Goal: Task Accomplishment & Management: Use online tool/utility

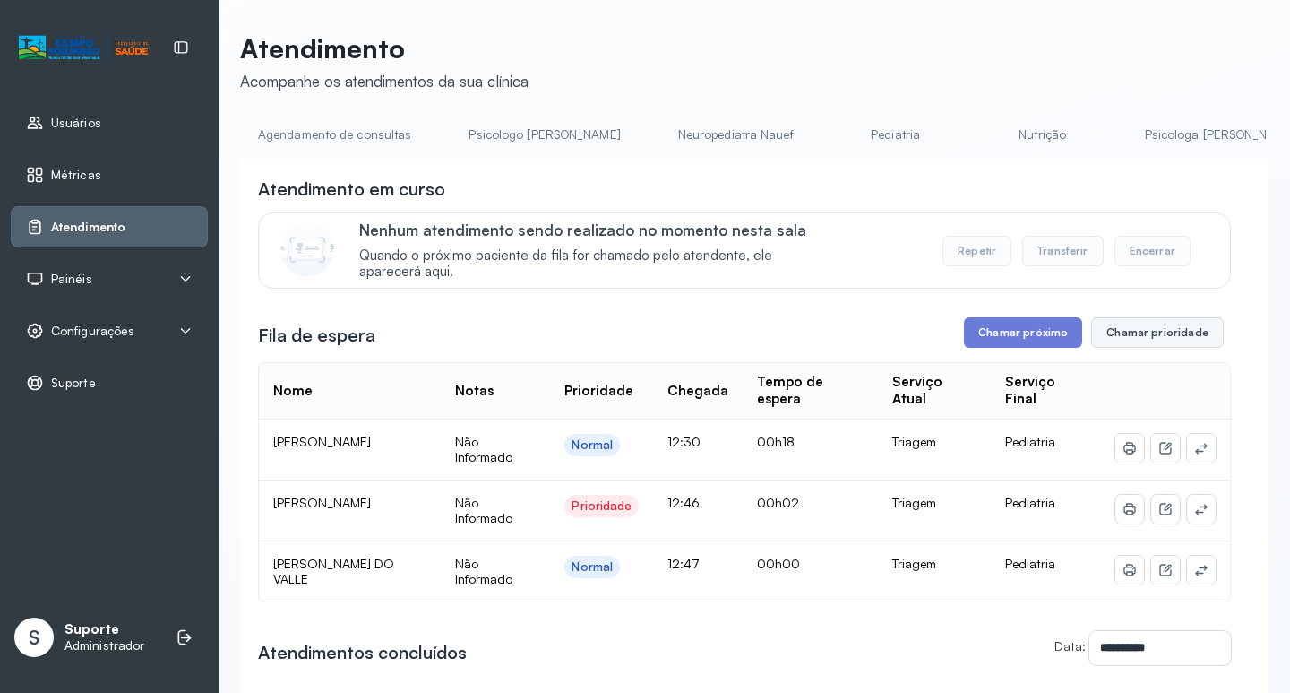
click at [1176, 338] on button "Chamar prioridade" at bounding box center [1157, 332] width 133 height 30
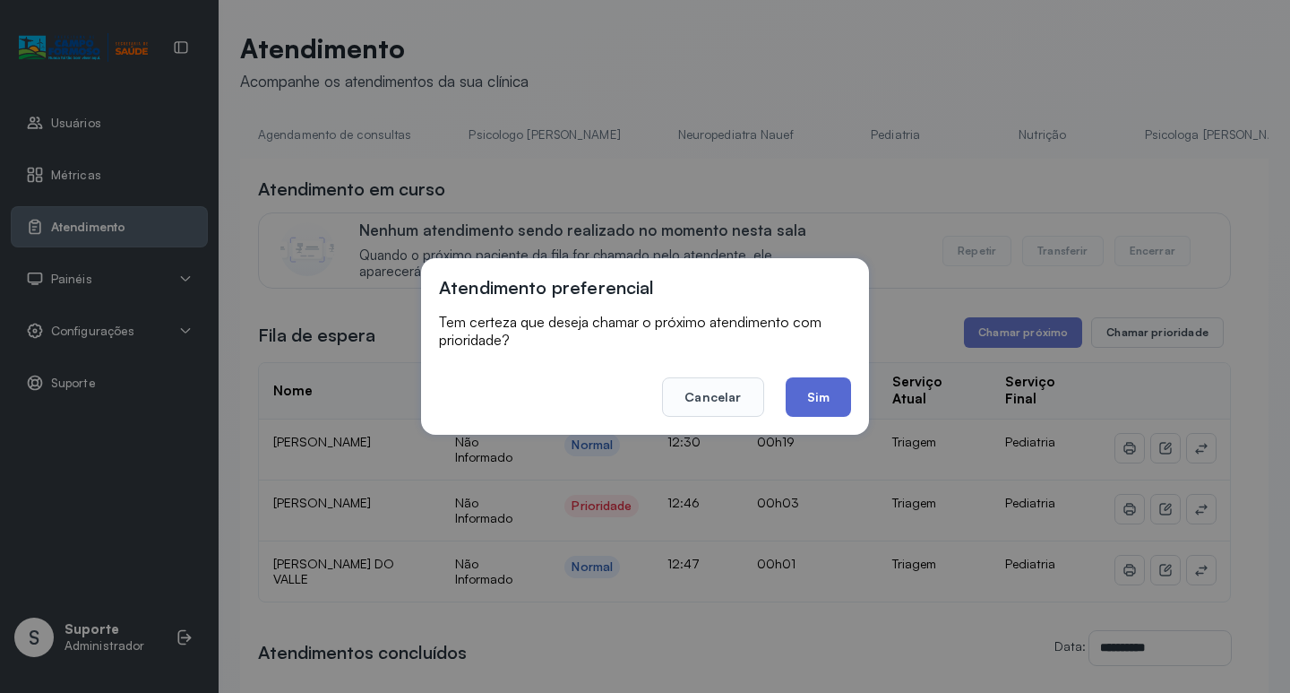
click at [819, 399] on button "Sim" at bounding box center [818, 396] width 65 height 39
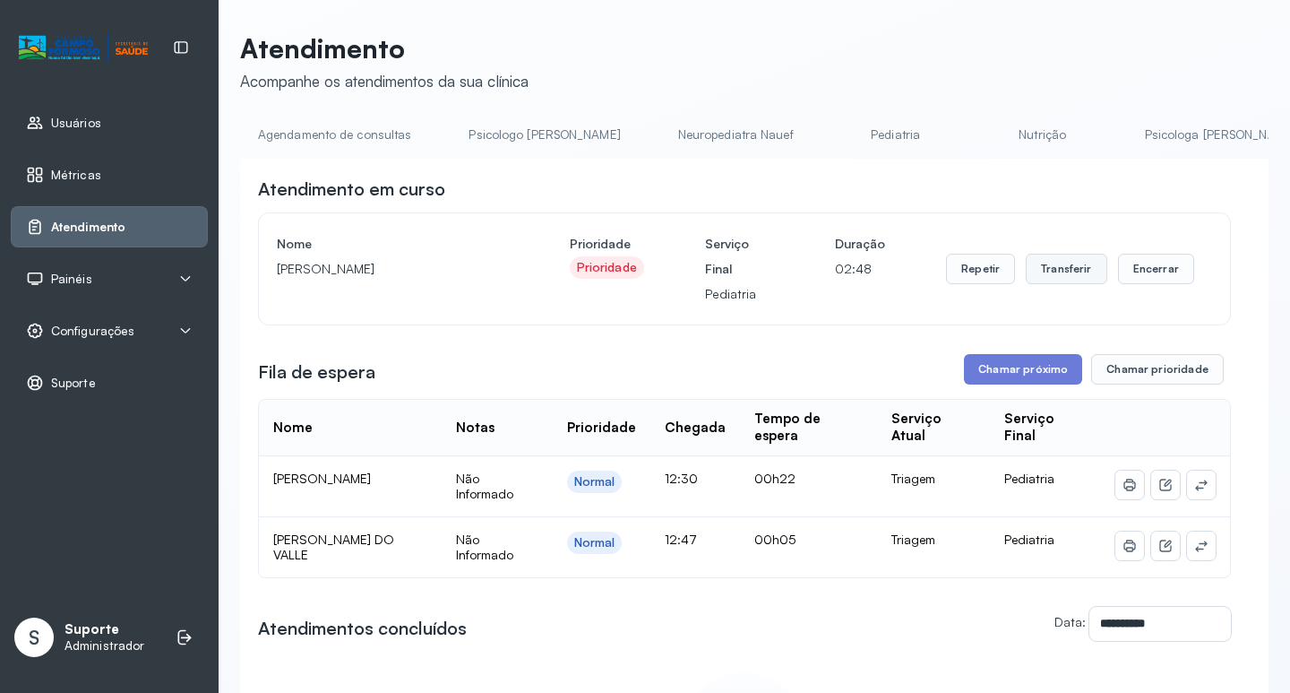
click at [1072, 277] on button "Transferir" at bounding box center [1067, 269] width 82 height 30
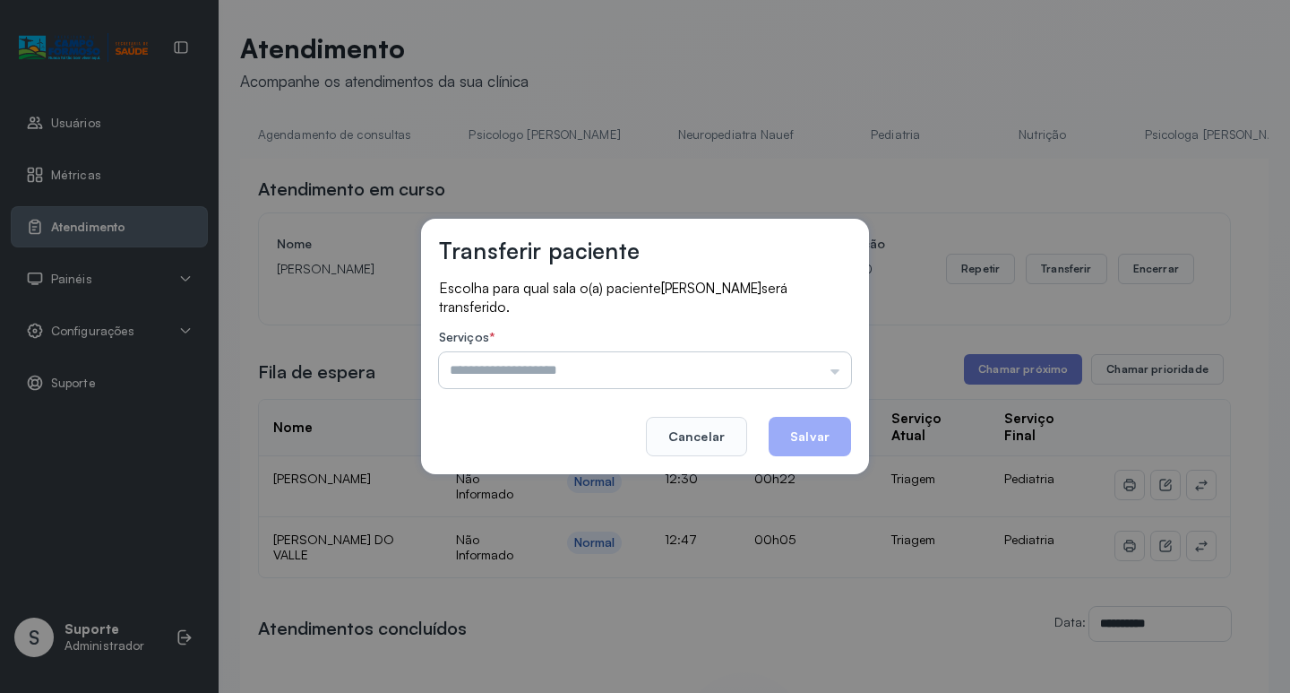
click at [834, 375] on input "text" at bounding box center [645, 370] width 412 height 36
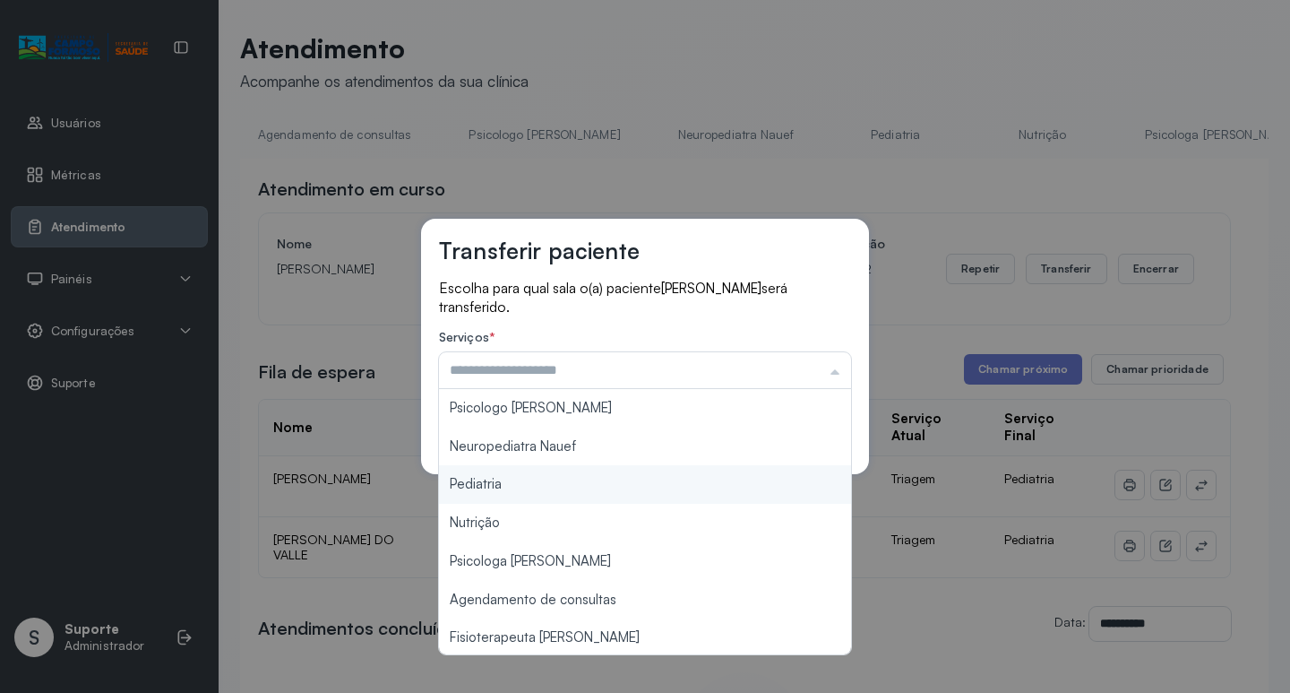
type input "*********"
drag, startPoint x: 538, startPoint y: 478, endPoint x: 558, endPoint y: 478, distance: 19.7
click at [541, 478] on div "Transferir paciente Escolha para qual sala o(a) paciente [PERSON_NAME] será tra…" at bounding box center [645, 346] width 1290 height 693
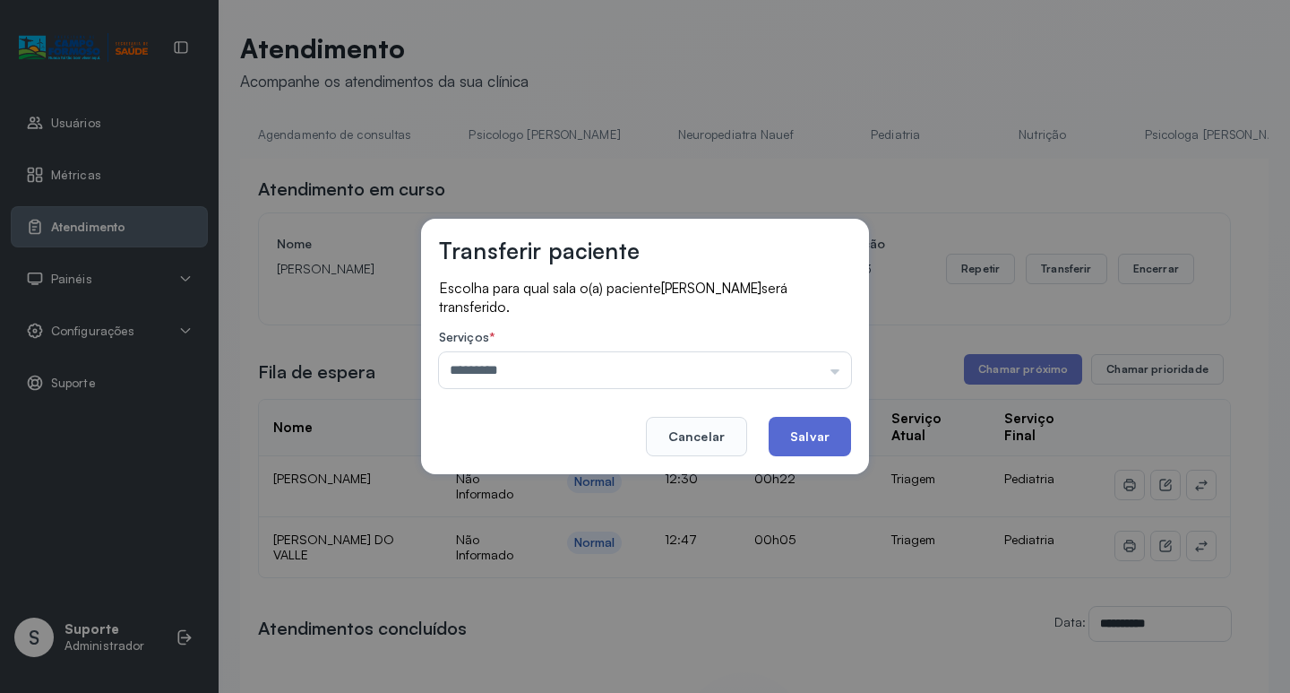
click at [821, 433] on button "Salvar" at bounding box center [810, 436] width 82 height 39
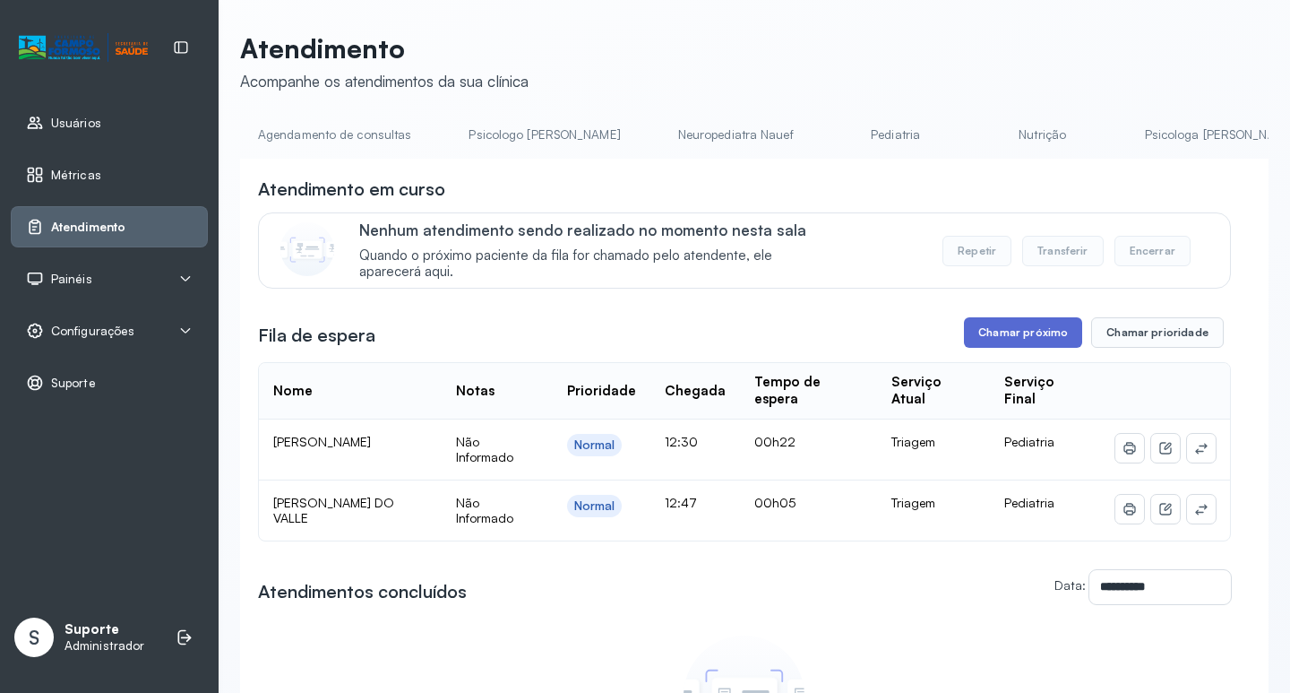
click at [1004, 338] on button "Chamar próximo" at bounding box center [1023, 332] width 118 height 30
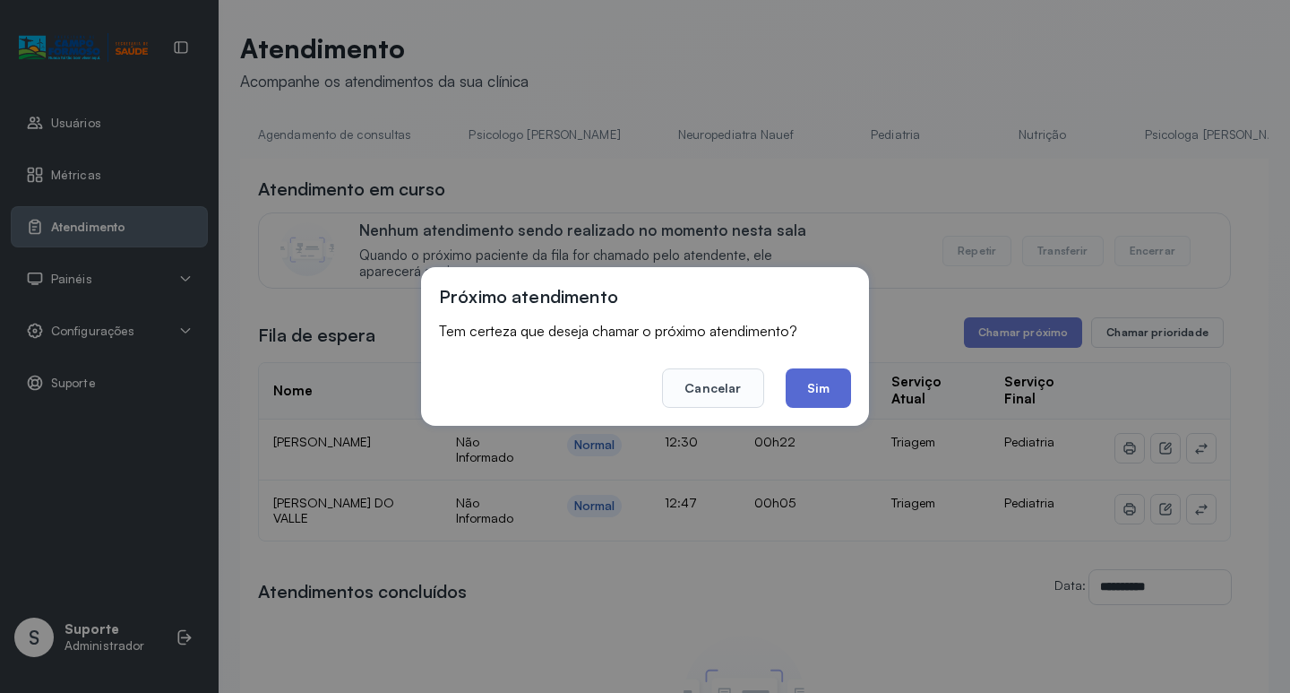
click at [829, 392] on button "Sim" at bounding box center [818, 387] width 65 height 39
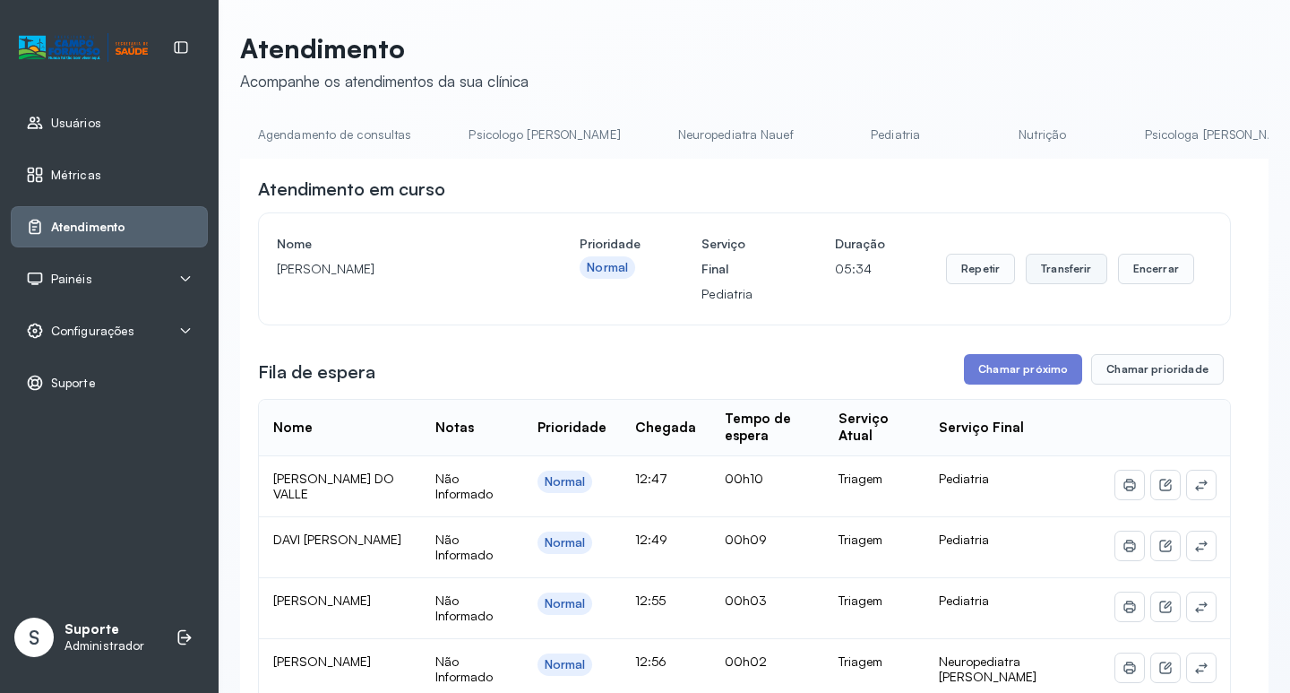
click at [1064, 274] on button "Transferir" at bounding box center [1067, 269] width 82 height 30
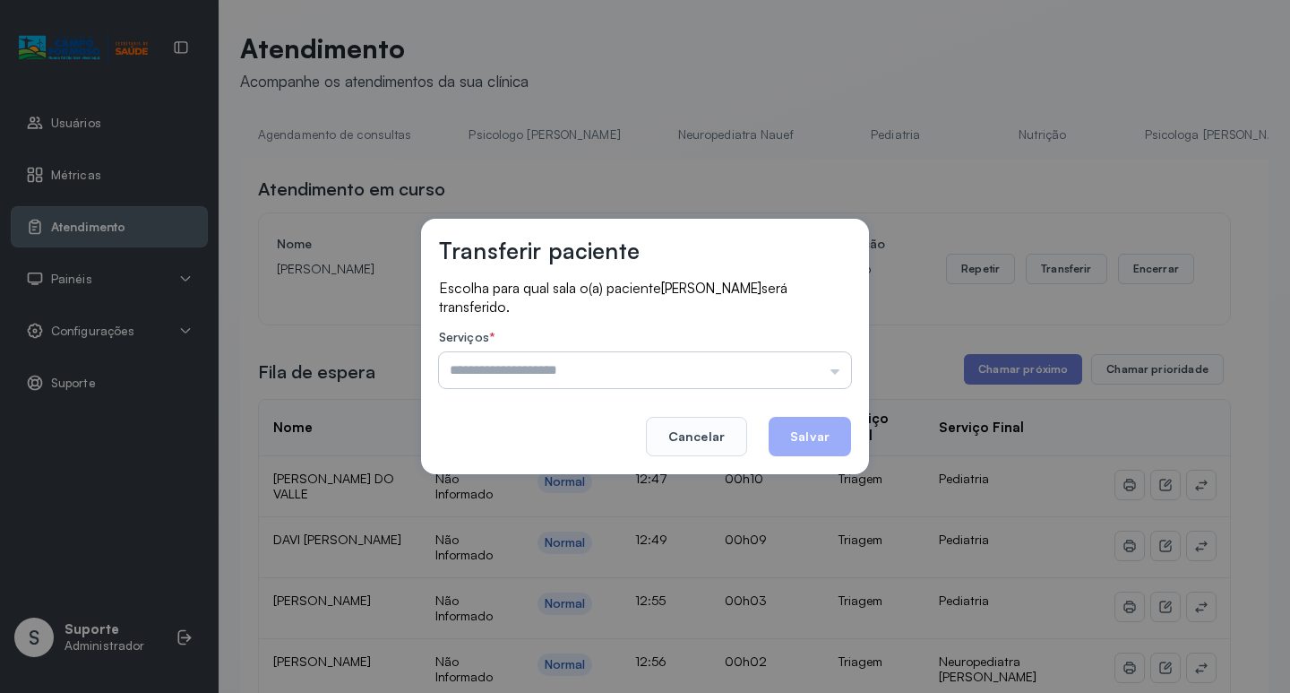
click at [835, 366] on input "text" at bounding box center [645, 370] width 412 height 36
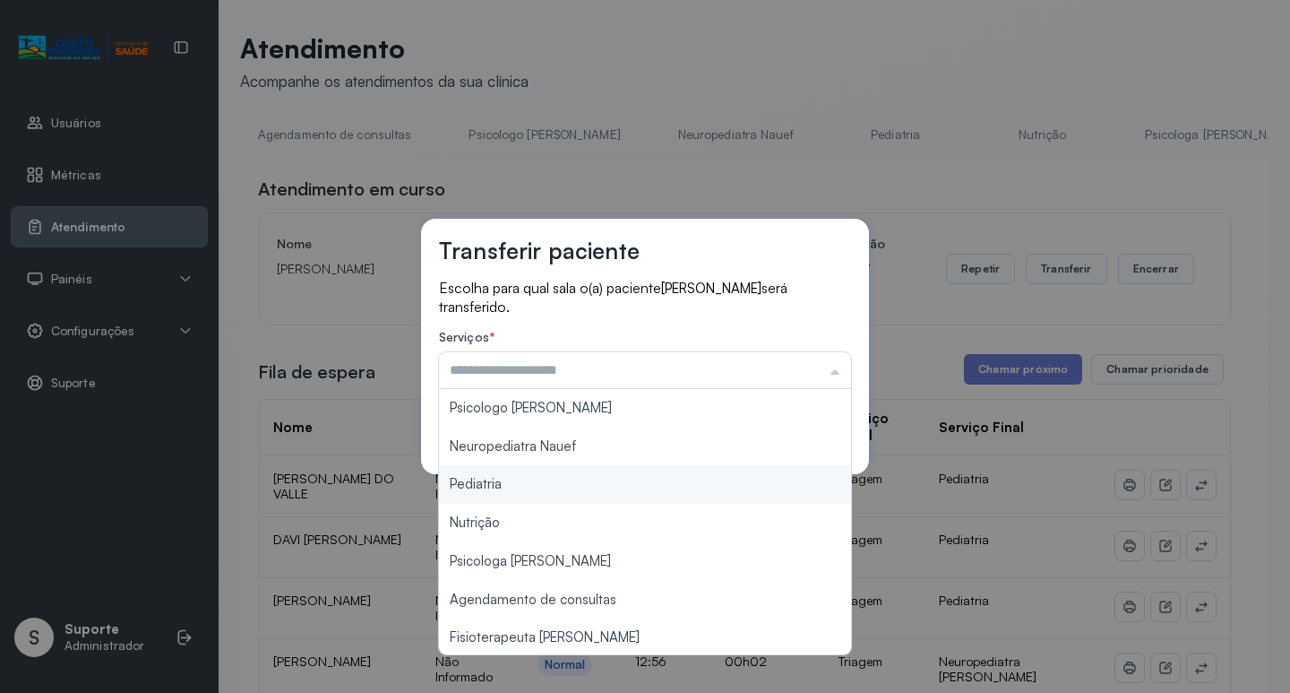
type input "*********"
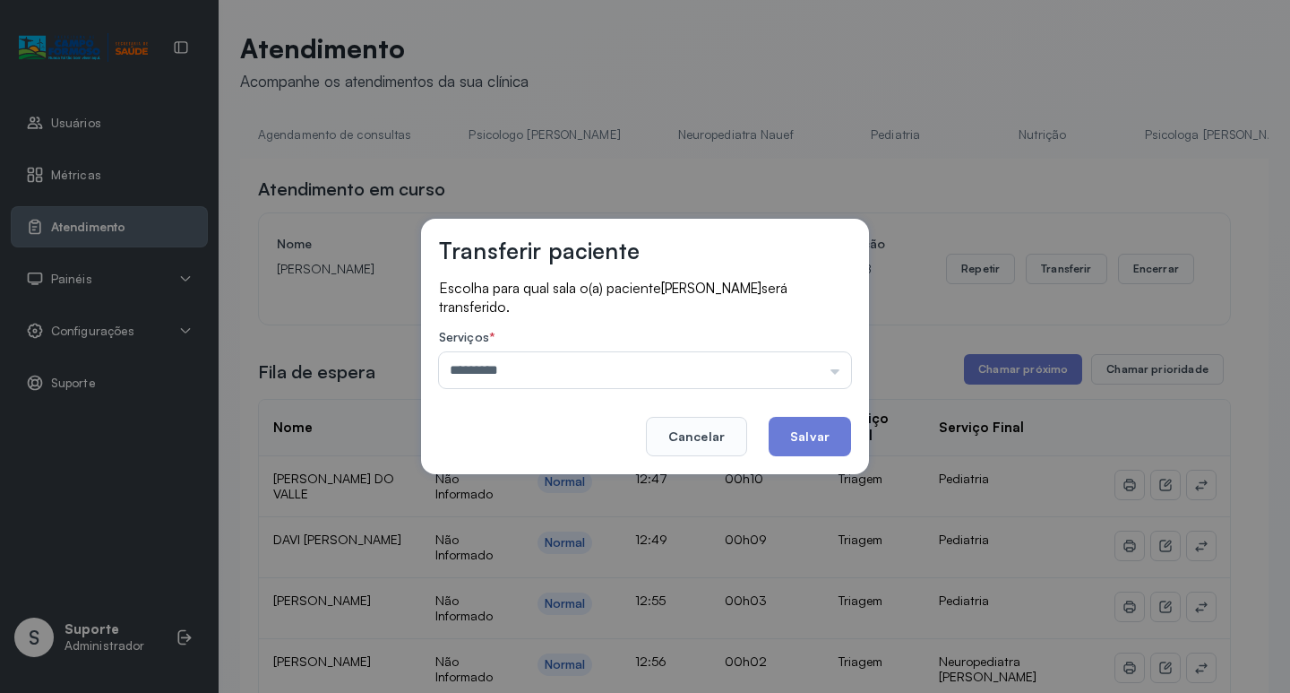
click at [534, 492] on div "Transferir paciente Escolha para qual sala o(a) paciente [PERSON_NAME] será tra…" at bounding box center [645, 346] width 1290 height 693
click at [825, 444] on button "Salvar" at bounding box center [810, 436] width 82 height 39
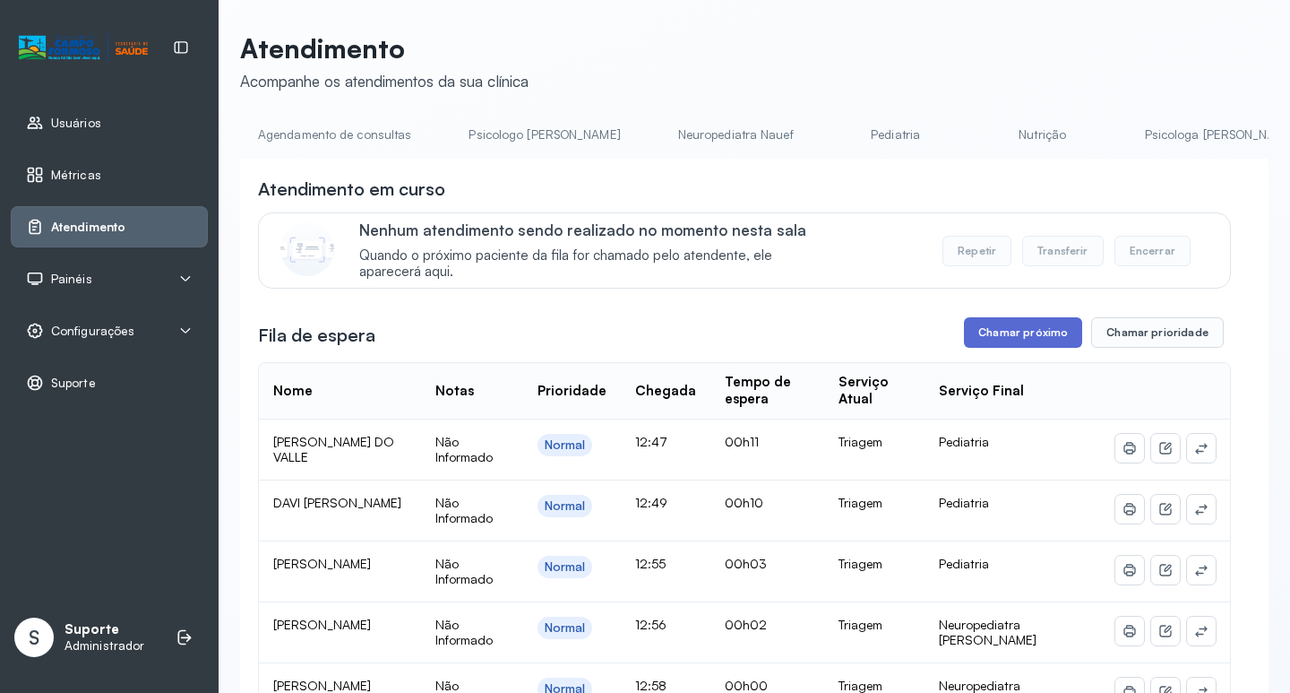
click at [1012, 333] on button "Chamar próximo" at bounding box center [1023, 332] width 118 height 30
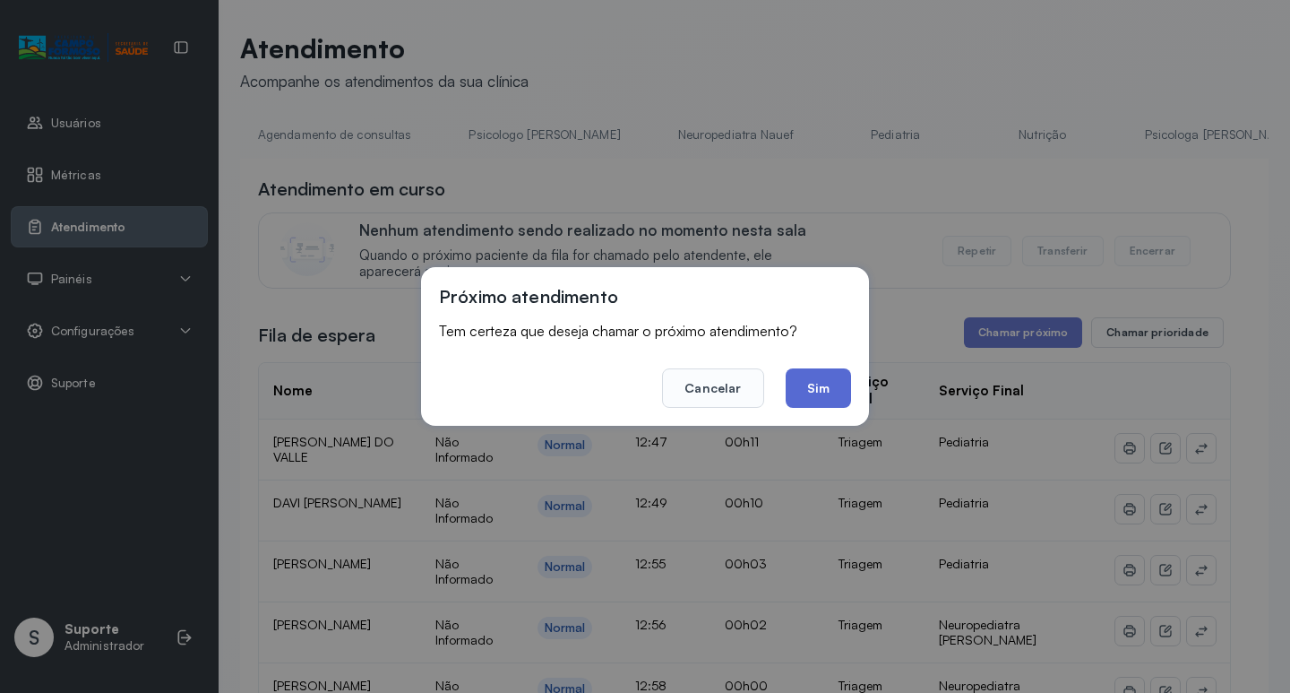
click at [837, 390] on button "Sim" at bounding box center [818, 387] width 65 height 39
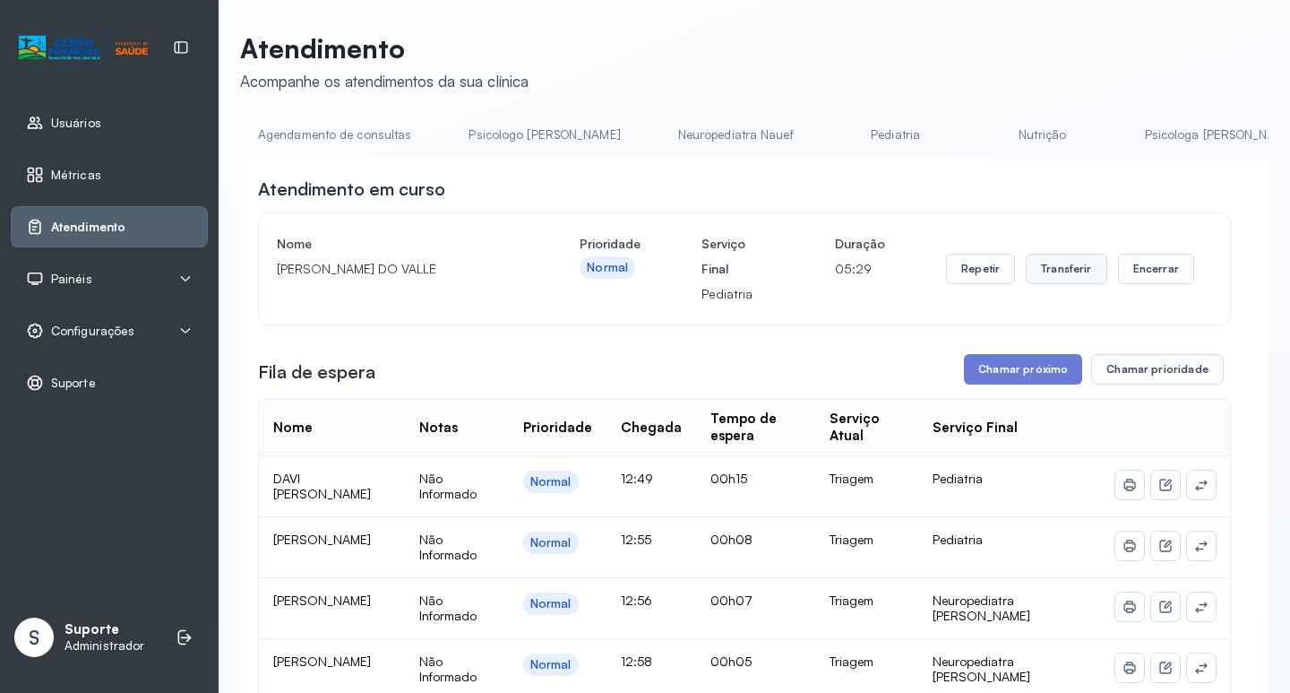
click at [1057, 271] on button "Transferir" at bounding box center [1067, 269] width 82 height 30
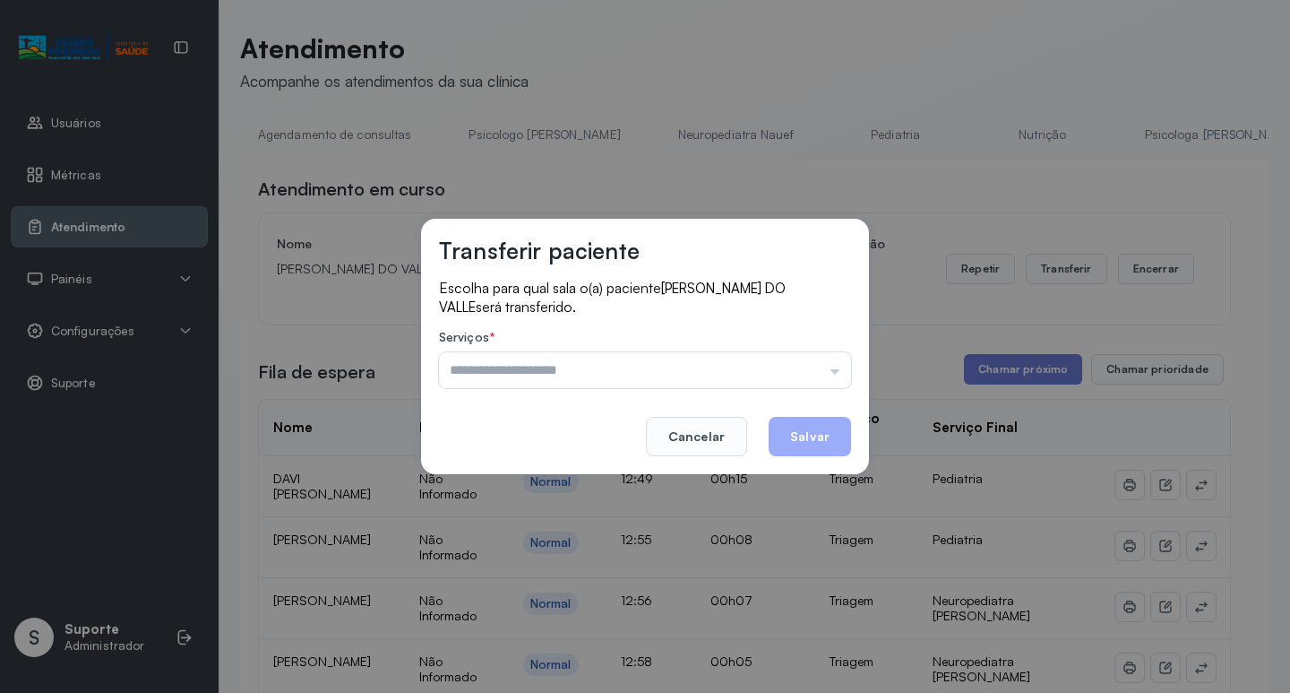
click at [841, 366] on div "Psicologo [PERSON_NAME] Nauef Pediatria Nutrição Psicologa Alana Agendamento de…" at bounding box center [645, 370] width 412 height 36
click at [841, 372] on input "text" at bounding box center [645, 370] width 412 height 36
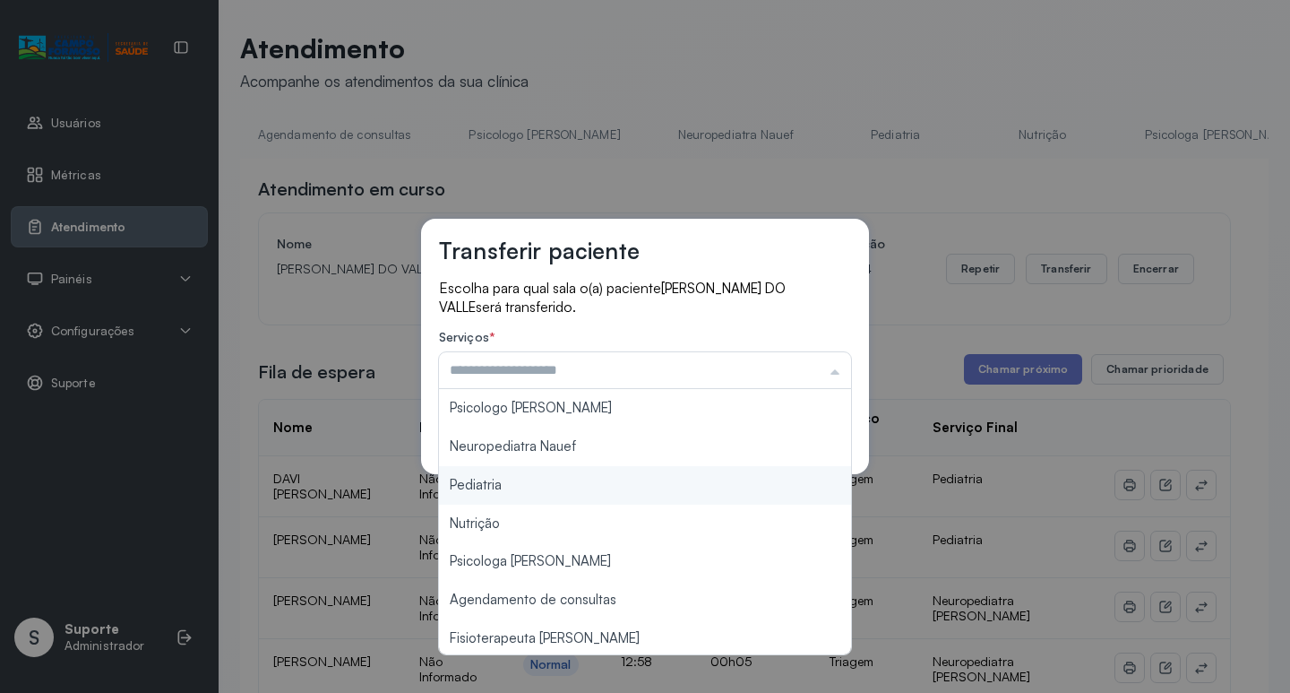
type input "*********"
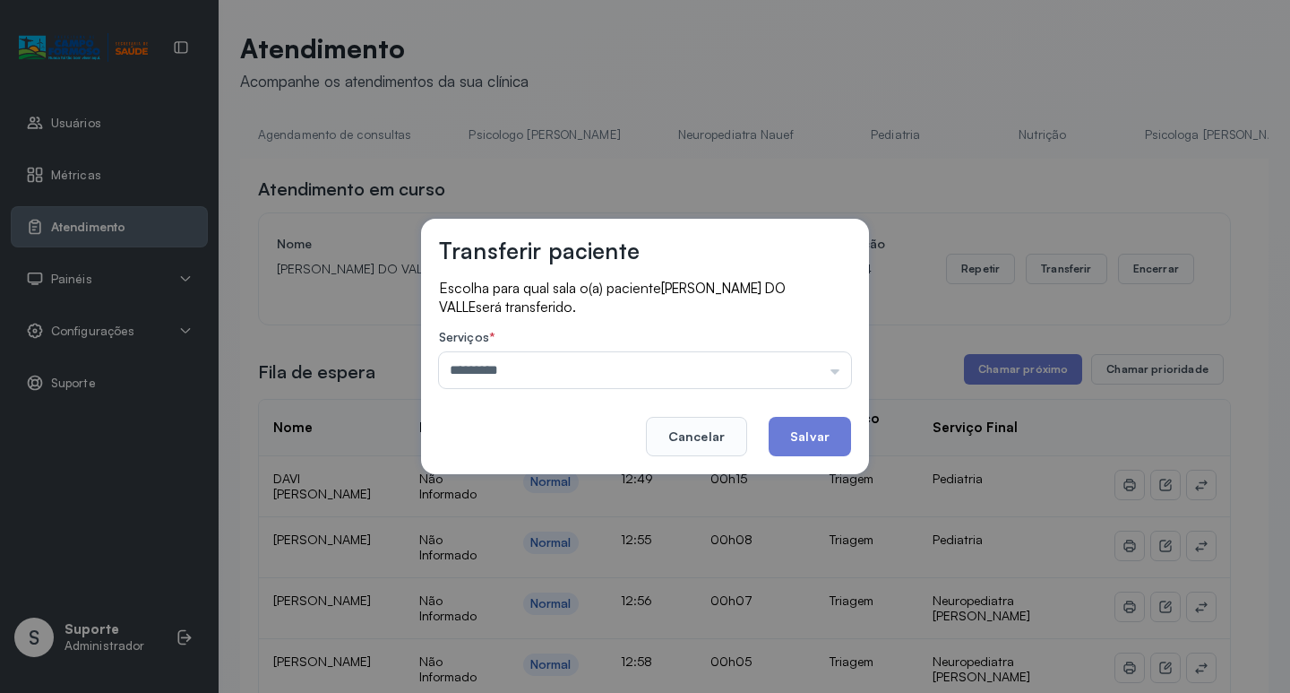
click at [549, 481] on div "Transferir paciente Escolha para qual sala o(a) paciente [PERSON_NAME] DO VALLE…" at bounding box center [645, 346] width 1290 height 693
click at [831, 431] on button "Salvar" at bounding box center [810, 436] width 82 height 39
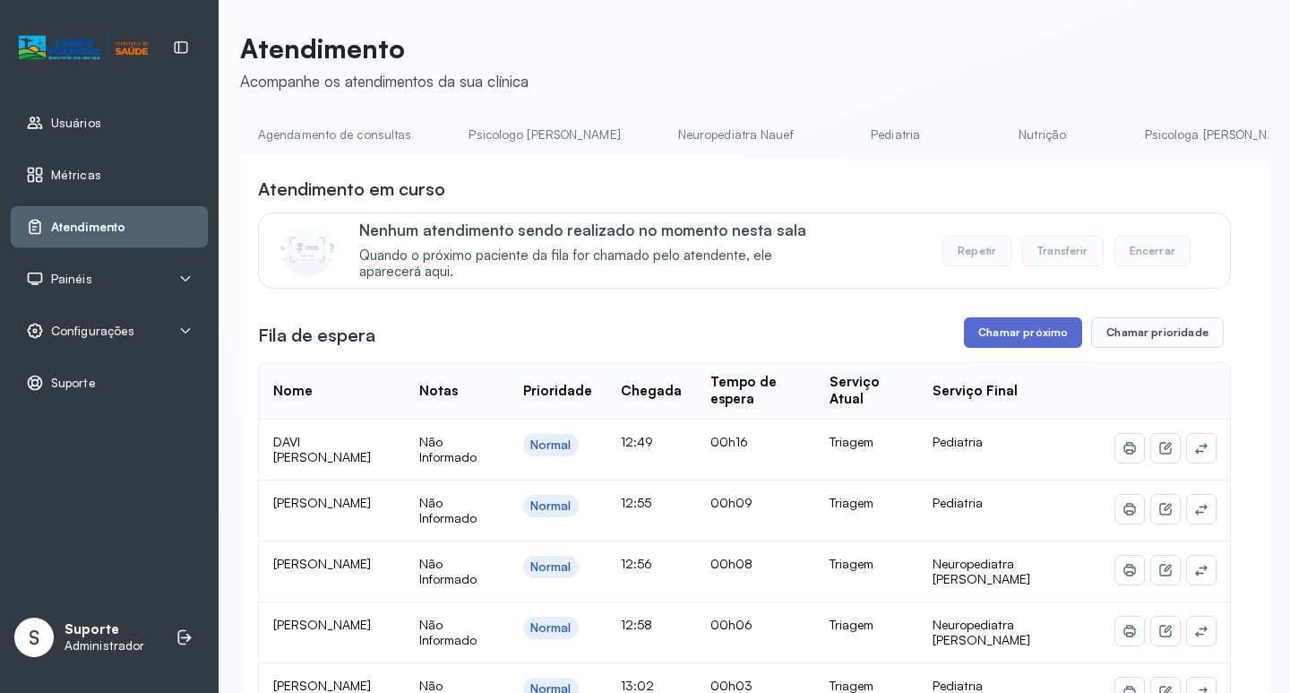
click at [1015, 342] on button "Chamar próximo" at bounding box center [1023, 332] width 118 height 30
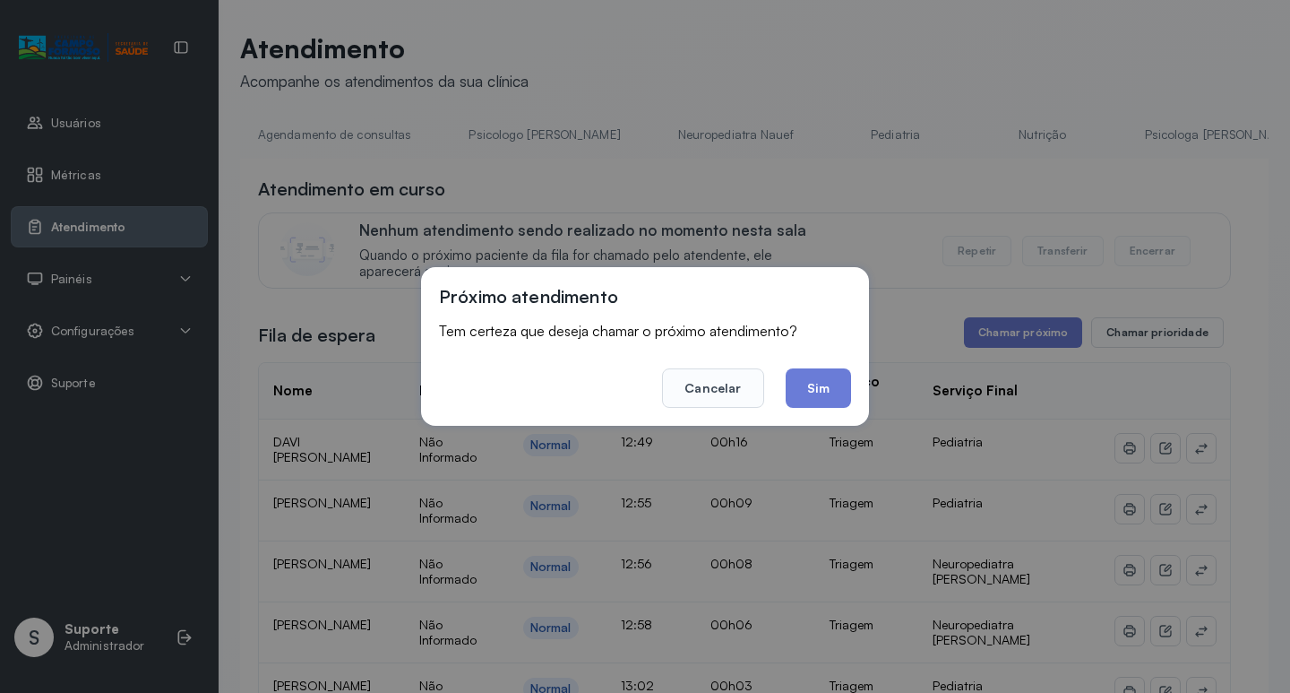
click at [834, 386] on button "Sim" at bounding box center [818, 387] width 65 height 39
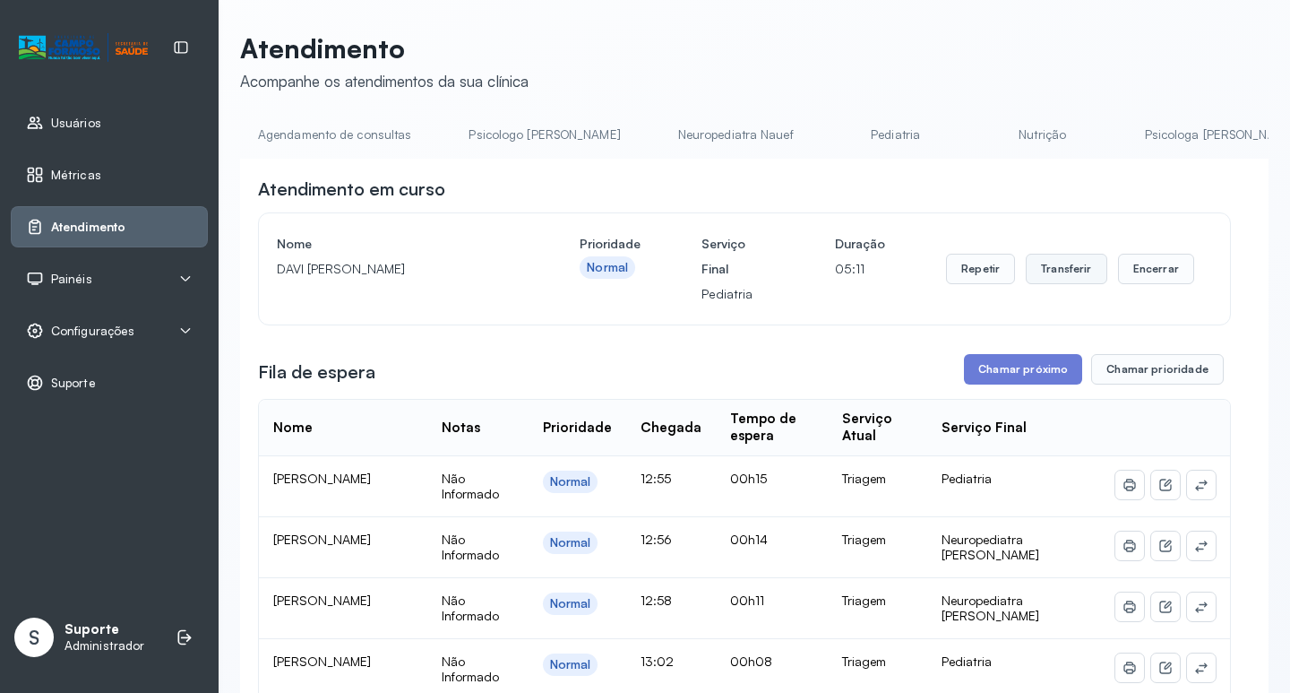
click at [1059, 278] on button "Transferir" at bounding box center [1067, 269] width 82 height 30
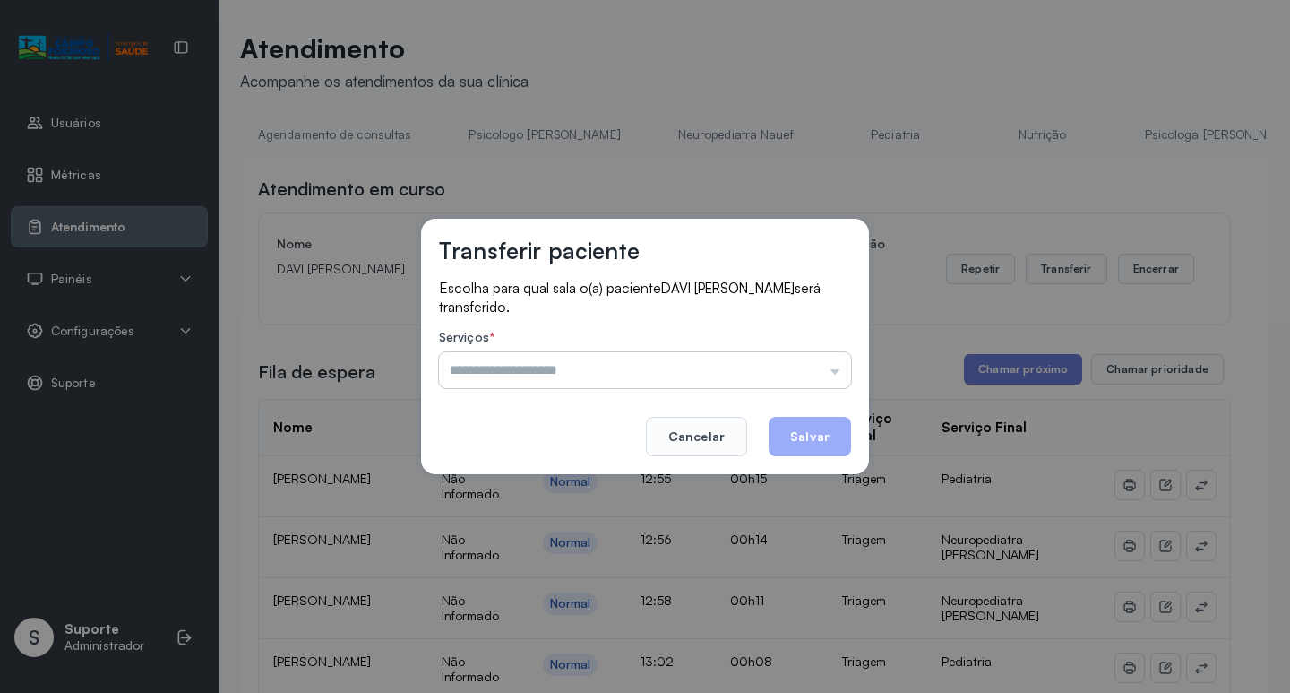
click at [842, 375] on input "text" at bounding box center [645, 370] width 412 height 36
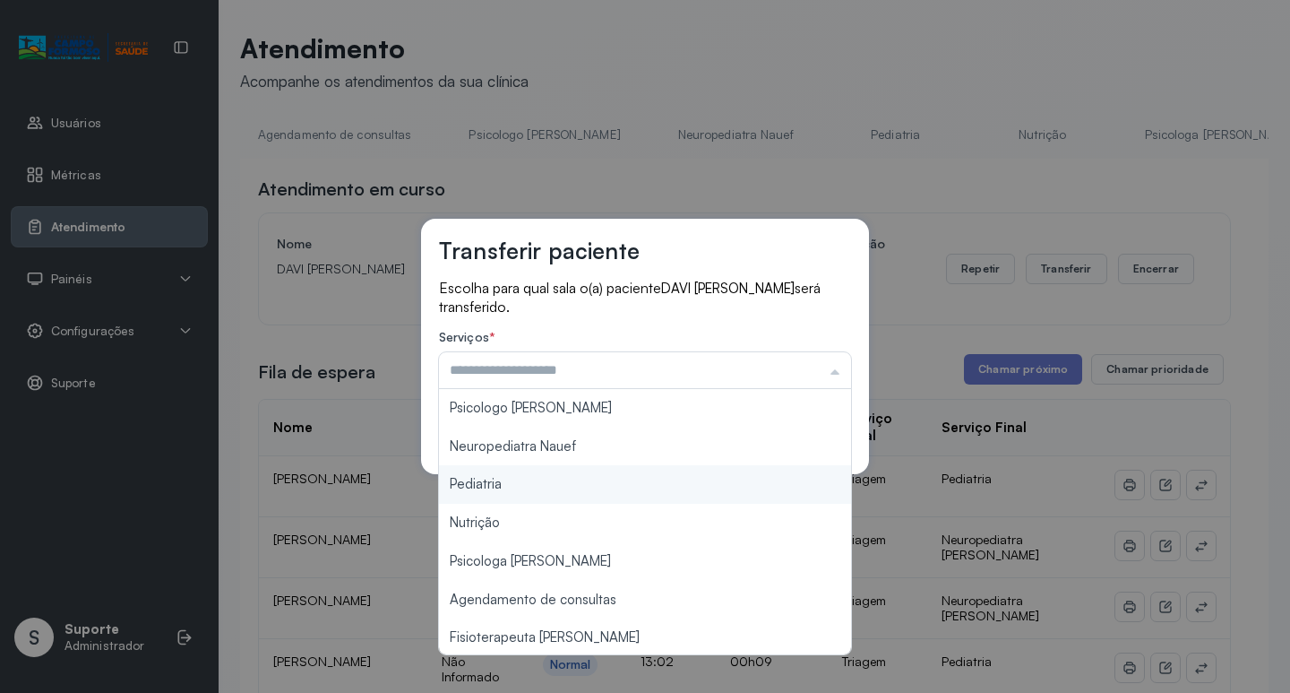
type input "*********"
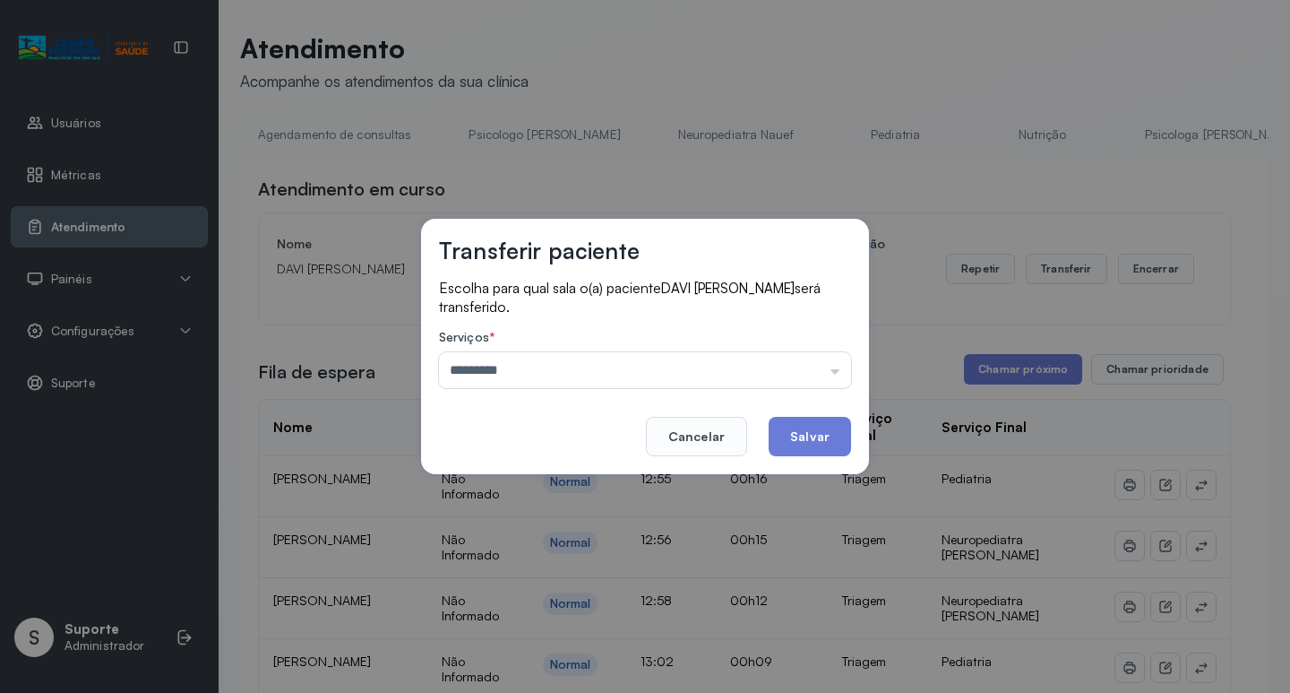
click at [564, 484] on div "Transferir paciente Escolha para qual sala o(a) paciente DAVI [PERSON_NAME] ser…" at bounding box center [645, 346] width 1290 height 693
click at [820, 427] on button "Salvar" at bounding box center [810, 436] width 82 height 39
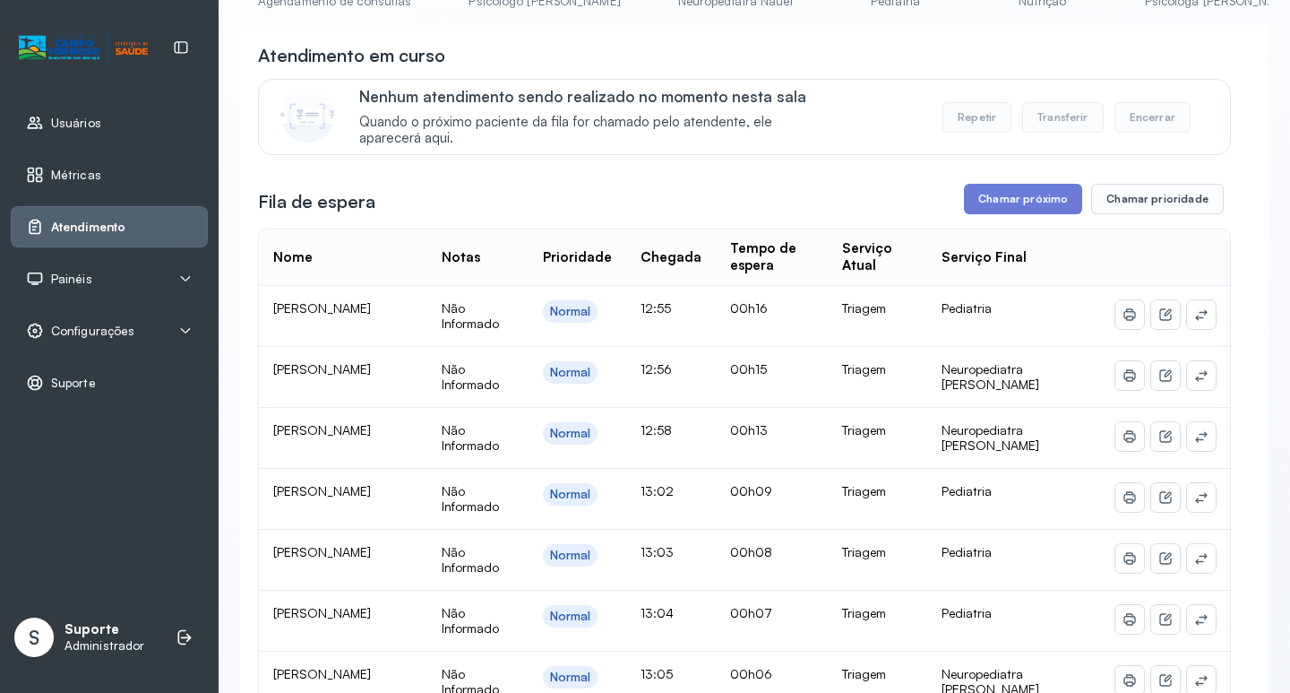
scroll to position [90, 0]
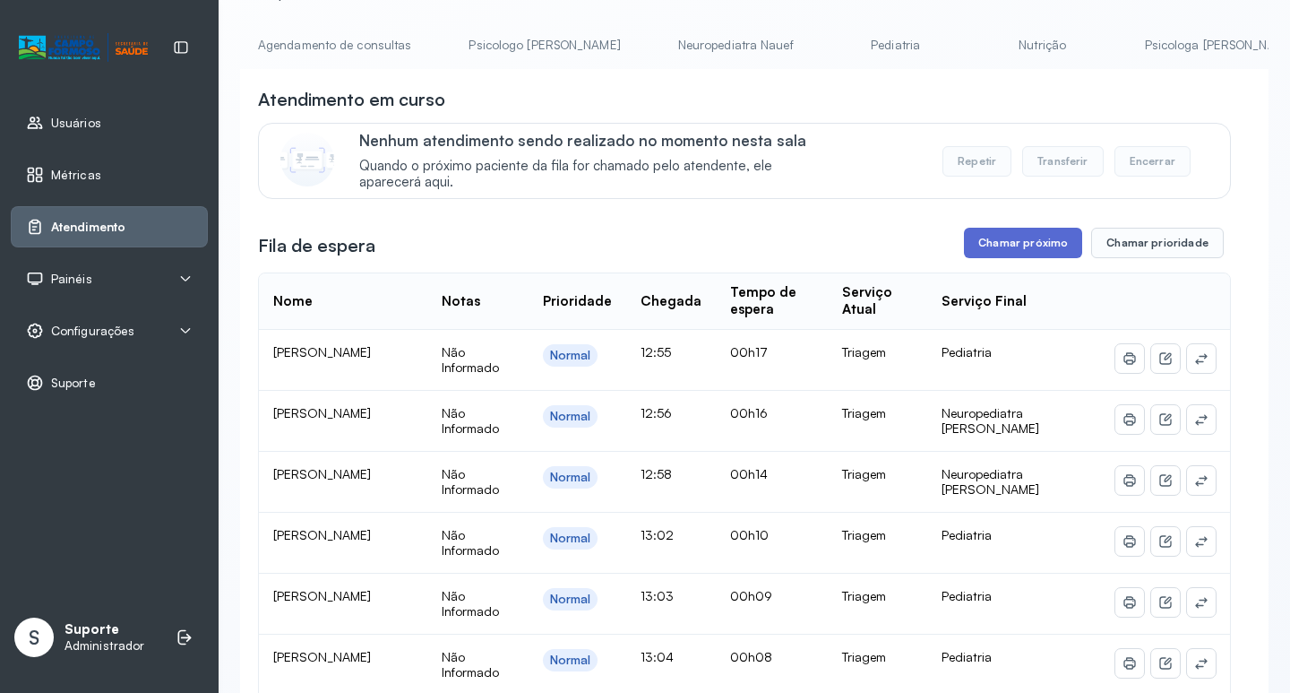
click at [1016, 245] on button "Chamar próximo" at bounding box center [1023, 243] width 118 height 30
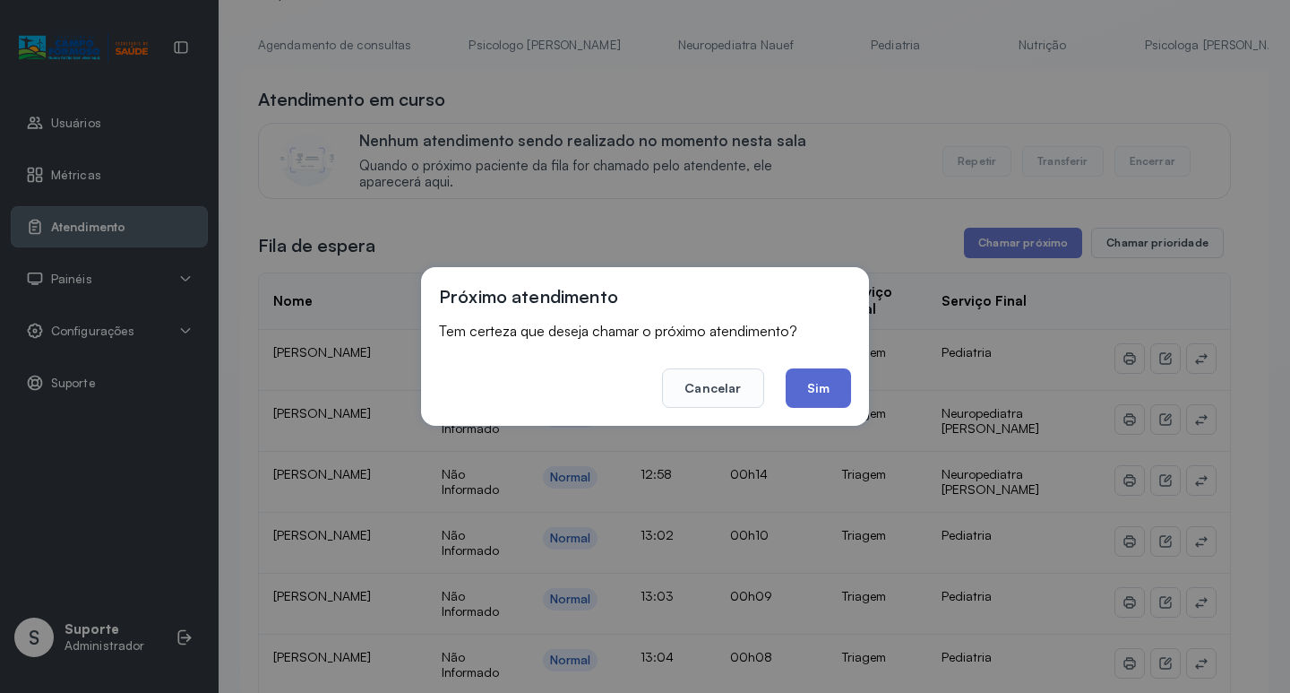
click at [834, 390] on button "Sim" at bounding box center [818, 387] width 65 height 39
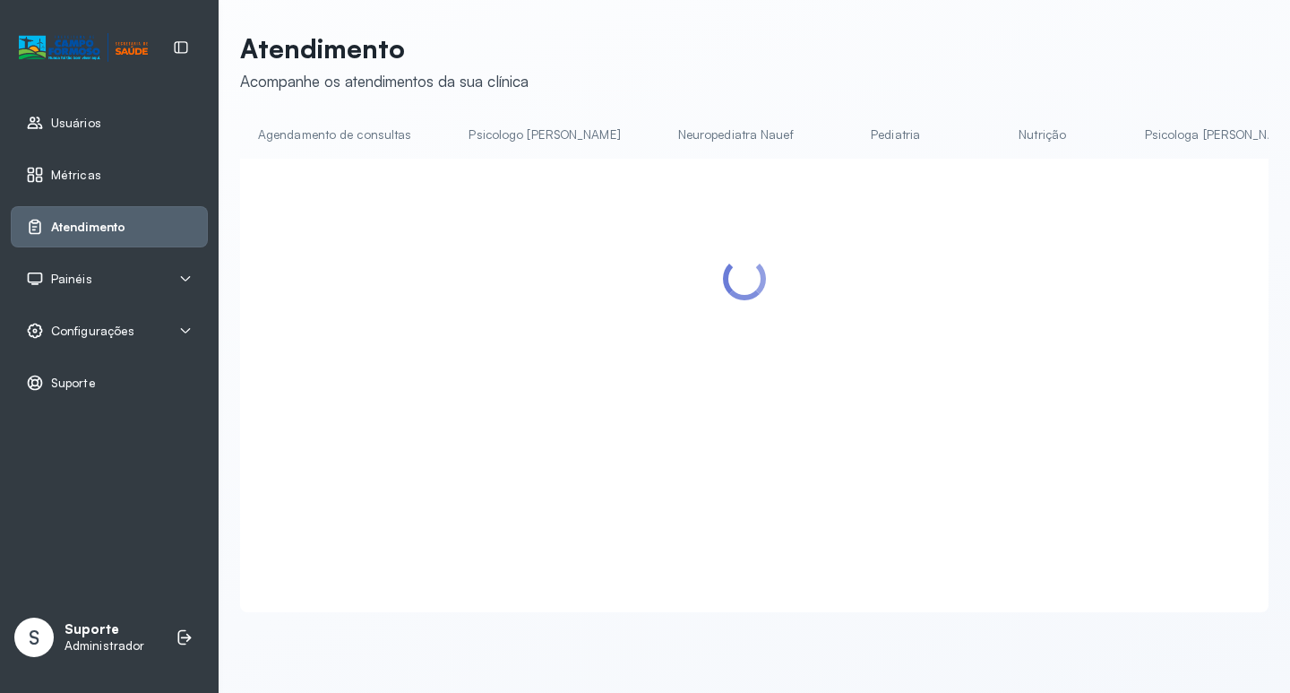
scroll to position [0, 0]
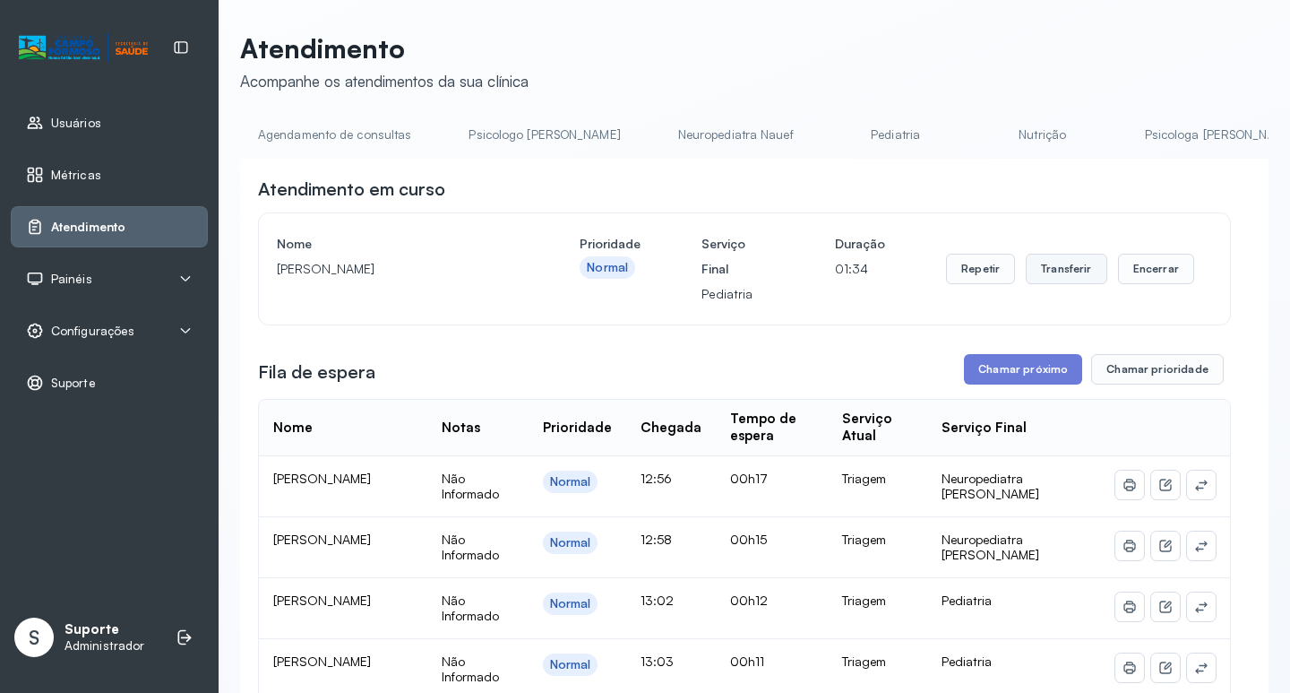
click at [1060, 269] on button "Transferir" at bounding box center [1067, 269] width 82 height 30
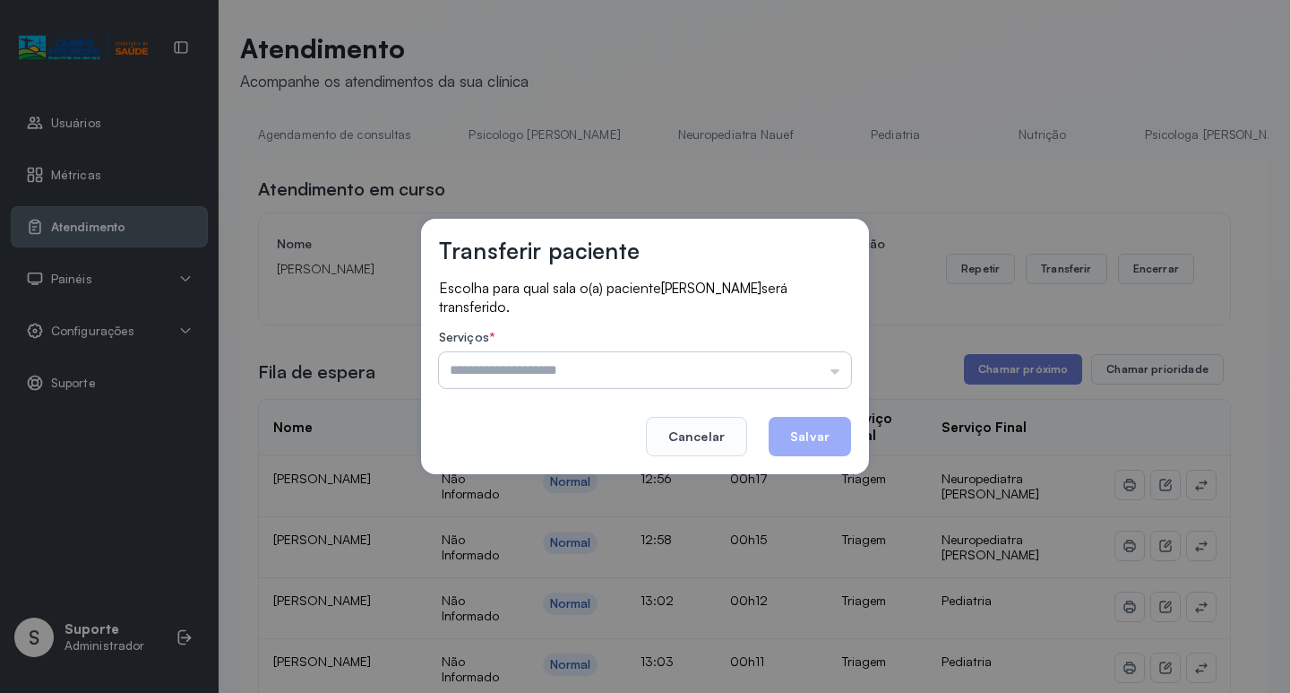
click at [840, 372] on input "text" at bounding box center [645, 370] width 412 height 36
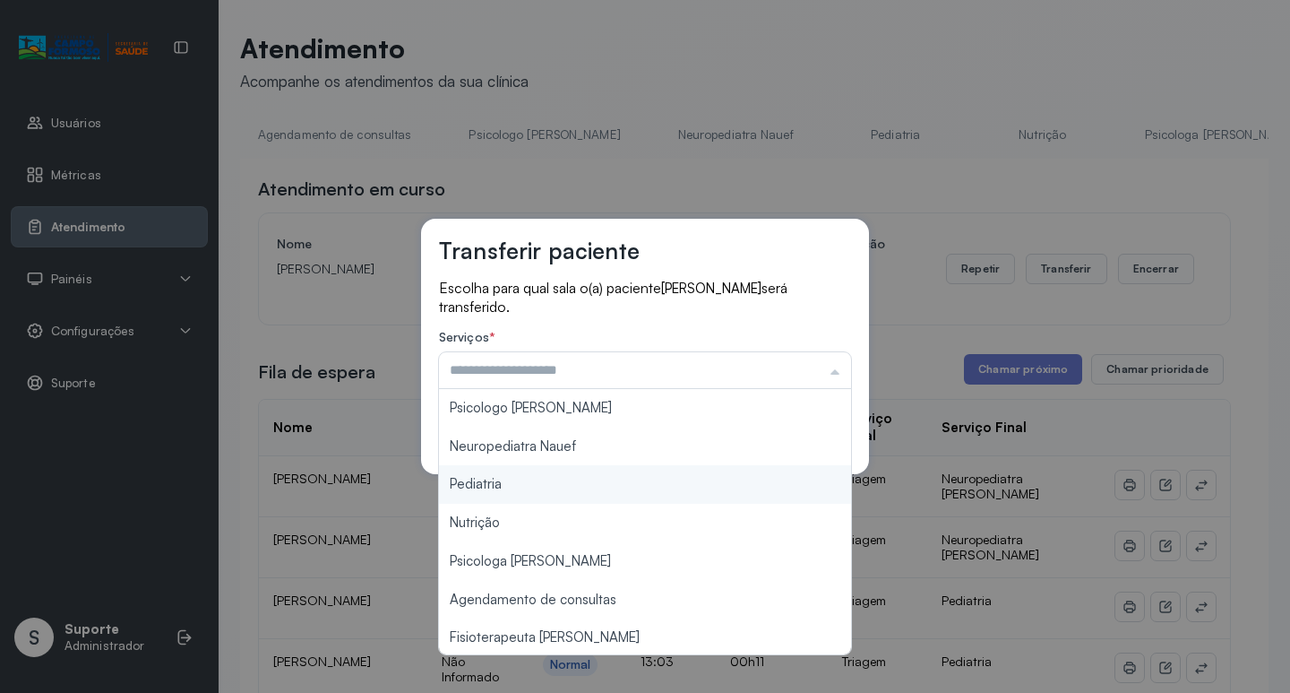
type input "*********"
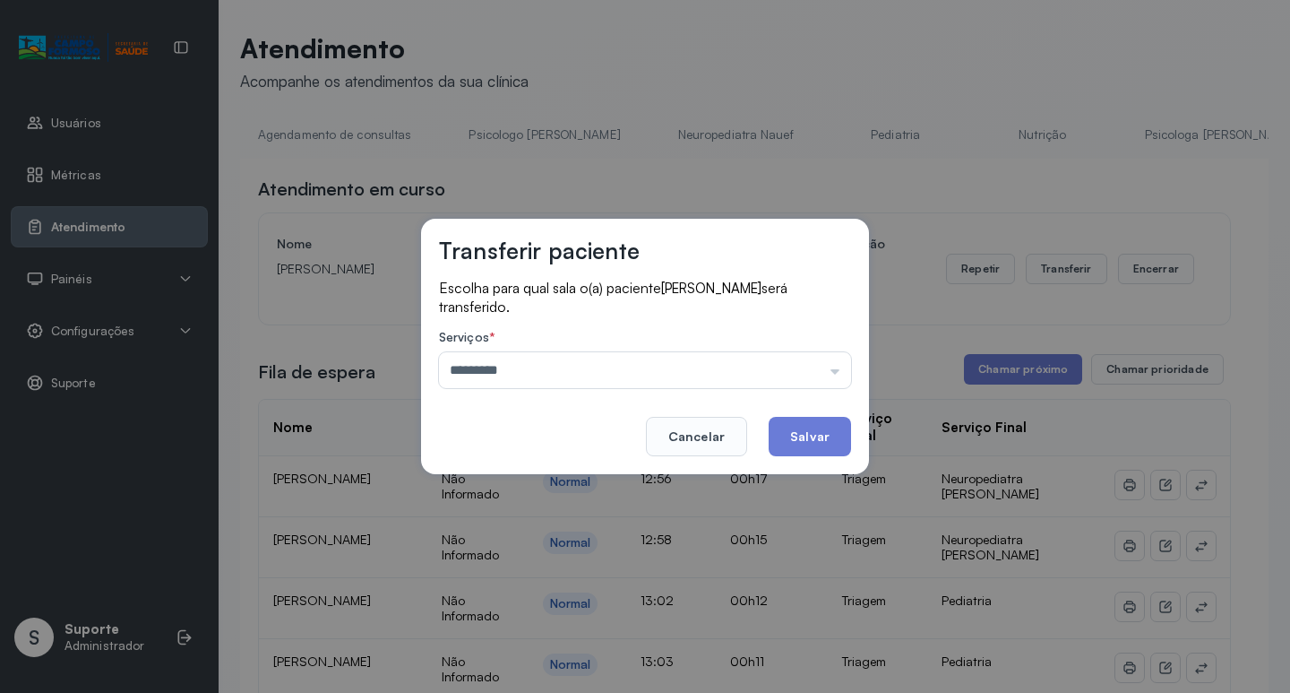
click at [510, 490] on div "Transferir paciente Escolha para qual sala o(a) paciente [PERSON_NAME] será tra…" at bounding box center [645, 346] width 1290 height 693
click at [834, 442] on button "Salvar" at bounding box center [810, 436] width 82 height 39
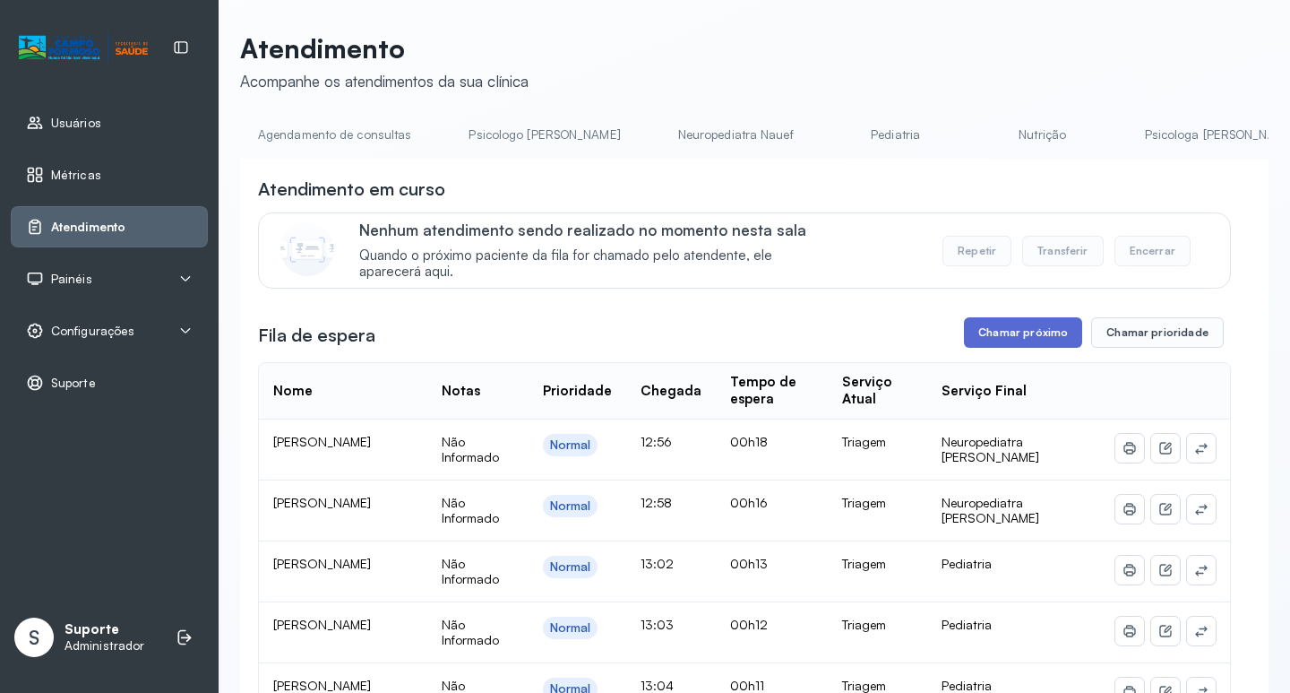
click at [1003, 332] on button "Chamar próximo" at bounding box center [1023, 332] width 118 height 30
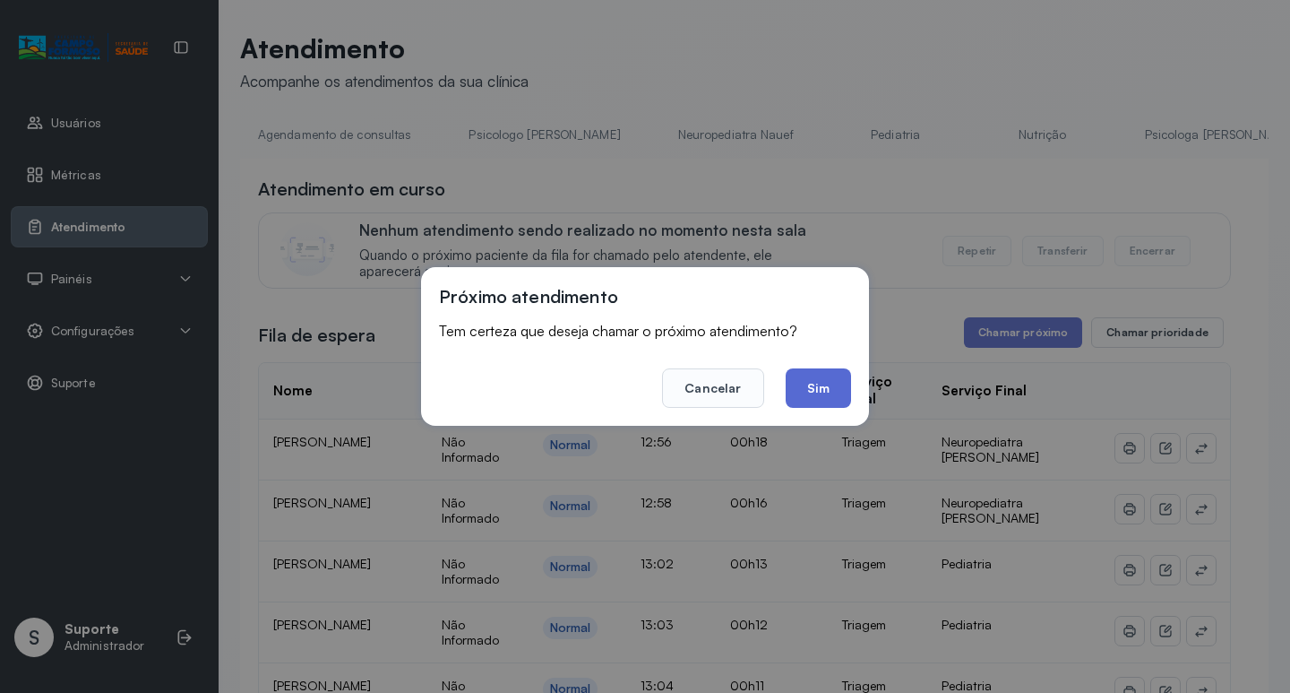
click at [812, 388] on button "Sim" at bounding box center [818, 387] width 65 height 39
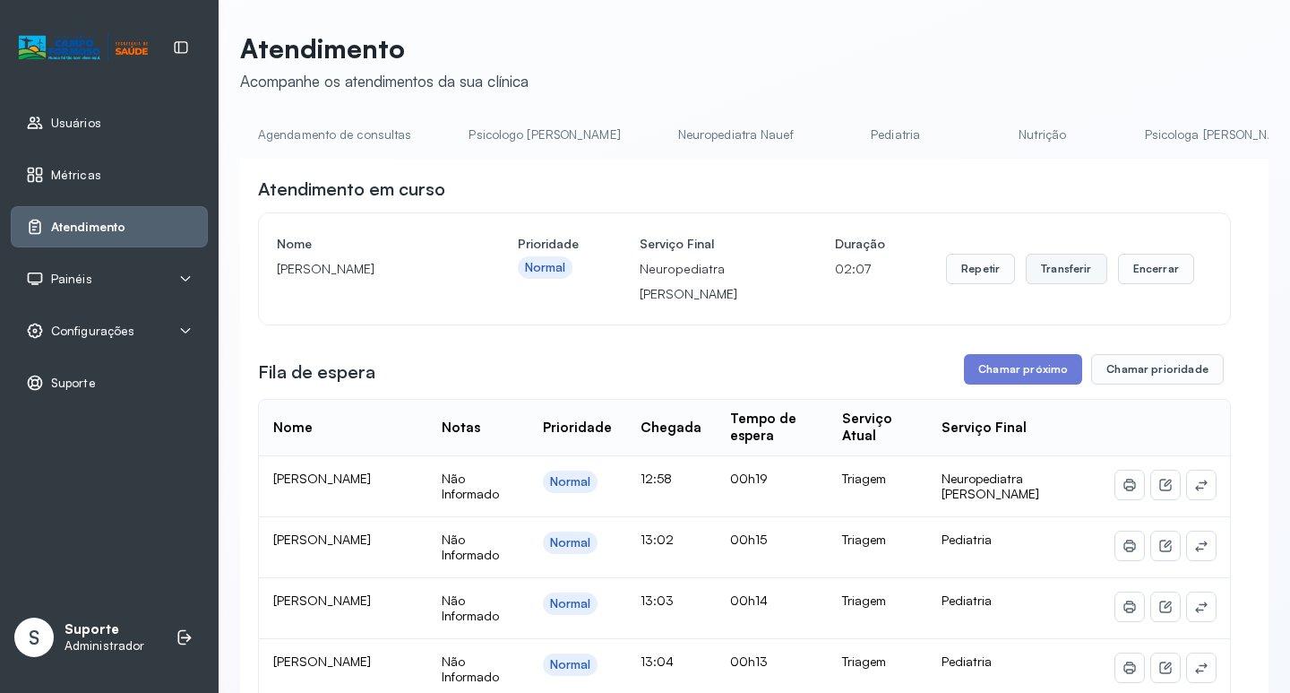
click at [1055, 273] on button "Transferir" at bounding box center [1067, 269] width 82 height 30
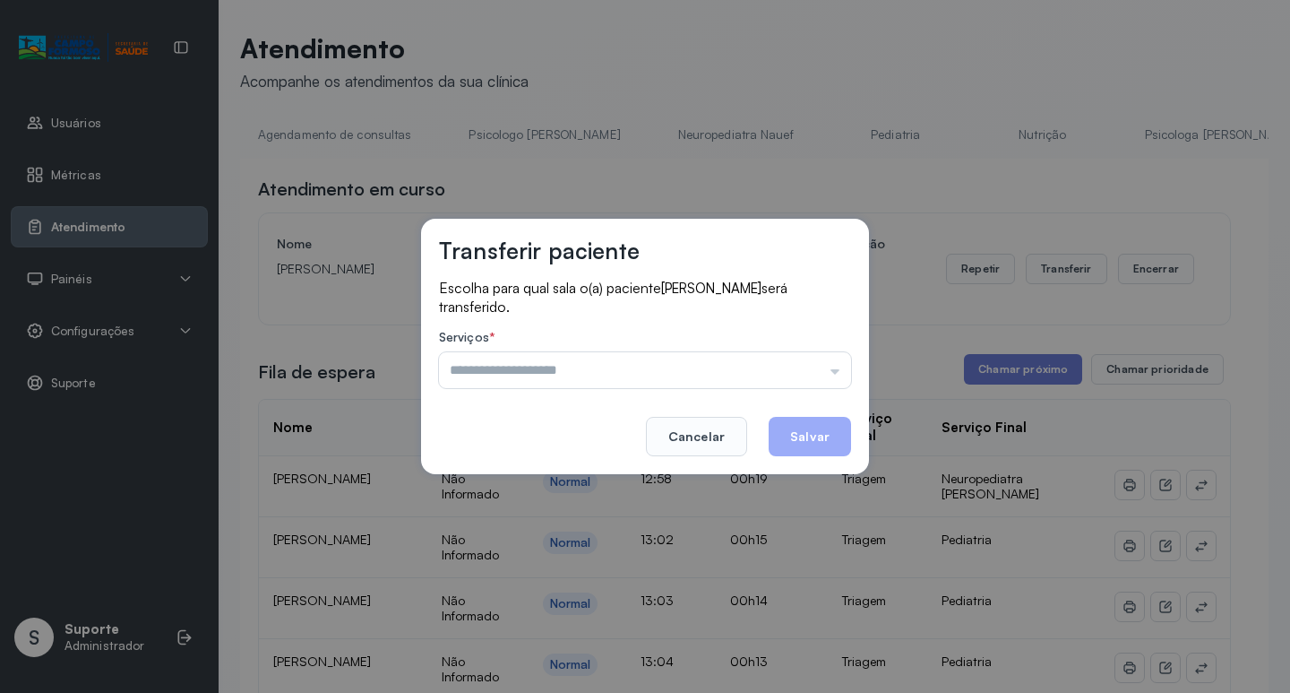
click at [837, 372] on div "Psicologo [PERSON_NAME] Nauef Pediatria Nutrição Psicologa Alana Agendamento de…" at bounding box center [645, 370] width 412 height 36
click at [835, 372] on input "text" at bounding box center [645, 370] width 412 height 36
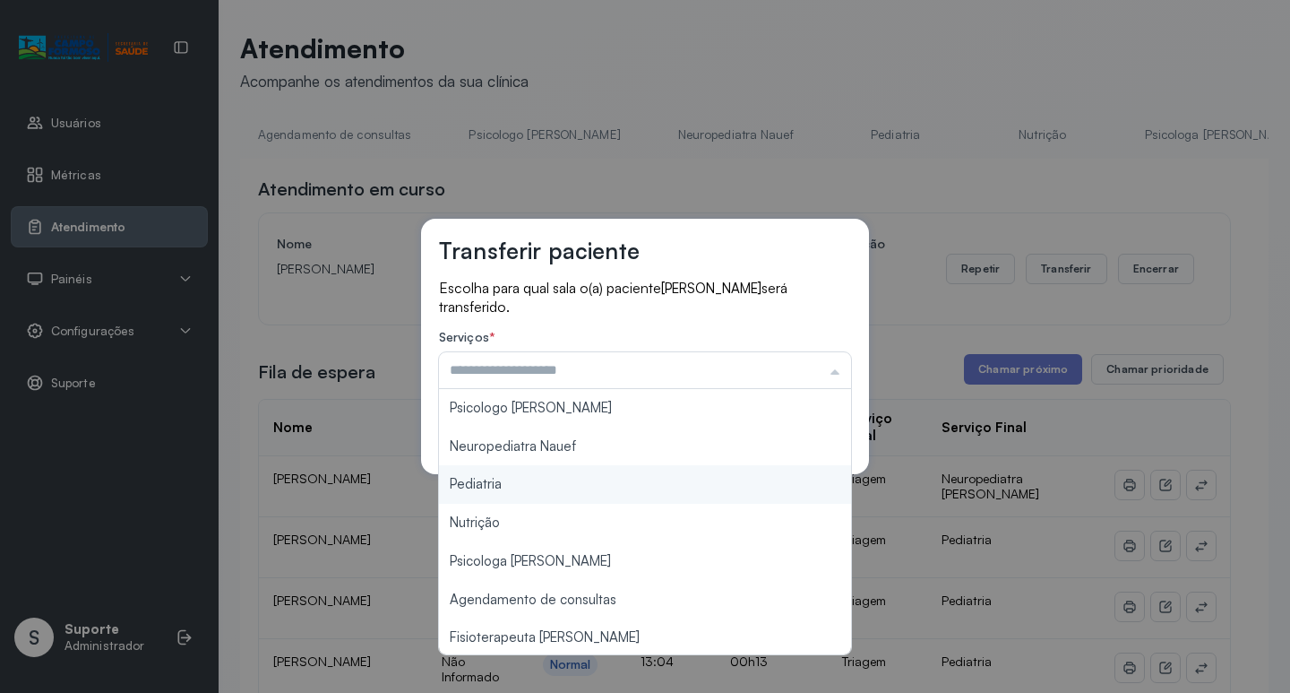
type input "*********"
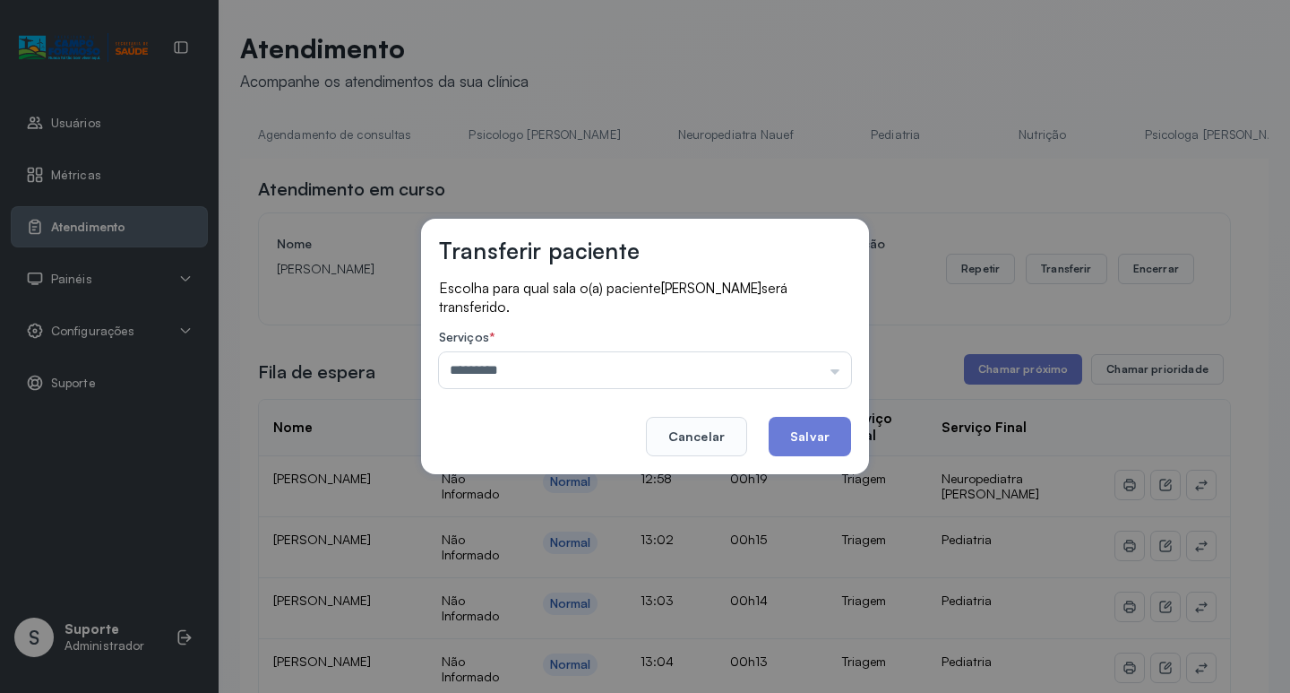
click at [541, 491] on div "Transferir paciente Escolha para qual sala o(a) paciente [PERSON_NAME] será tra…" at bounding box center [645, 346] width 1290 height 693
click at [801, 432] on button "Salvar" at bounding box center [810, 436] width 82 height 39
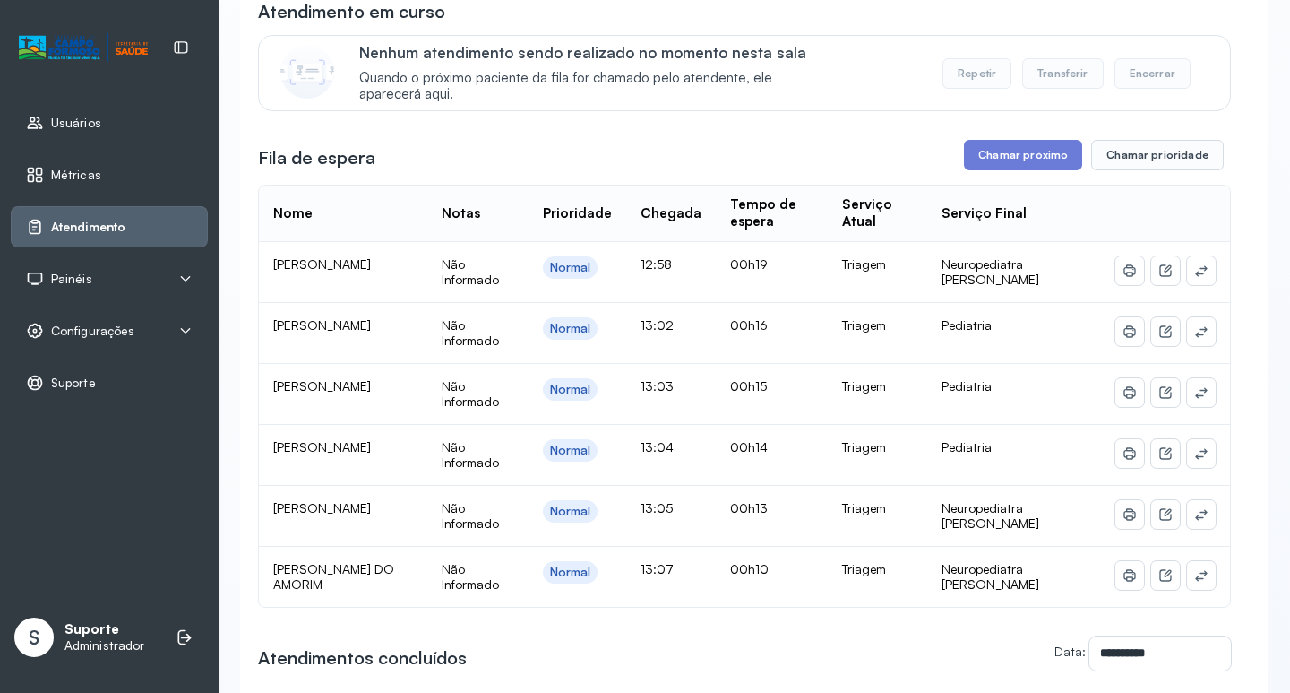
scroll to position [179, 0]
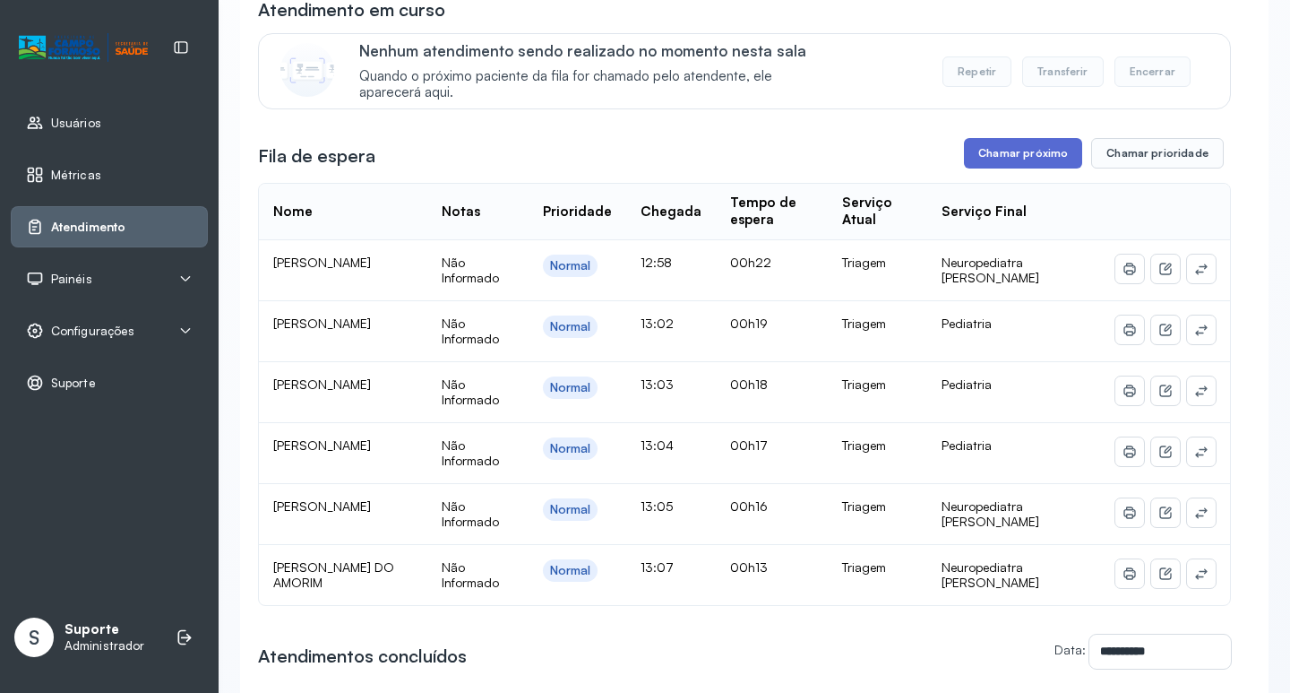
click at [1021, 151] on button "Chamar próximo" at bounding box center [1023, 153] width 118 height 30
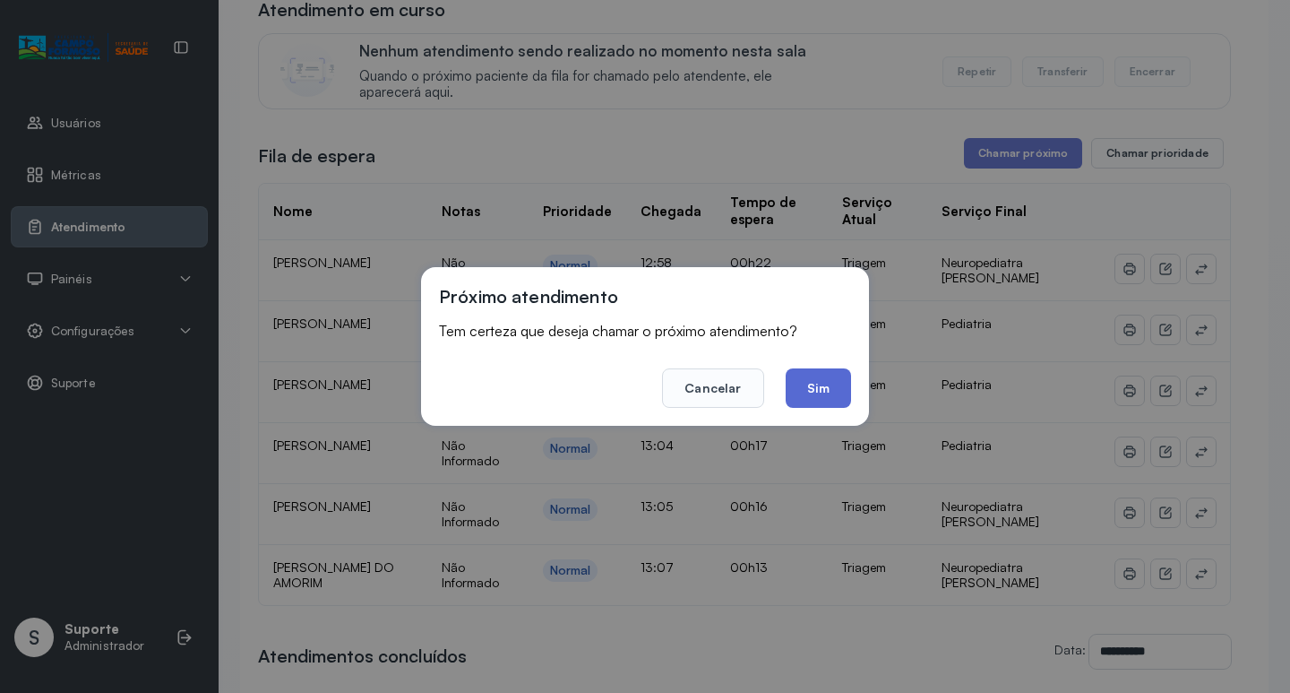
click at [829, 392] on button "Sim" at bounding box center [818, 387] width 65 height 39
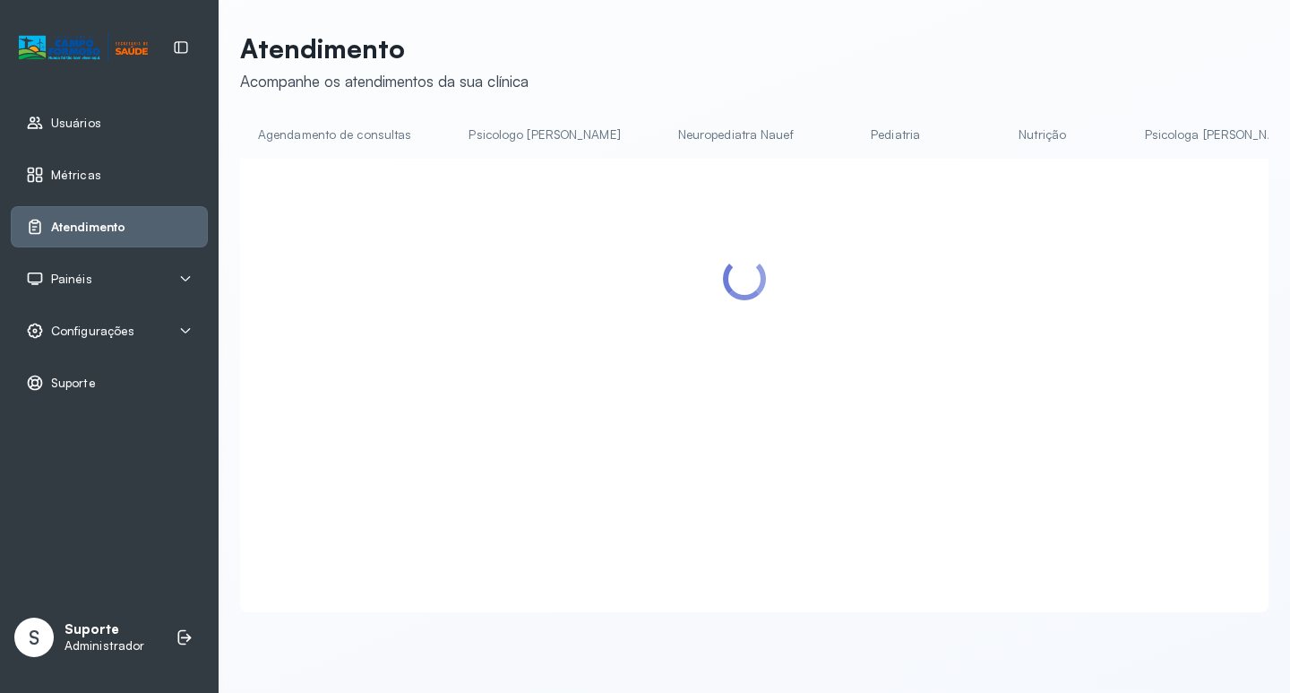
scroll to position [0, 0]
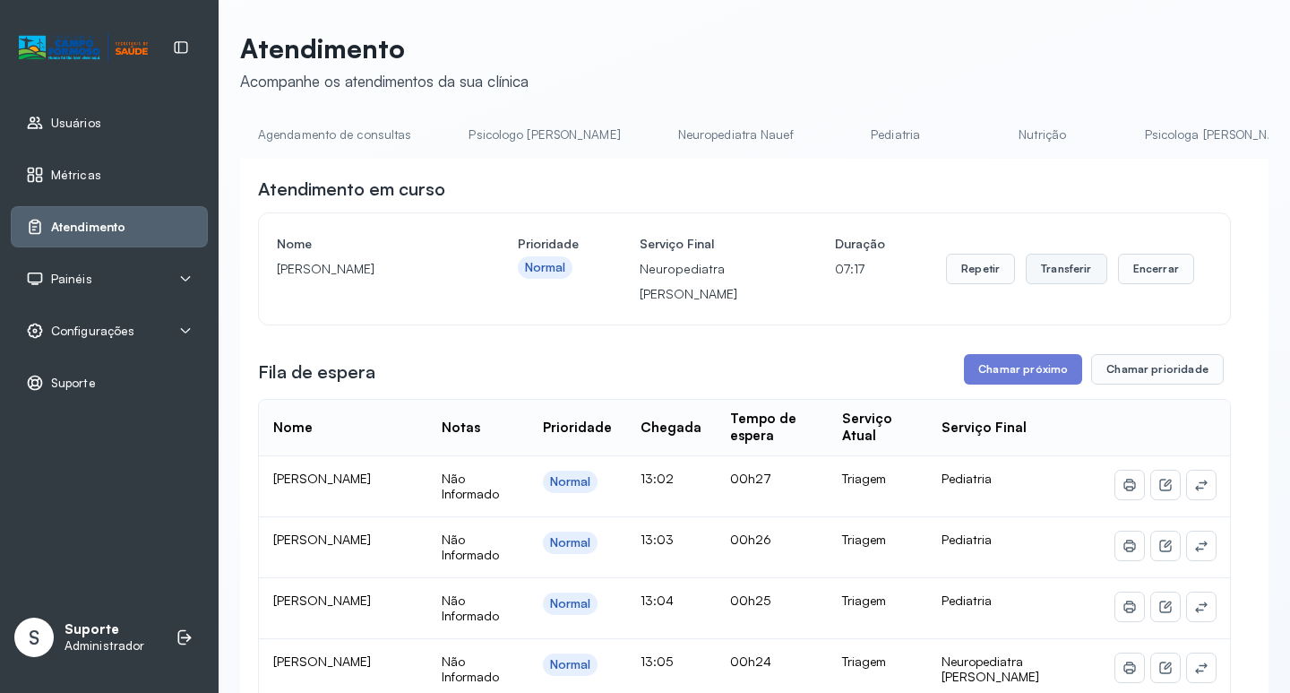
click at [1053, 280] on button "Transferir" at bounding box center [1067, 269] width 82 height 30
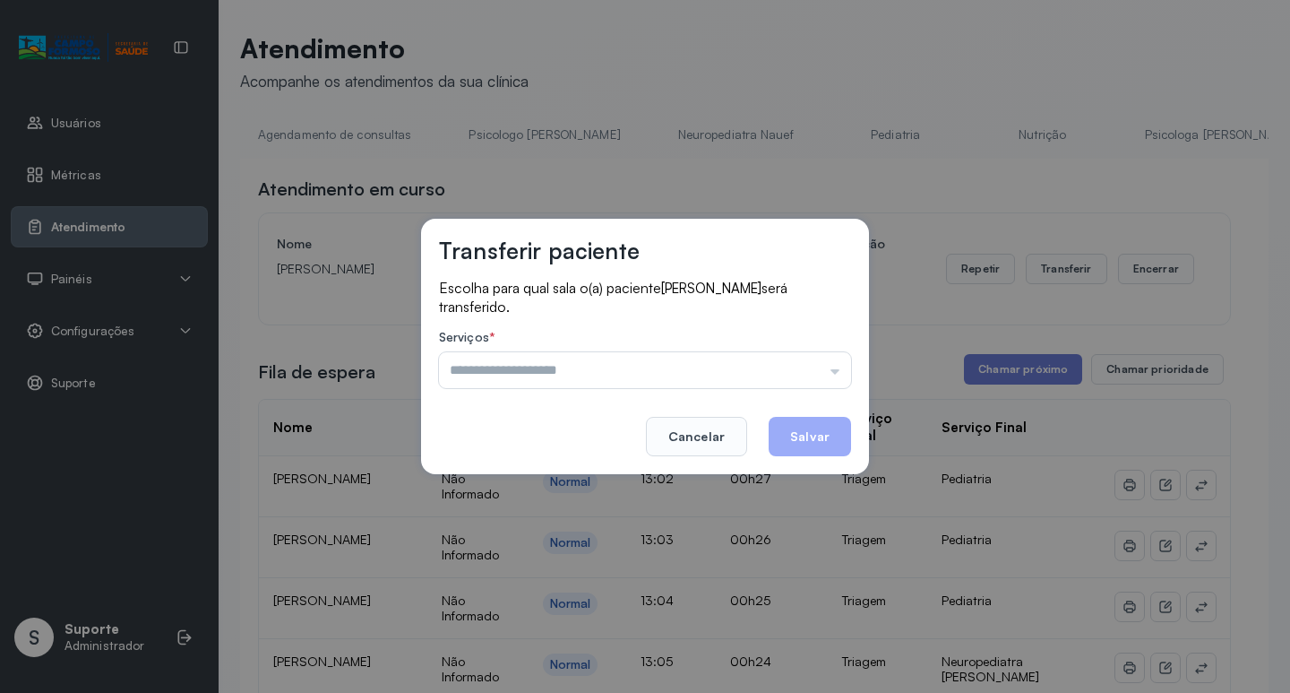
click at [846, 367] on input "text" at bounding box center [645, 370] width 412 height 36
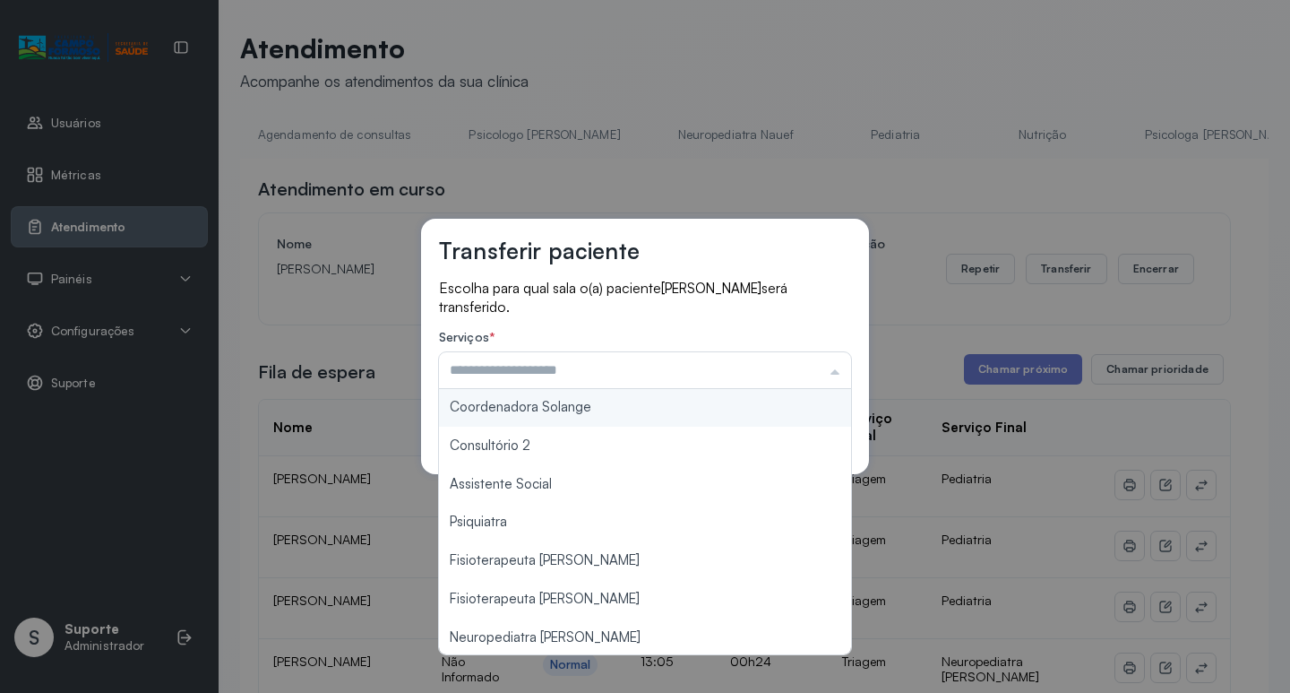
scroll to position [271, 0]
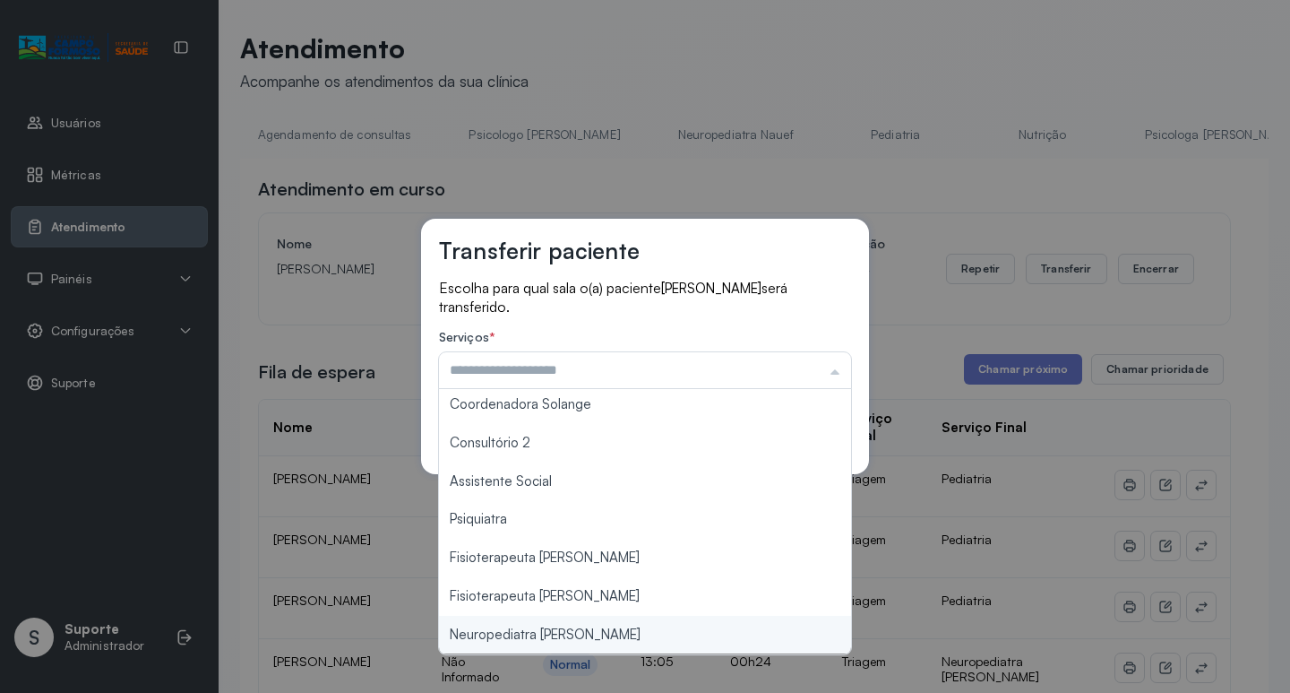
type input "**********"
click at [597, 637] on div "**********" at bounding box center [645, 346] width 1290 height 693
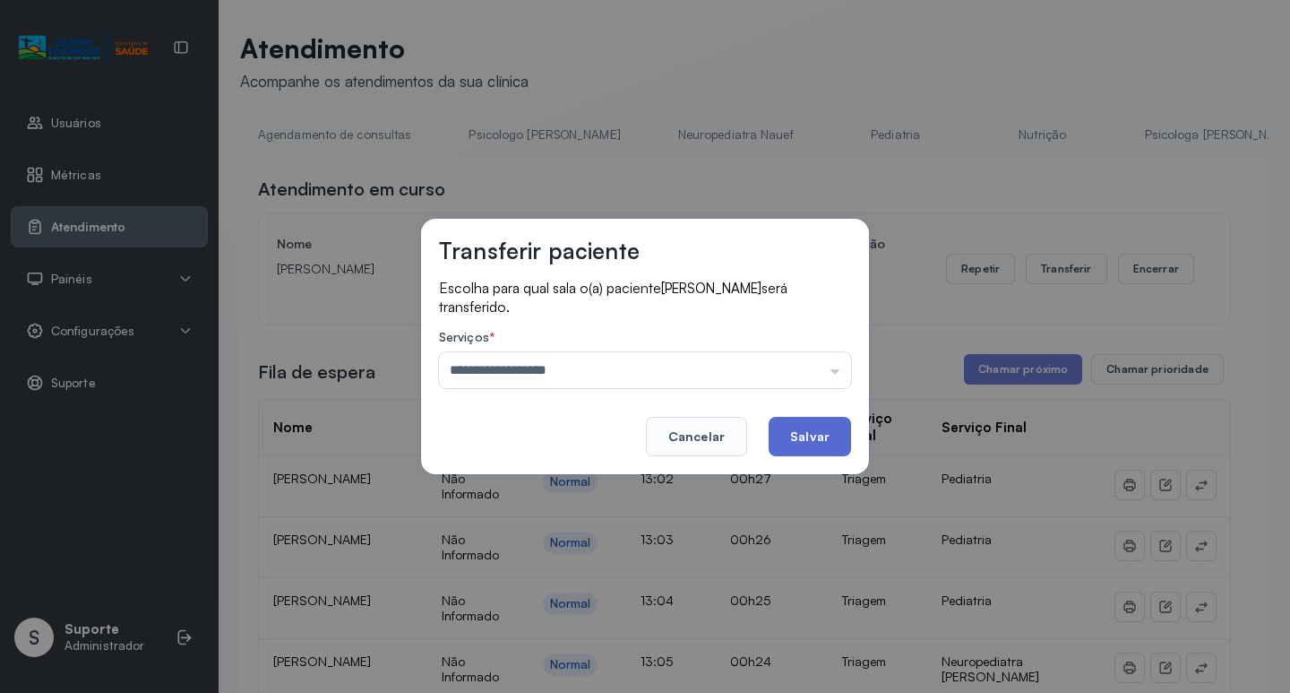
click at [823, 435] on button "Salvar" at bounding box center [810, 436] width 82 height 39
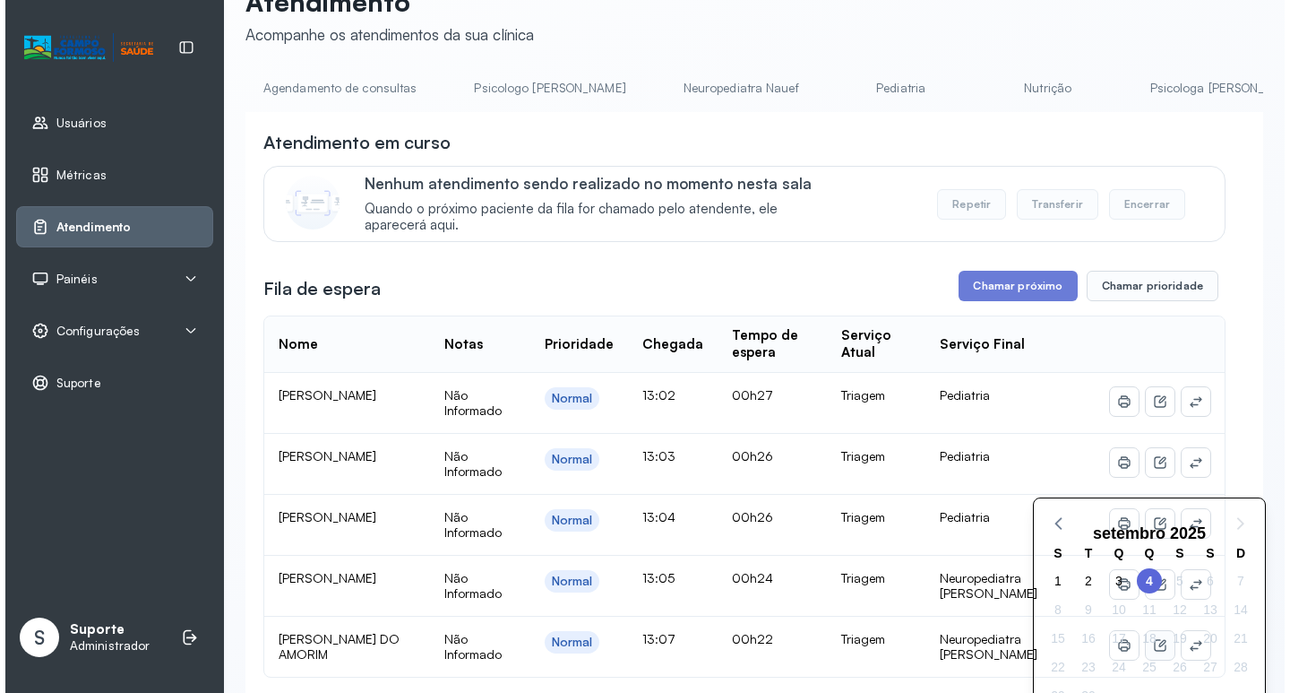
scroll to position [0, 0]
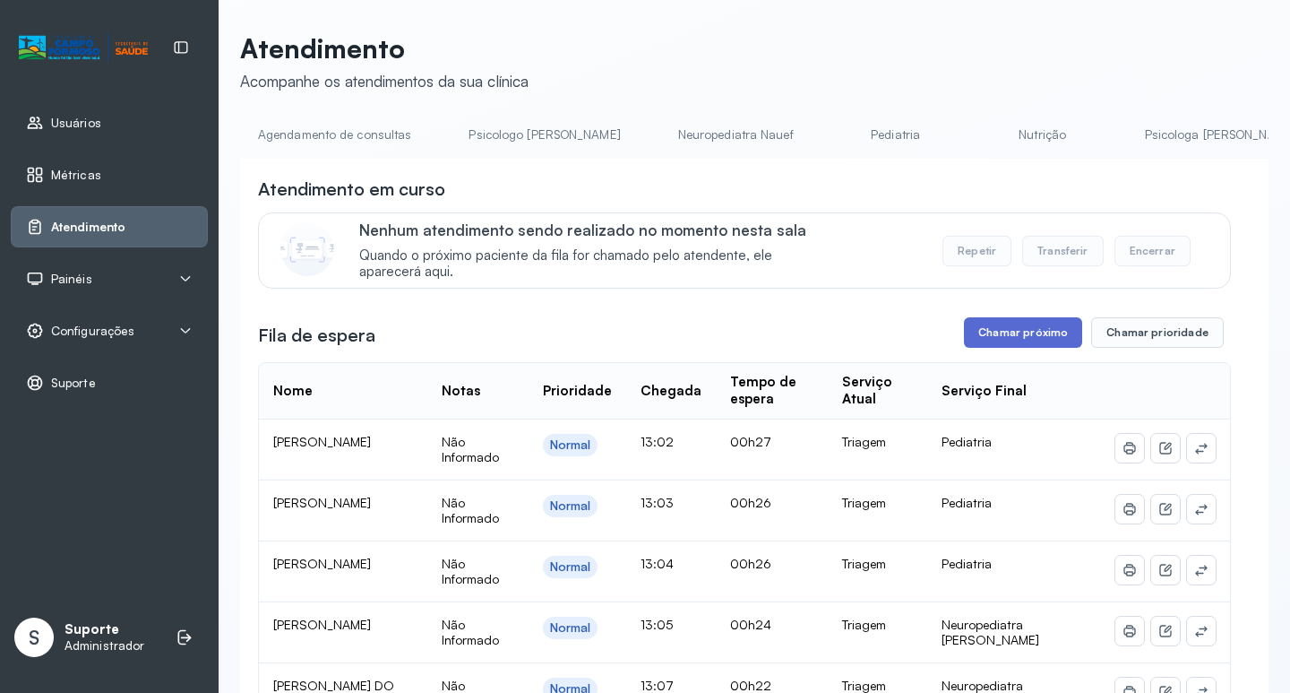
click at [1038, 343] on button "Chamar próximo" at bounding box center [1023, 332] width 118 height 30
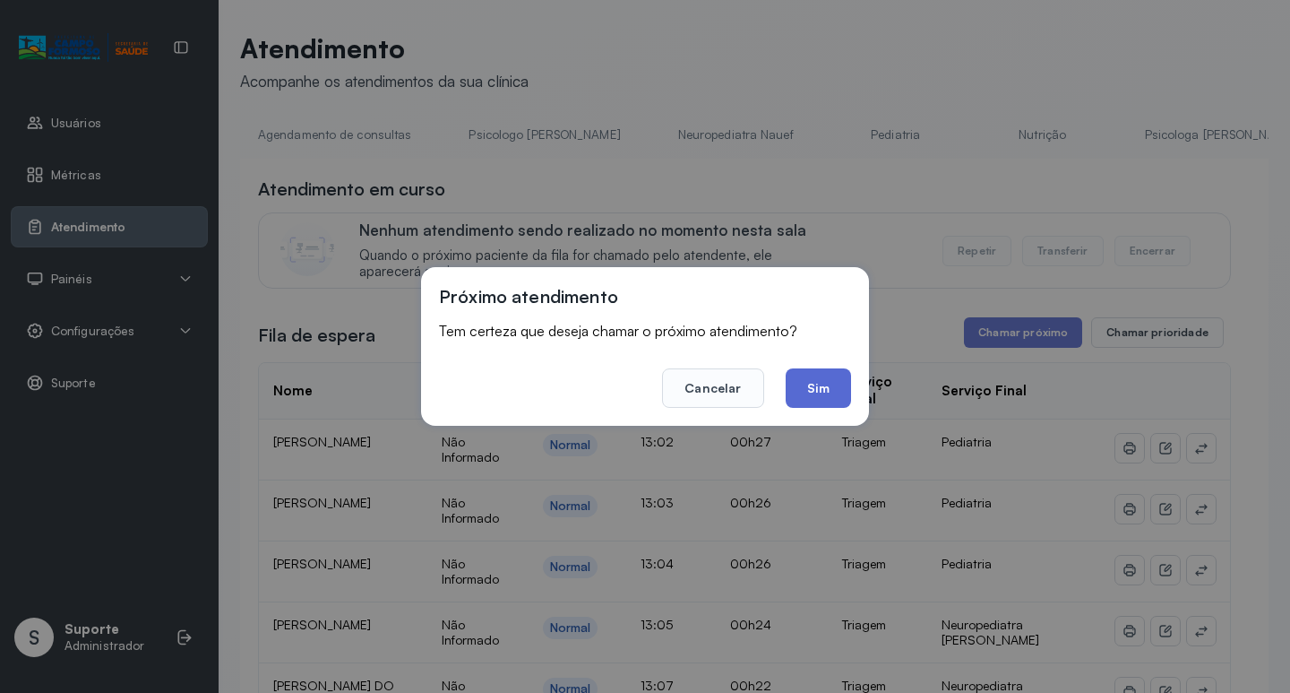
click at [825, 386] on button "Sim" at bounding box center [818, 387] width 65 height 39
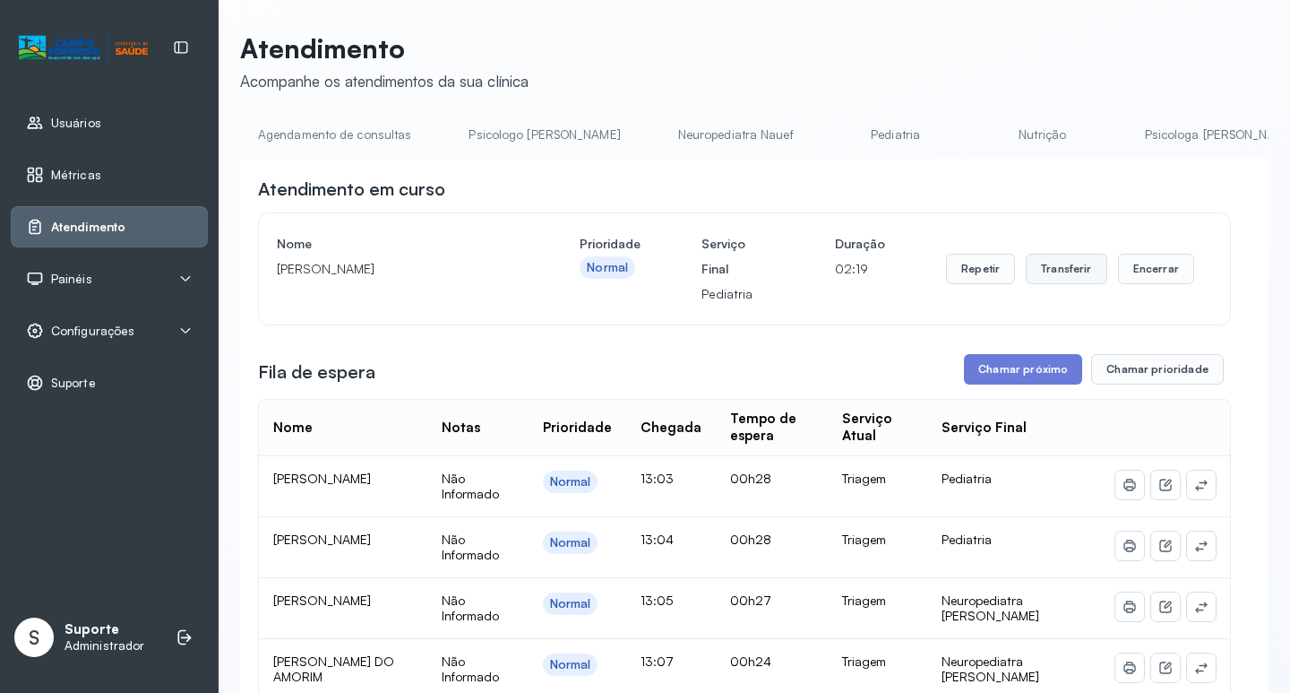
click at [1058, 284] on button "Transferir" at bounding box center [1067, 269] width 82 height 30
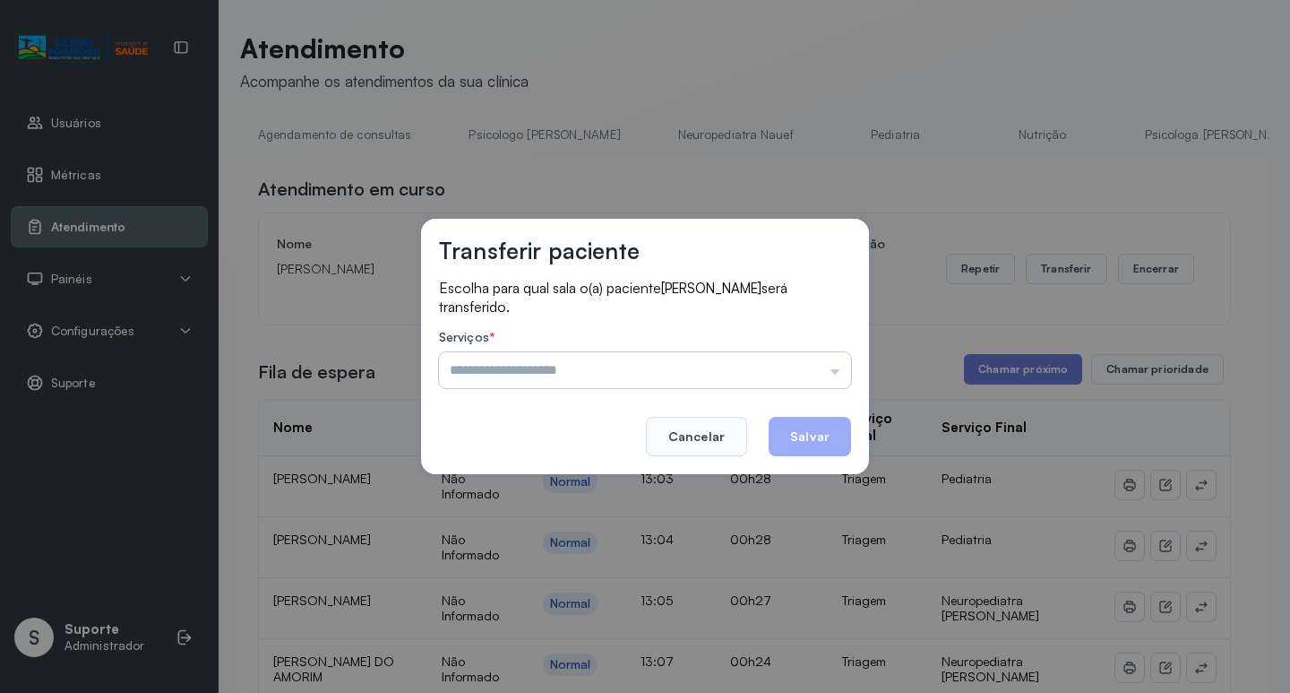
click at [837, 366] on input "text" at bounding box center [645, 370] width 412 height 36
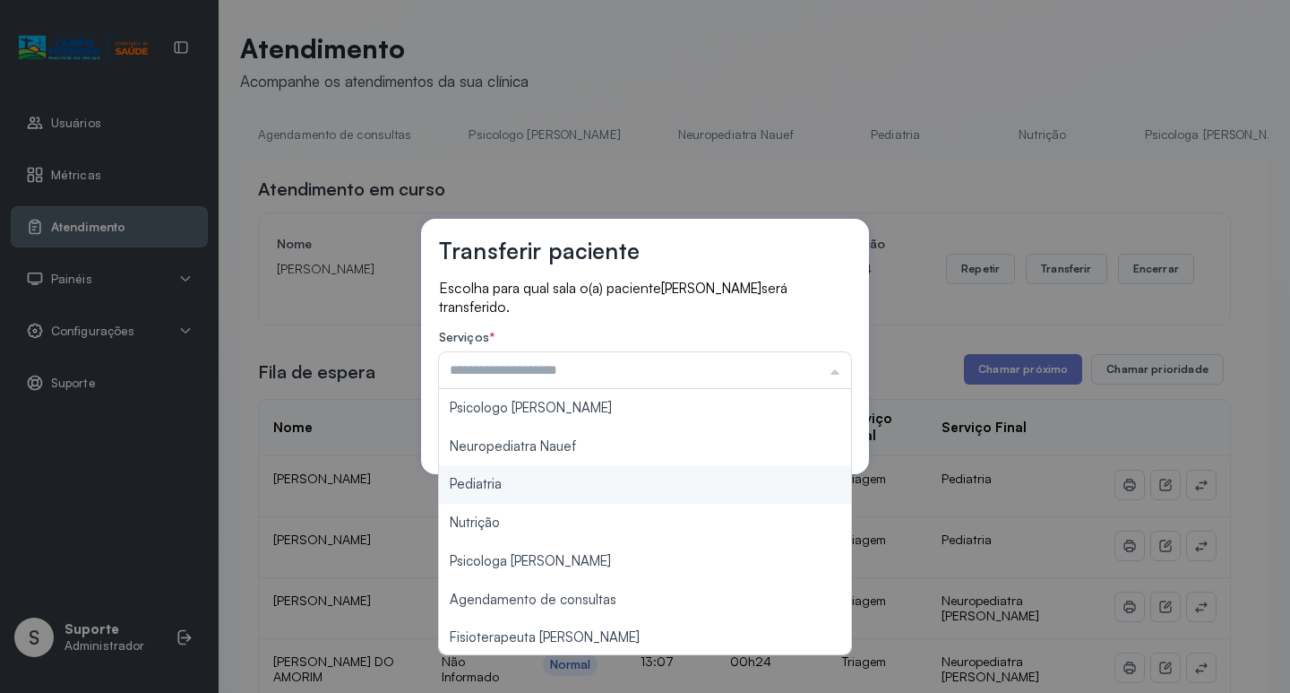
type input "*********"
click at [513, 485] on div "Transferir paciente Escolha para qual sala o(a) paciente [PERSON_NAME] será tra…" at bounding box center [645, 346] width 1290 height 693
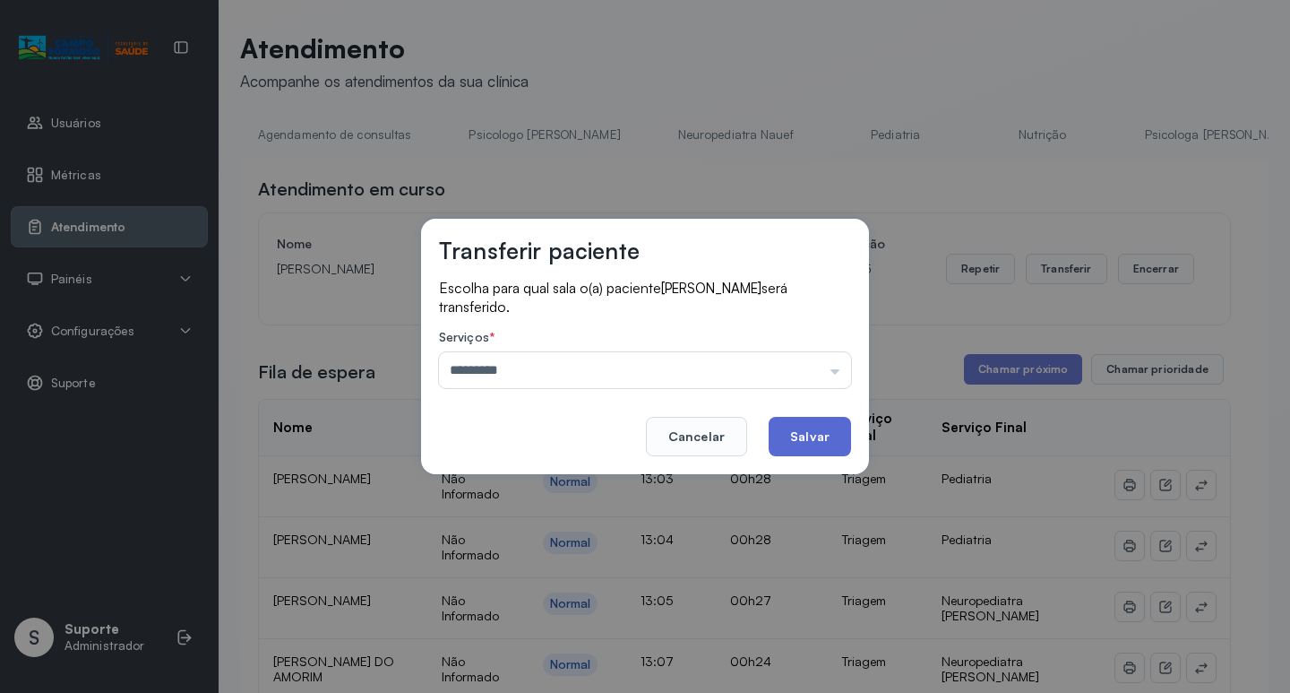
click at [801, 437] on button "Salvar" at bounding box center [810, 436] width 82 height 39
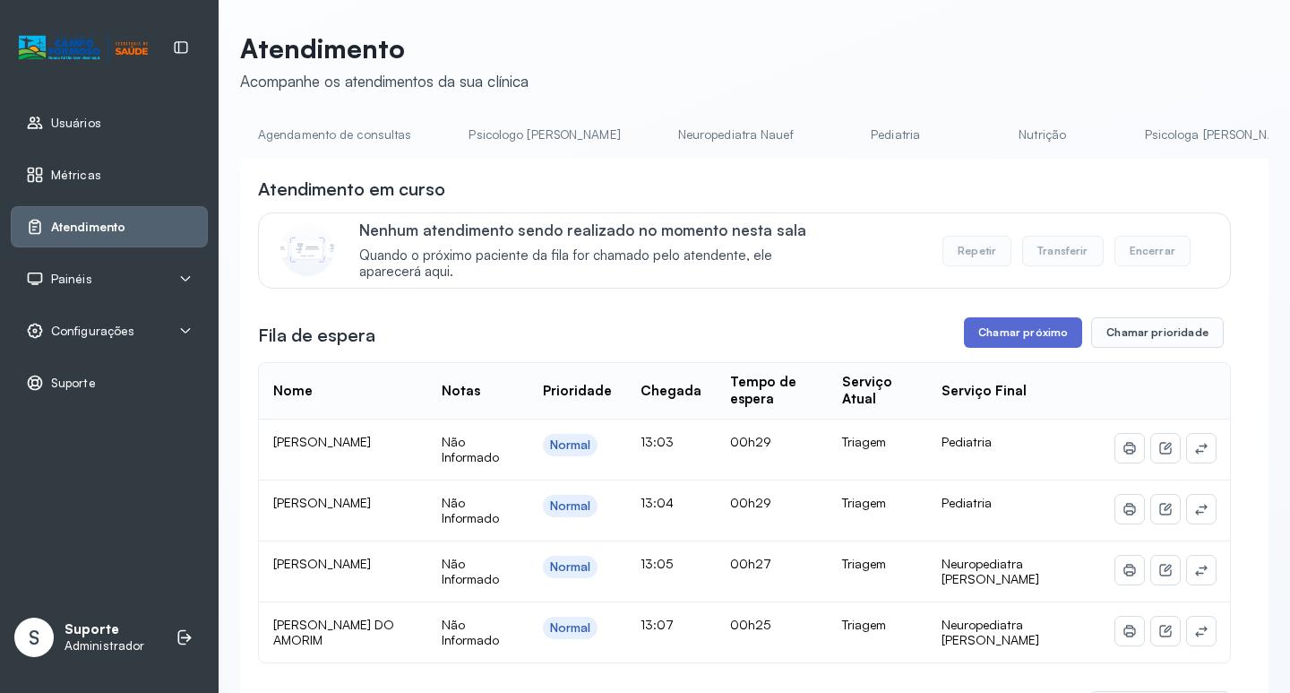
click at [1023, 342] on button "Chamar próximo" at bounding box center [1023, 332] width 118 height 30
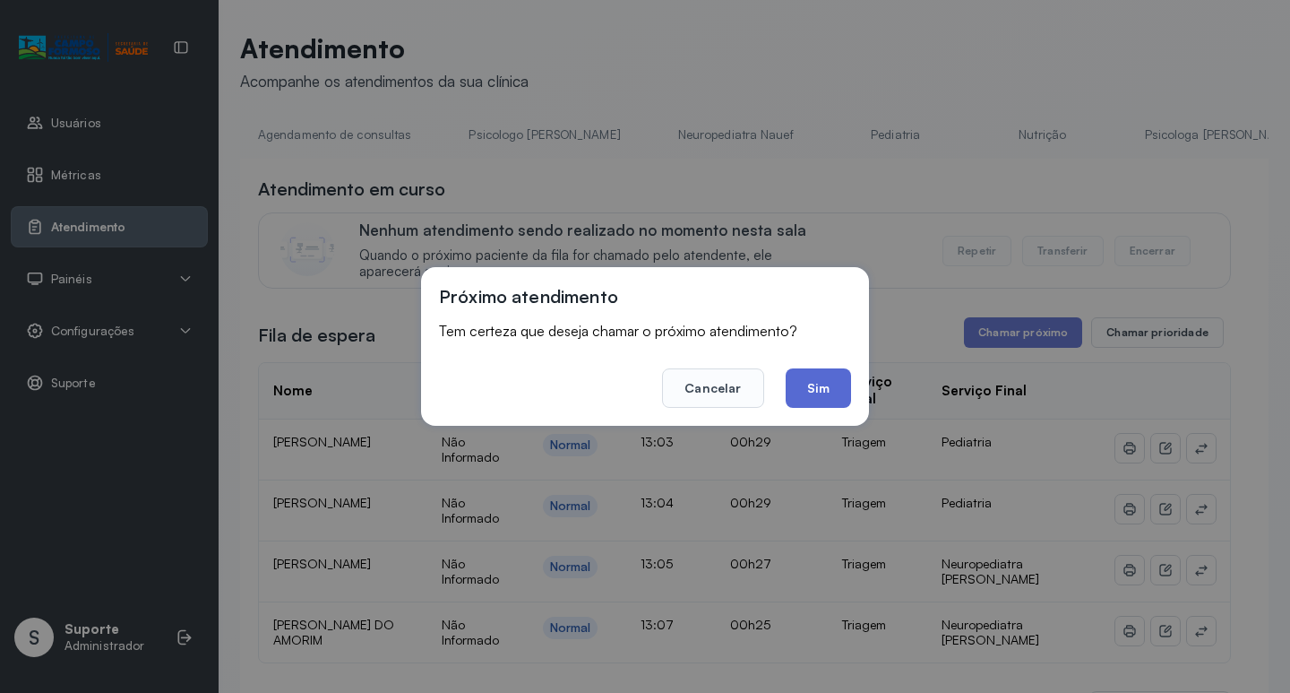
click at [823, 379] on button "Sim" at bounding box center [818, 387] width 65 height 39
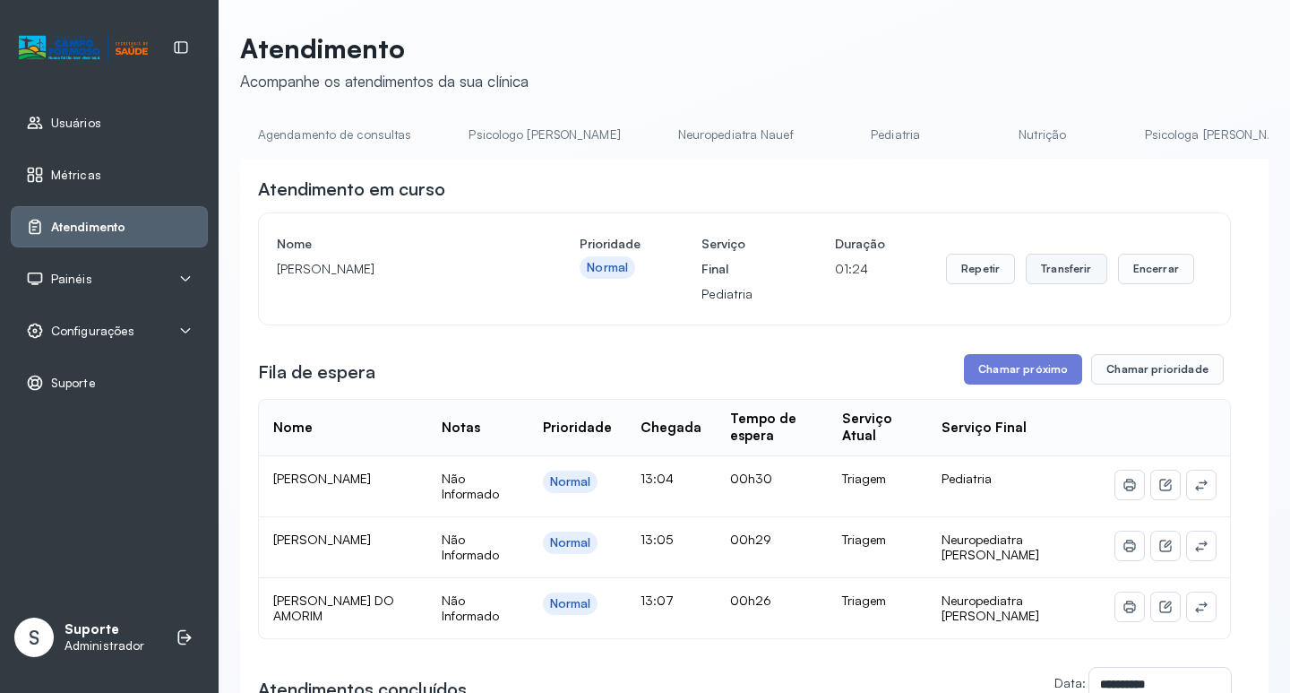
click at [1052, 268] on button "Transferir" at bounding box center [1067, 269] width 82 height 30
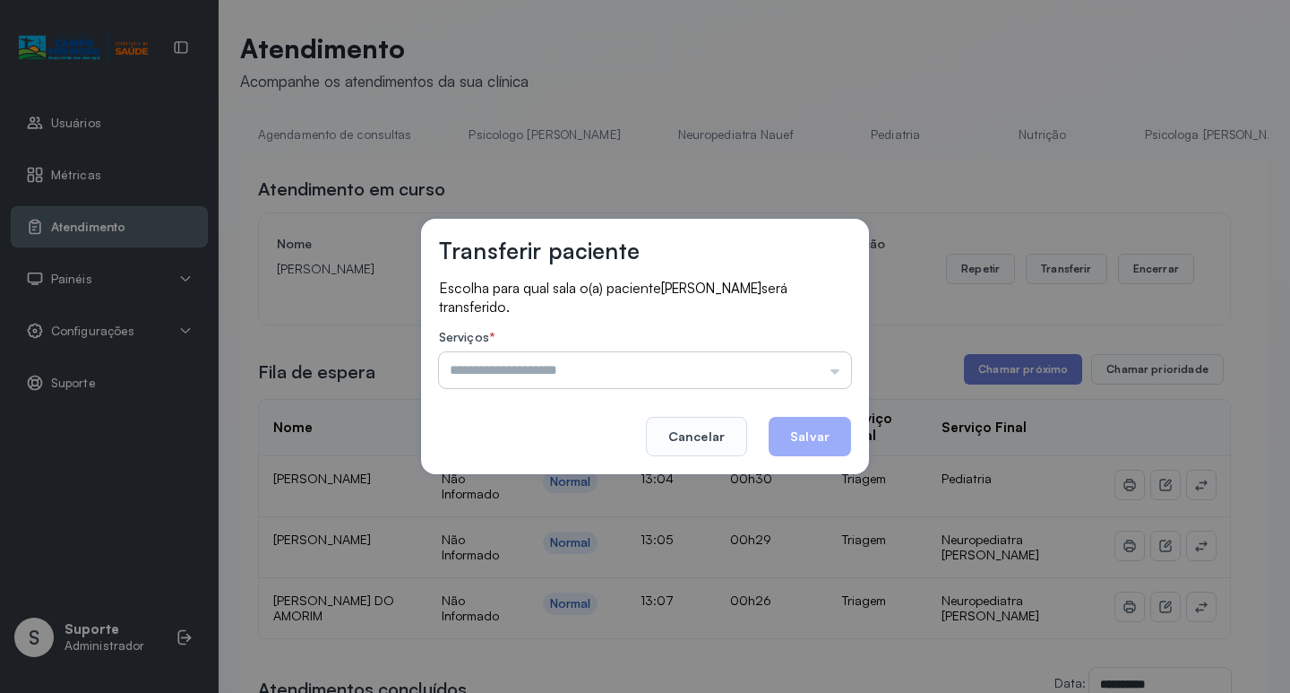
click at [842, 372] on input "text" at bounding box center [645, 370] width 412 height 36
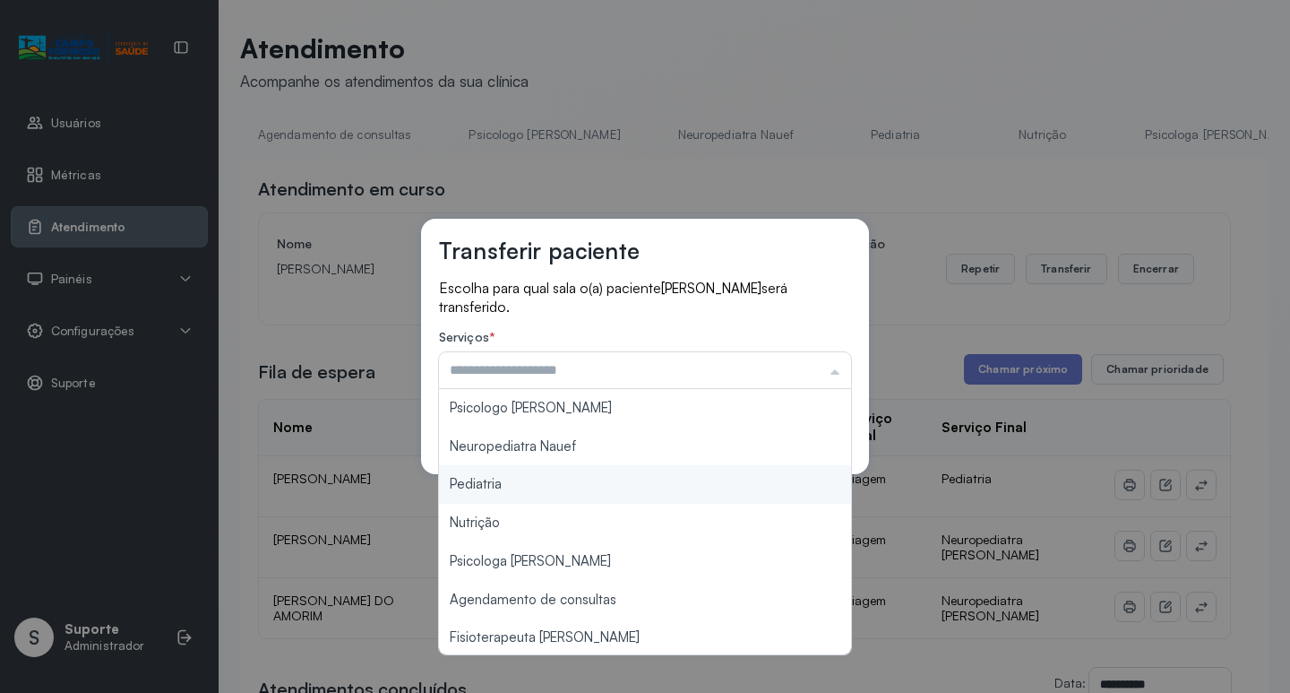
type input "*********"
click at [538, 489] on div "Transferir paciente Escolha para qual sala o(a) paciente [PERSON_NAME] será tra…" at bounding box center [645, 346] width 1290 height 693
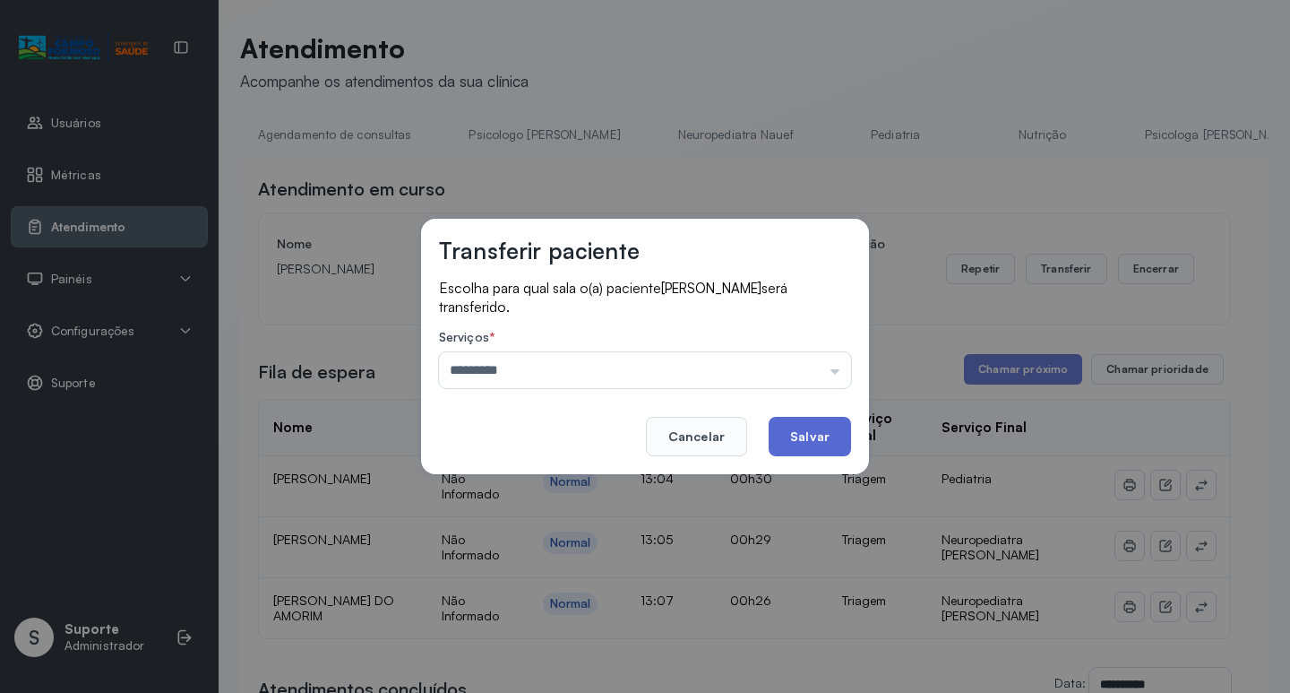
click at [800, 427] on button "Salvar" at bounding box center [810, 436] width 82 height 39
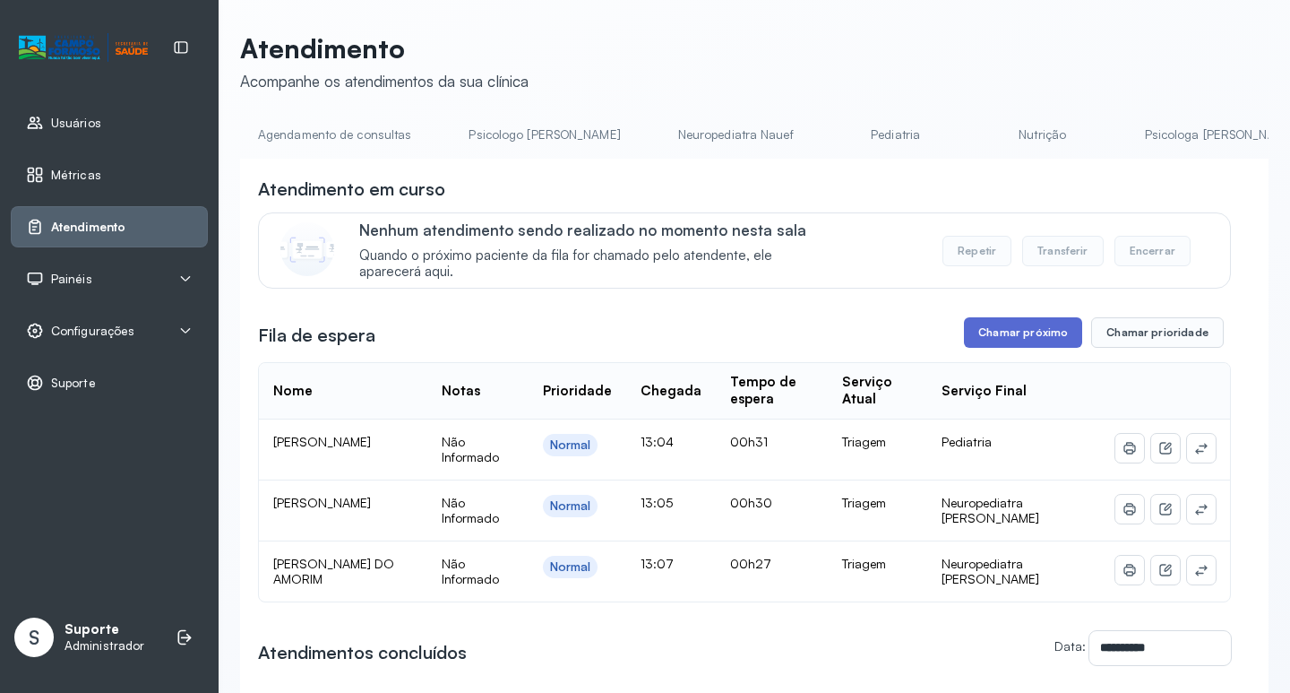
click at [1015, 333] on button "Chamar próximo" at bounding box center [1023, 332] width 118 height 30
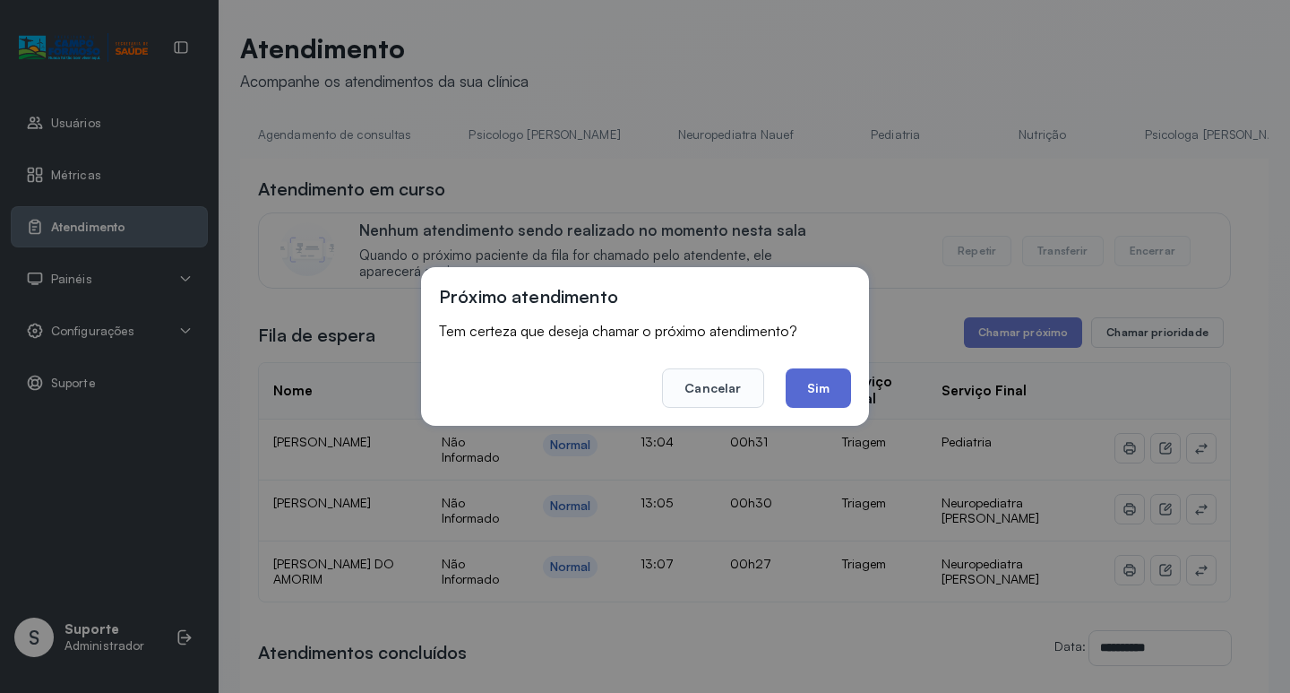
click at [817, 387] on button "Sim" at bounding box center [818, 387] width 65 height 39
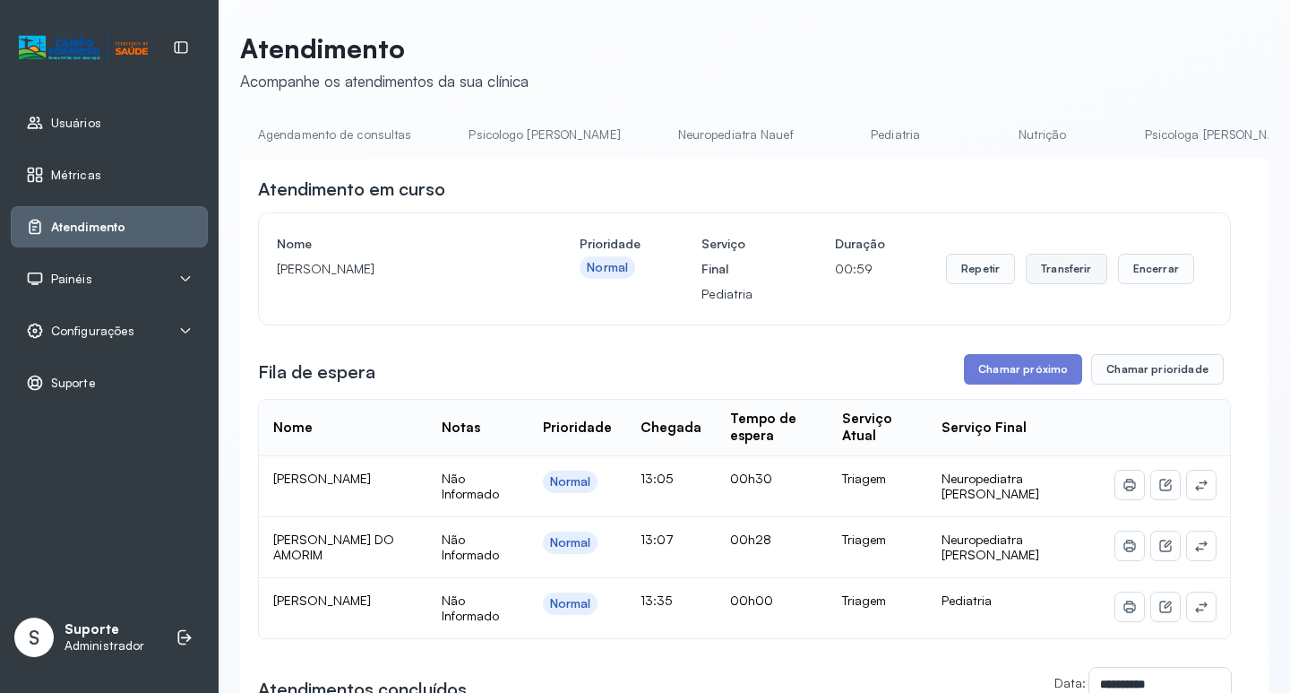
click at [1072, 268] on button "Transferir" at bounding box center [1067, 269] width 82 height 30
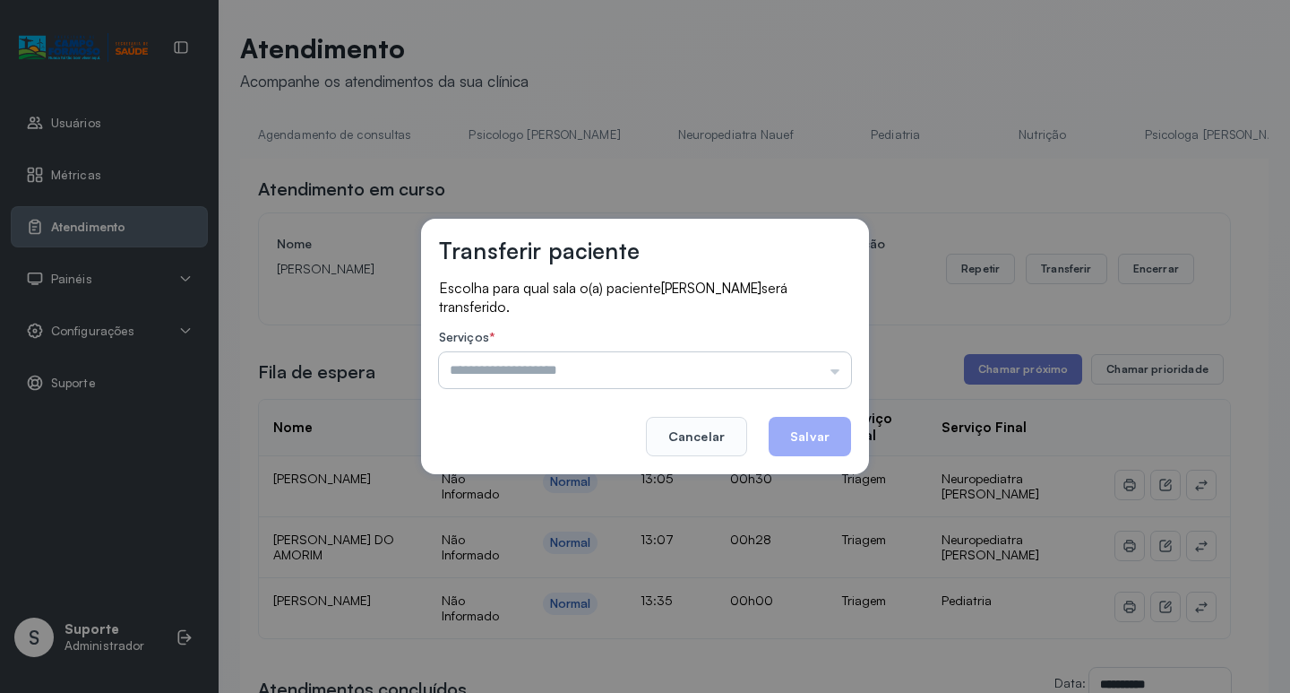
click at [838, 373] on input "text" at bounding box center [645, 370] width 412 height 36
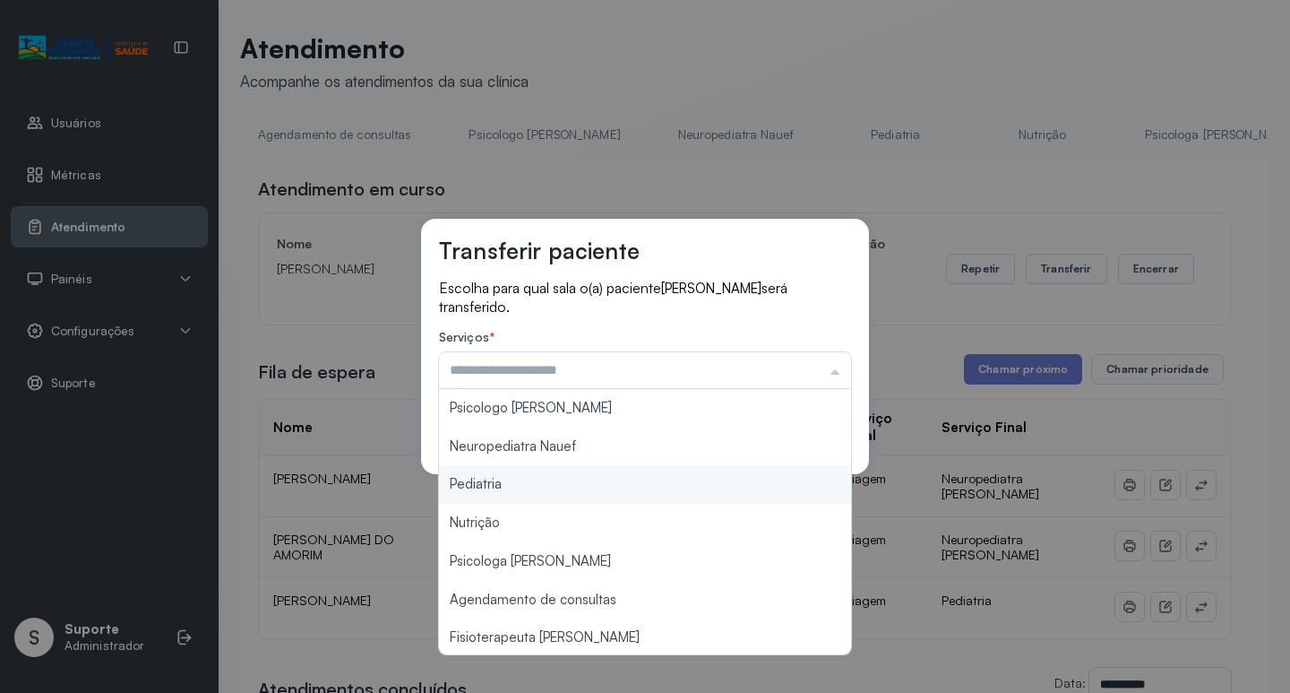
type input "*********"
click at [545, 483] on div "Transferir paciente Escolha para qual sala o(a) paciente [PERSON_NAME] será tra…" at bounding box center [645, 346] width 1290 height 693
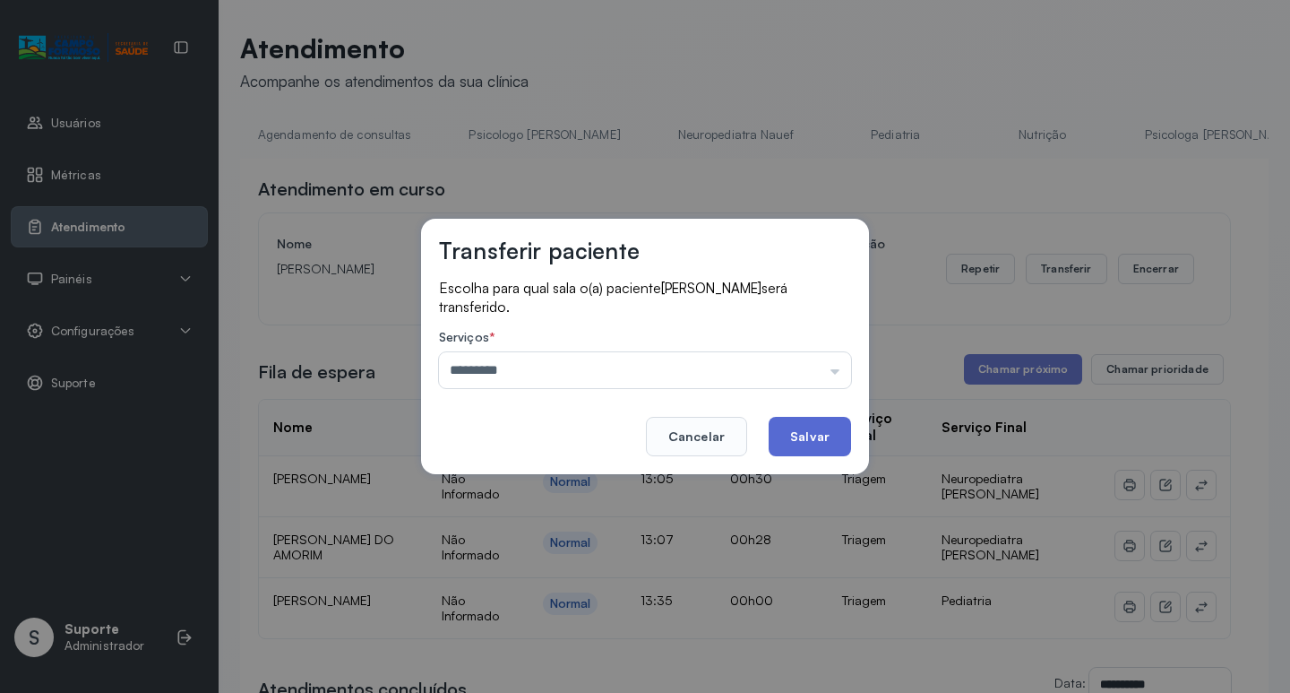
click at [820, 435] on button "Salvar" at bounding box center [810, 436] width 82 height 39
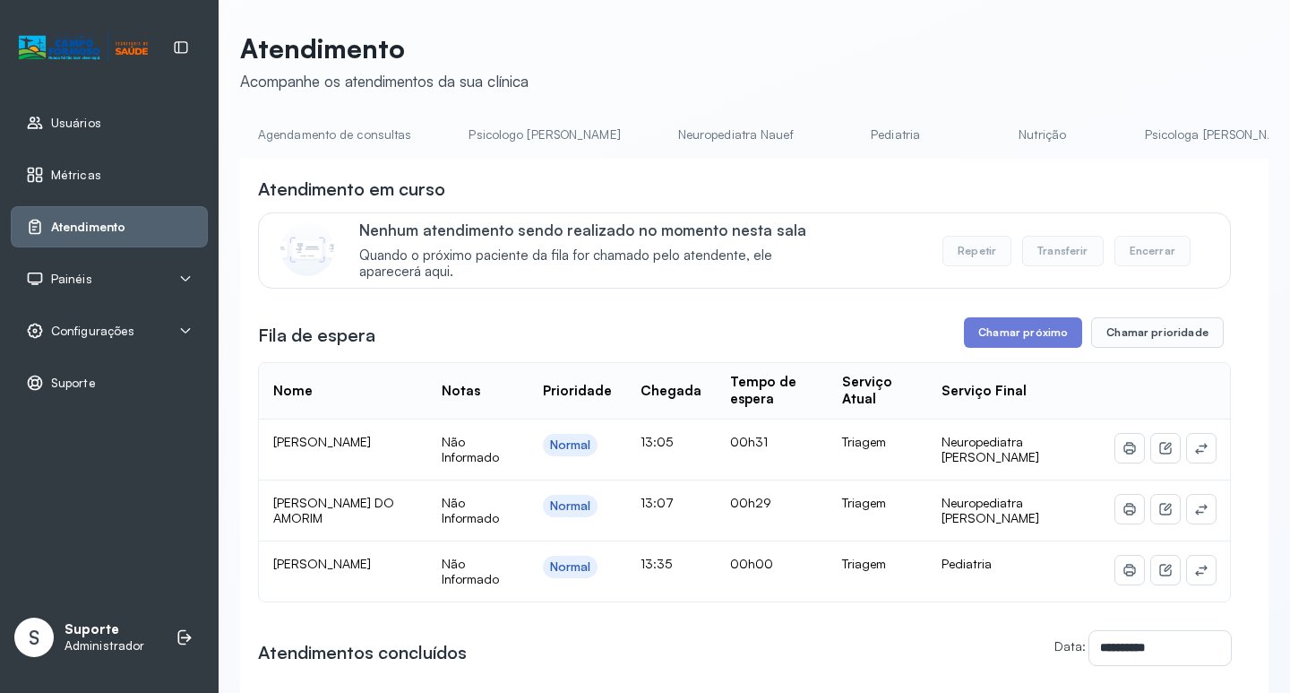
click at [1015, 318] on div "**********" at bounding box center [744, 527] width 973 height 700
click at [1012, 332] on button "Chamar próximo" at bounding box center [1023, 332] width 118 height 30
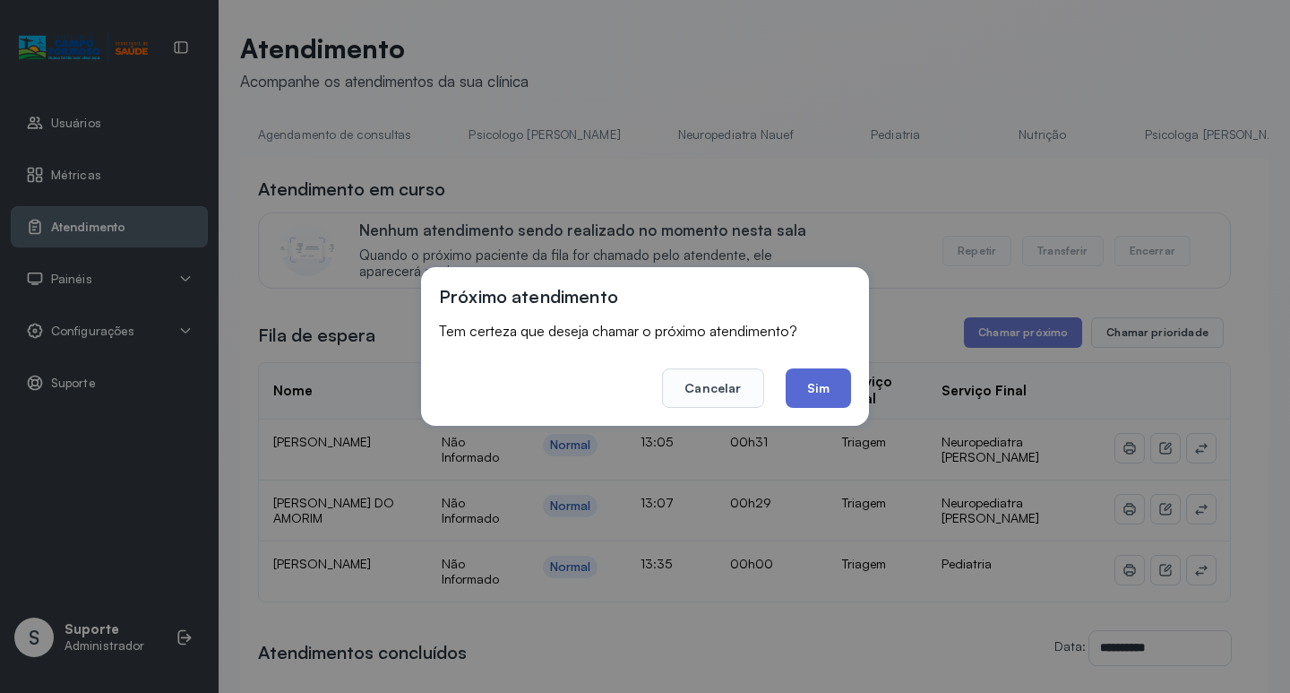
click at [827, 390] on button "Sim" at bounding box center [818, 387] width 65 height 39
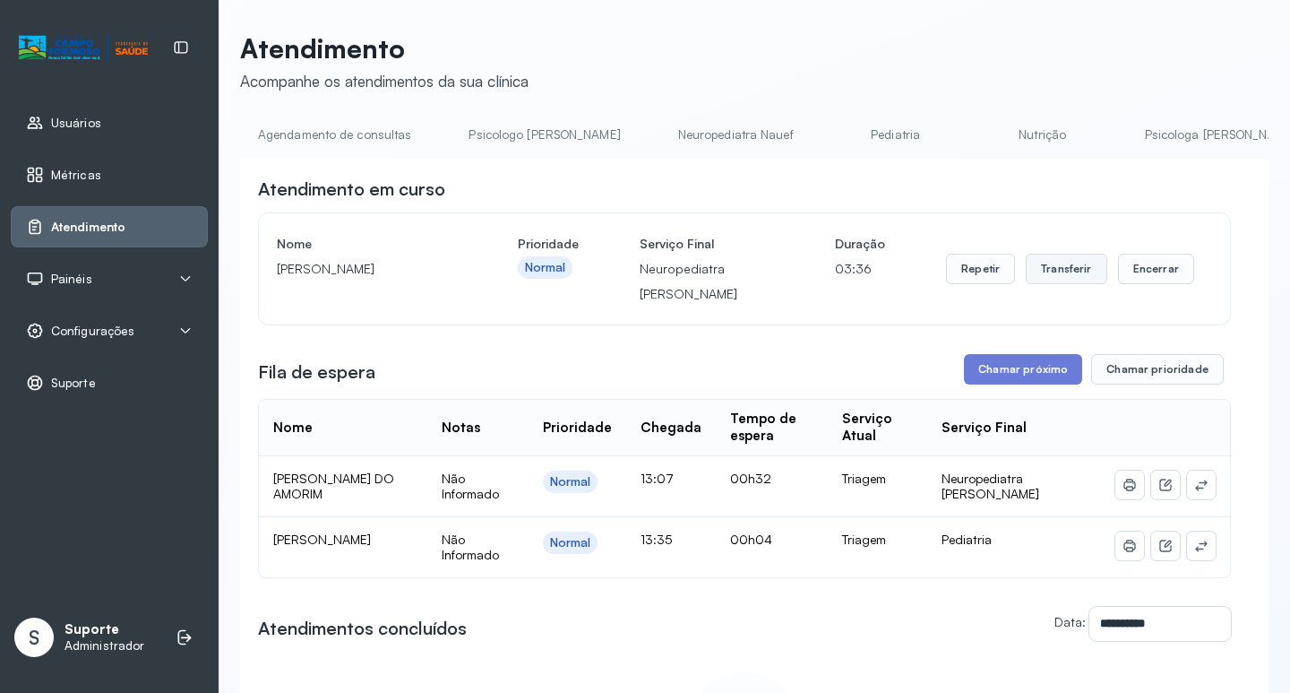
click at [1055, 271] on button "Transferir" at bounding box center [1067, 269] width 82 height 30
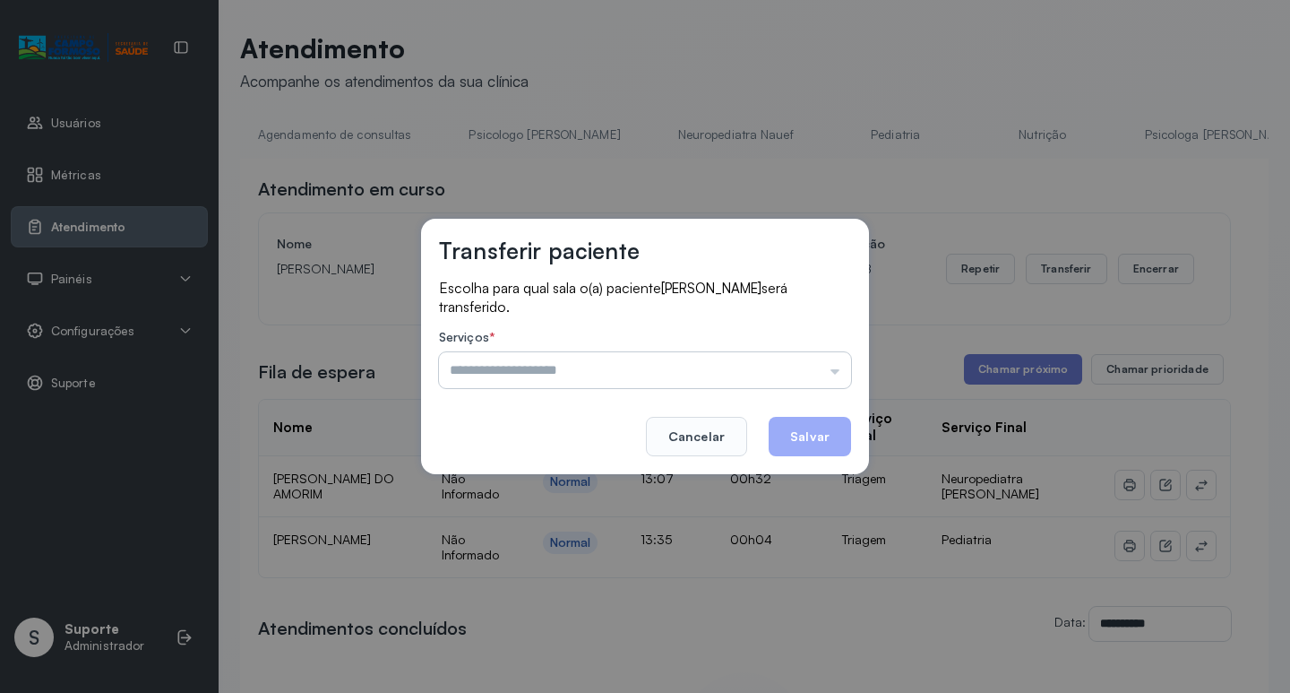
click at [834, 370] on input "text" at bounding box center [645, 370] width 412 height 36
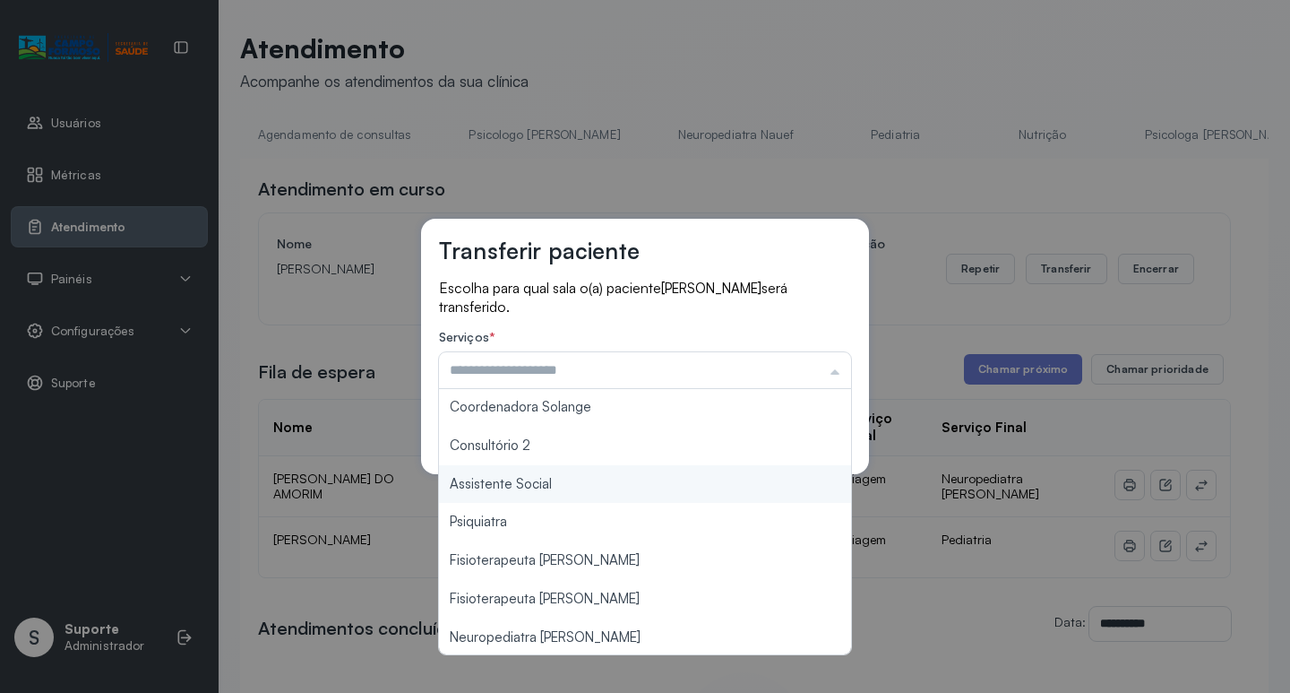
scroll to position [271, 0]
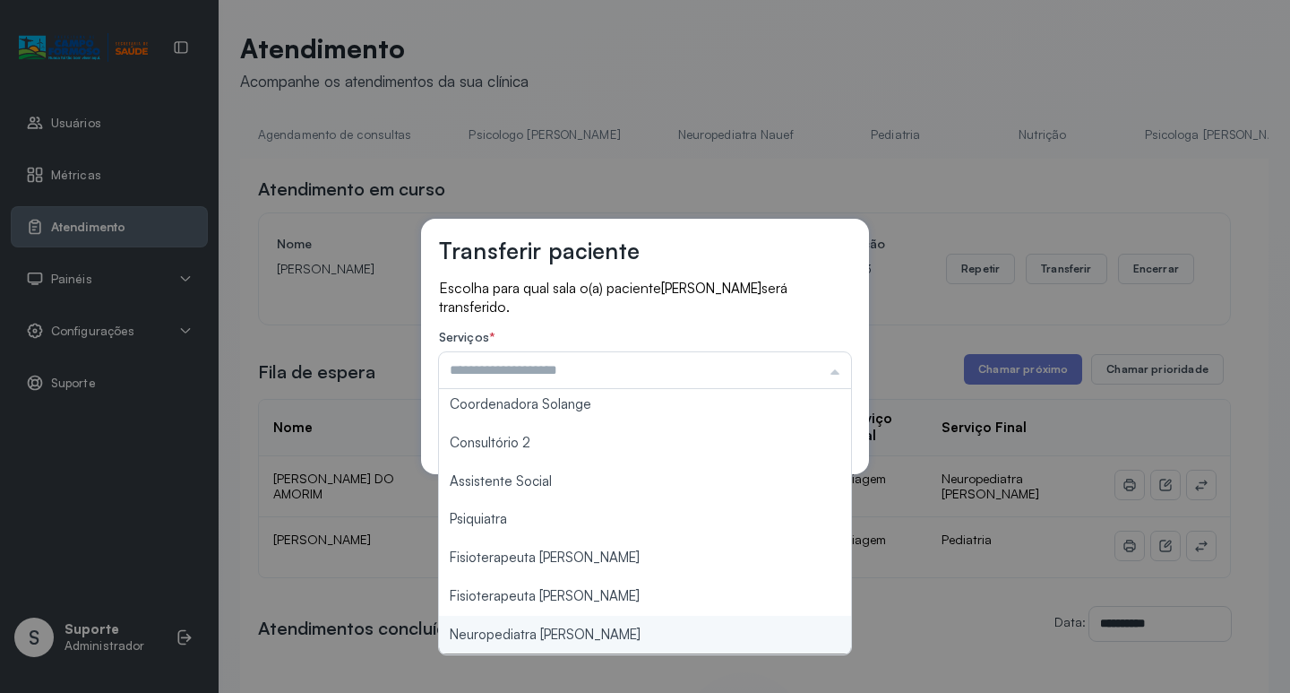
type input "**********"
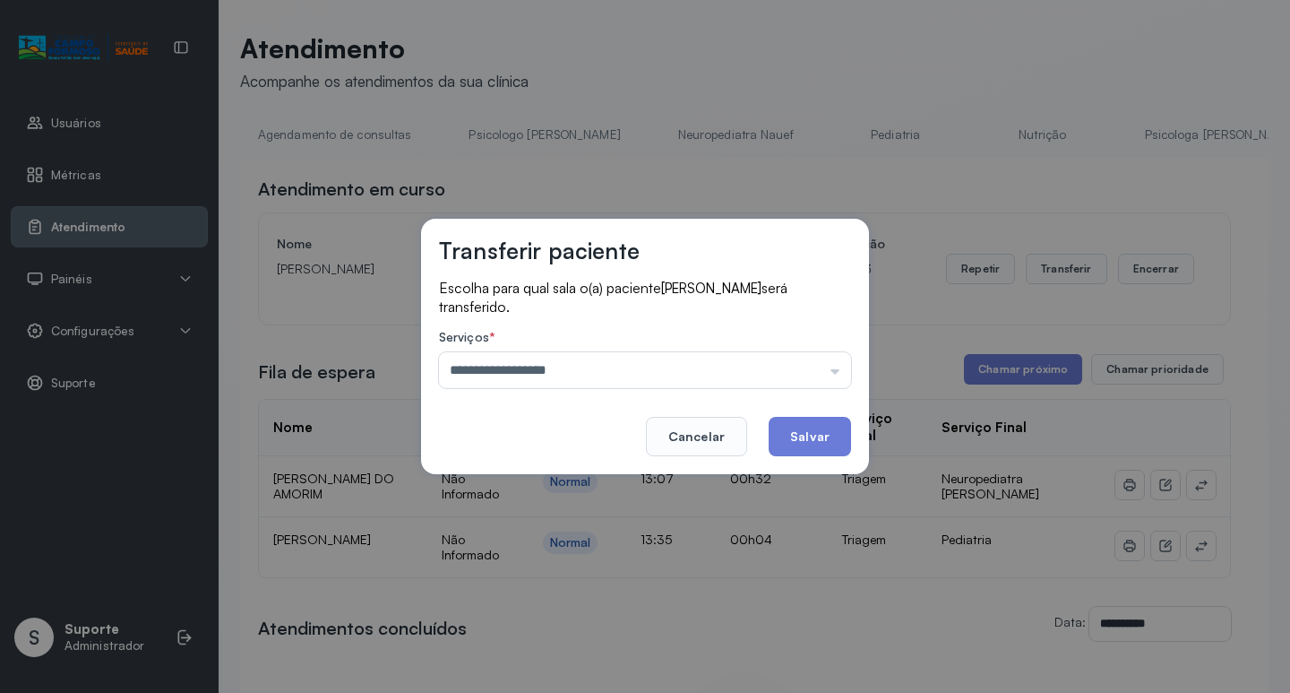
click at [564, 639] on div "**********" at bounding box center [645, 346] width 1290 height 693
click at [830, 431] on button "Salvar" at bounding box center [810, 436] width 82 height 39
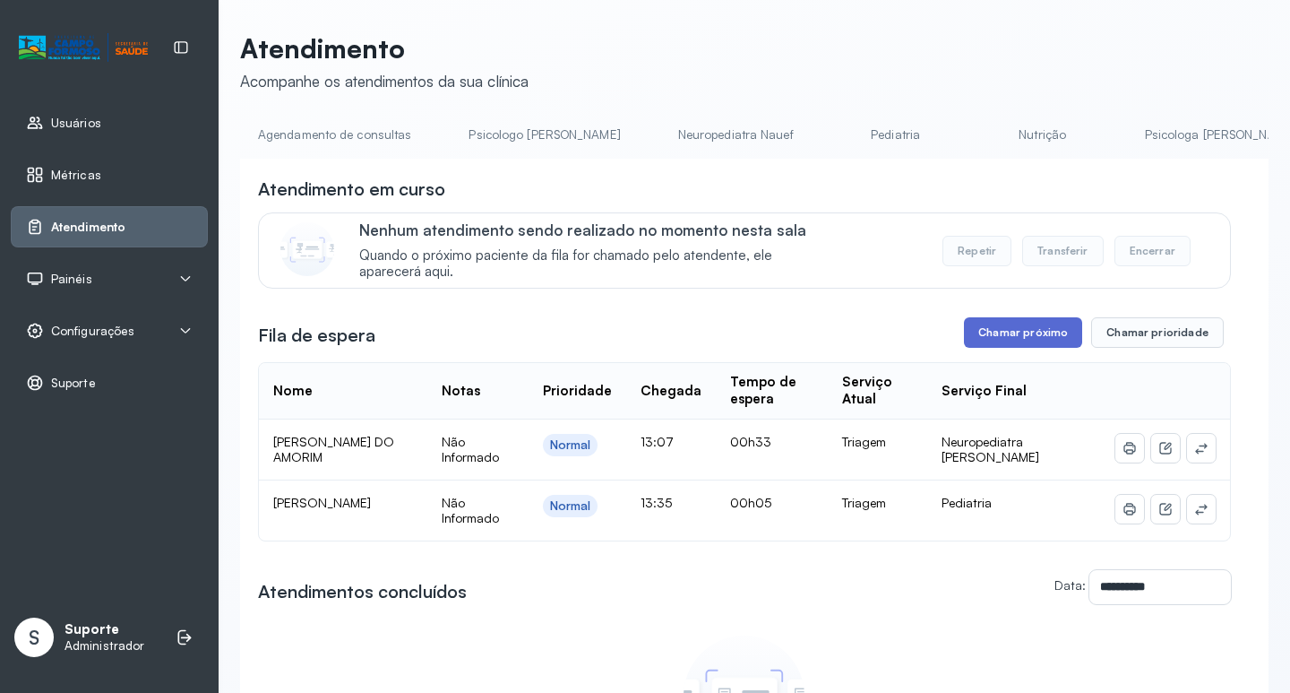
click at [997, 330] on button "Chamar próximo" at bounding box center [1023, 332] width 118 height 30
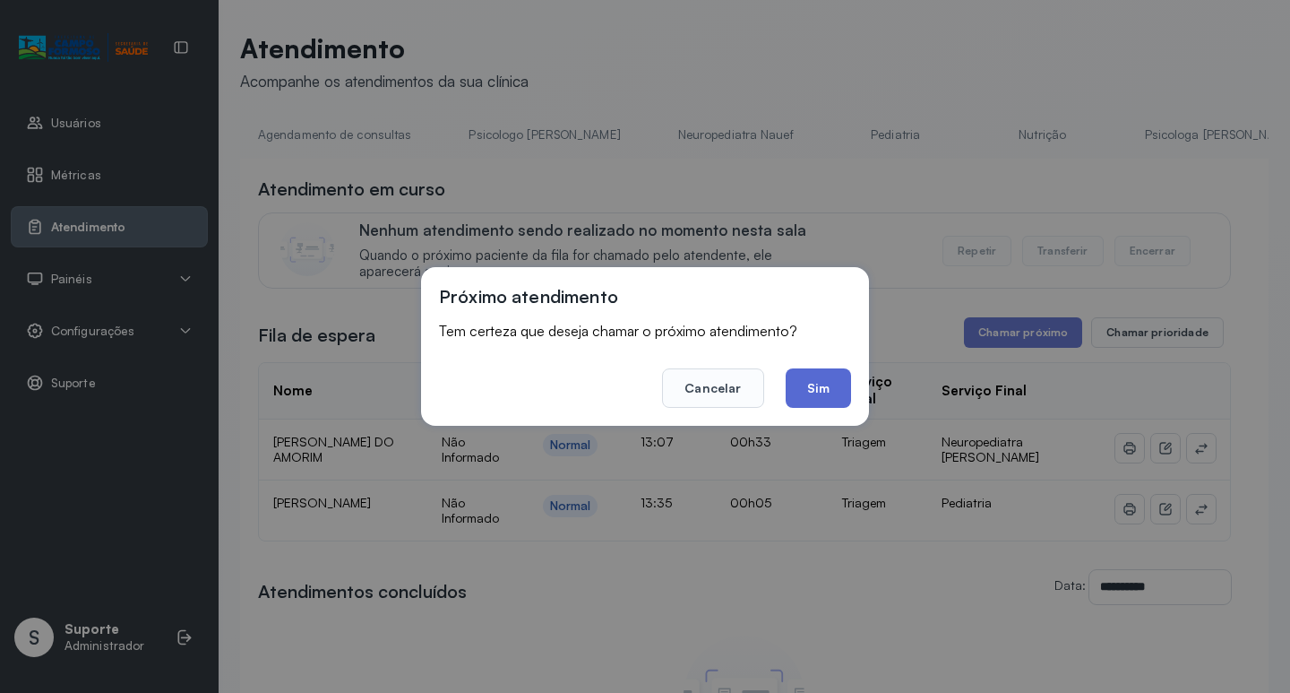
click at [823, 396] on button "Sim" at bounding box center [818, 387] width 65 height 39
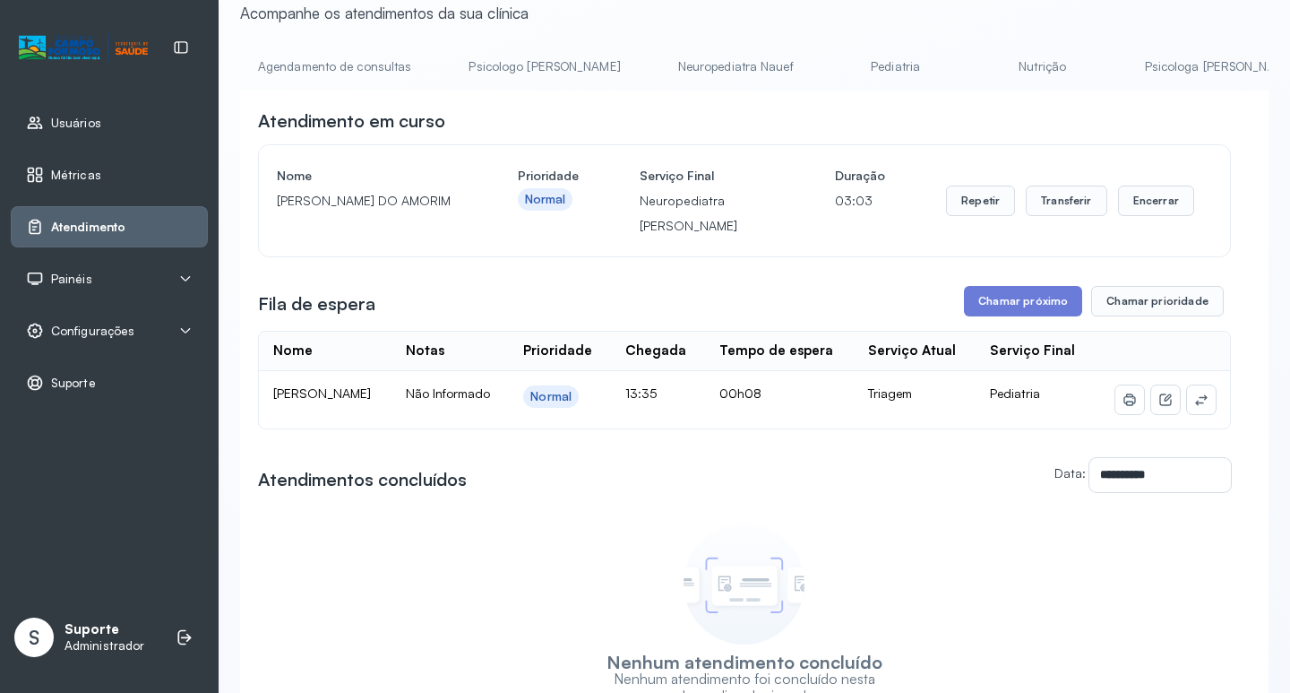
scroll to position [179, 0]
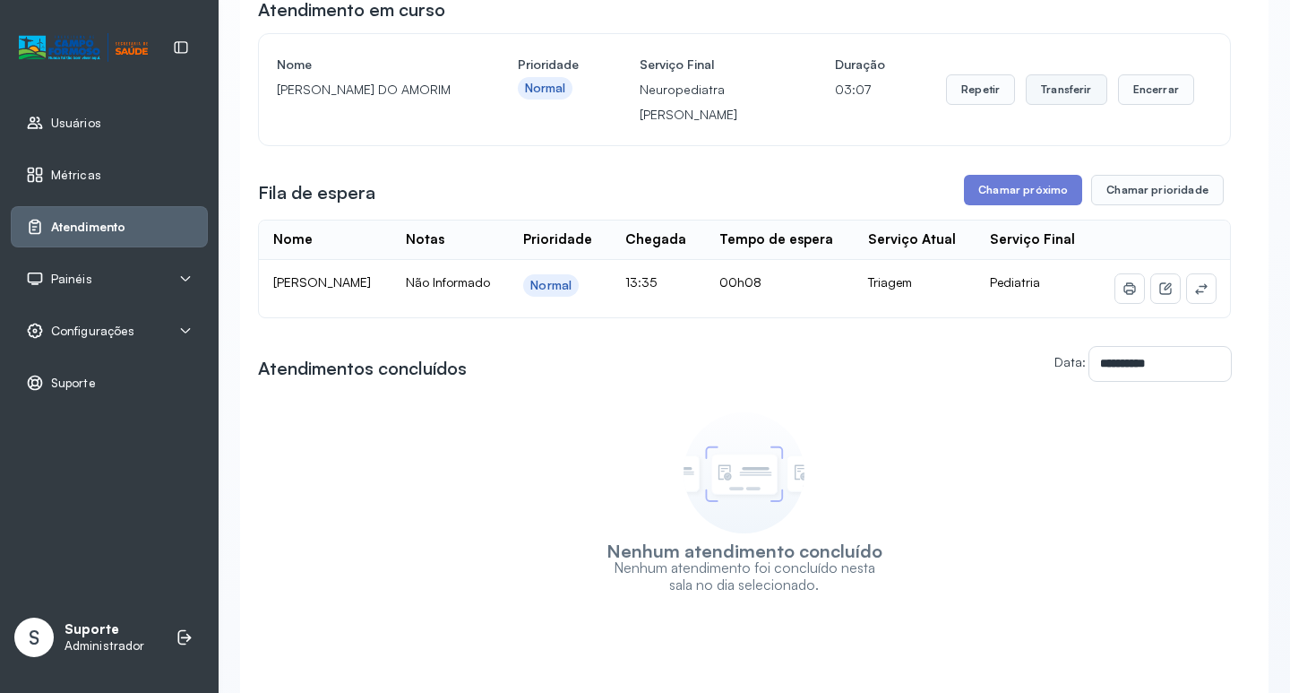
click at [1054, 103] on button "Transferir" at bounding box center [1067, 89] width 82 height 30
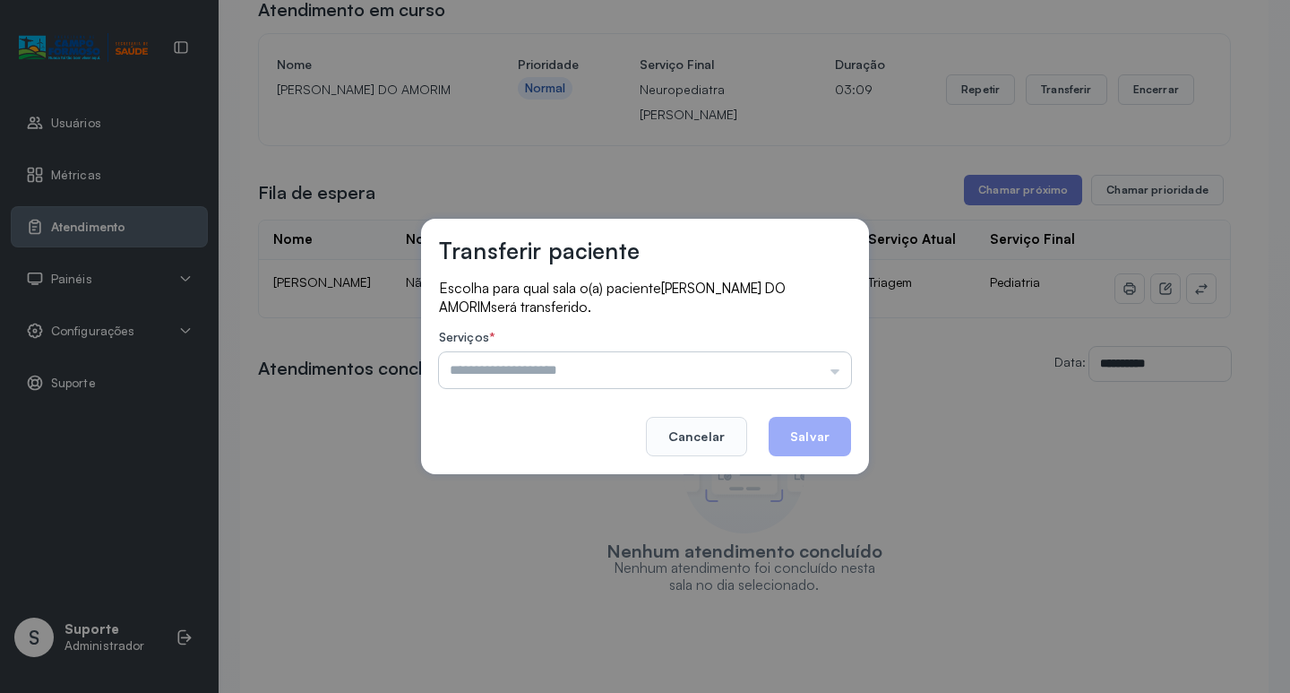
click at [842, 379] on input "text" at bounding box center [645, 370] width 412 height 36
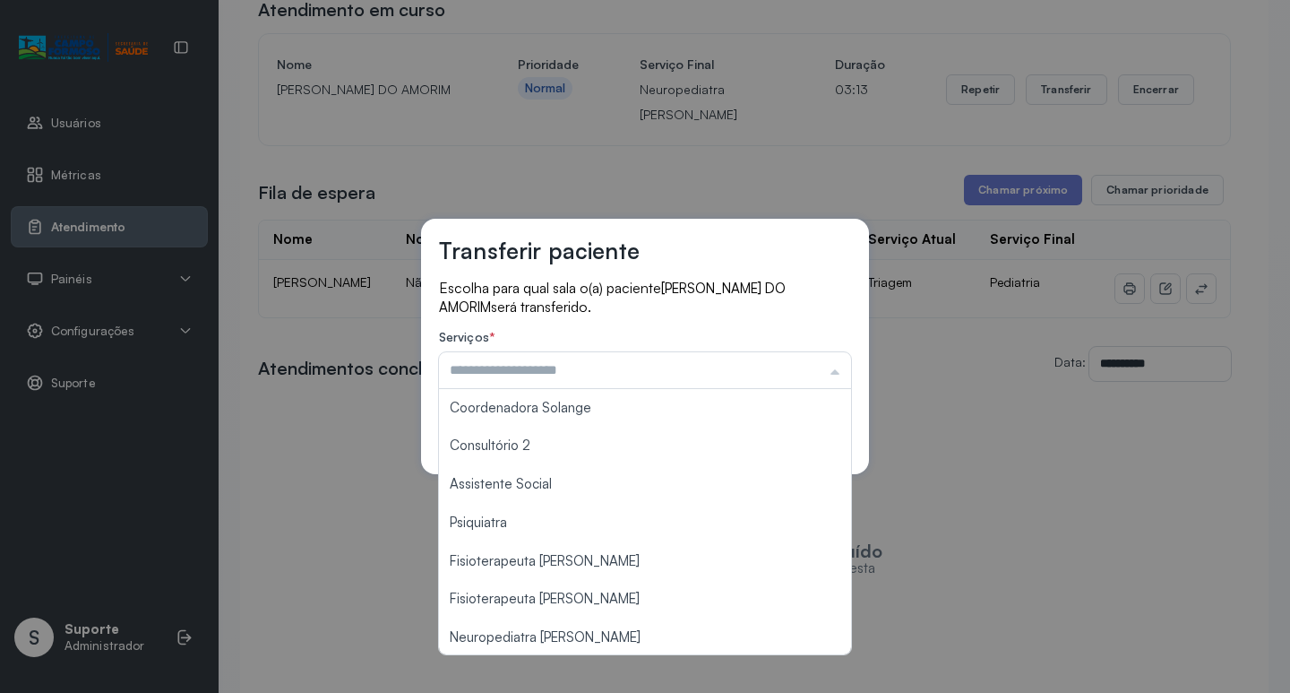
scroll to position [271, 0]
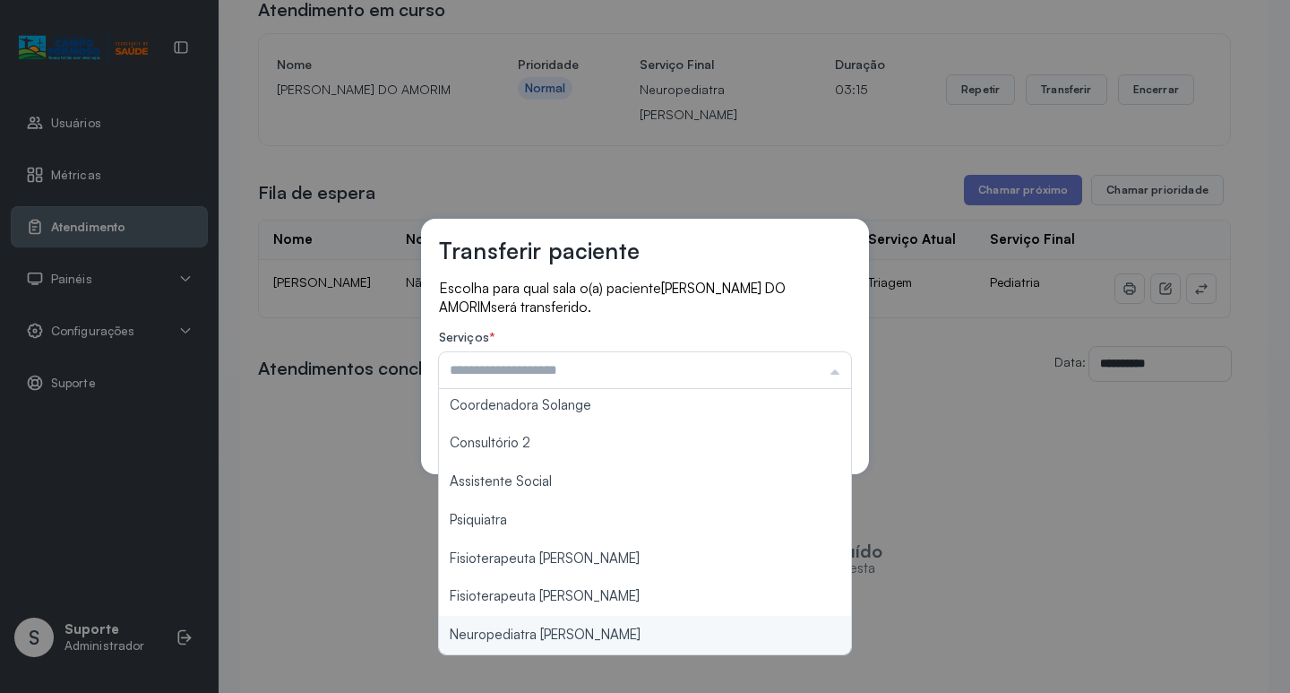
type input "**********"
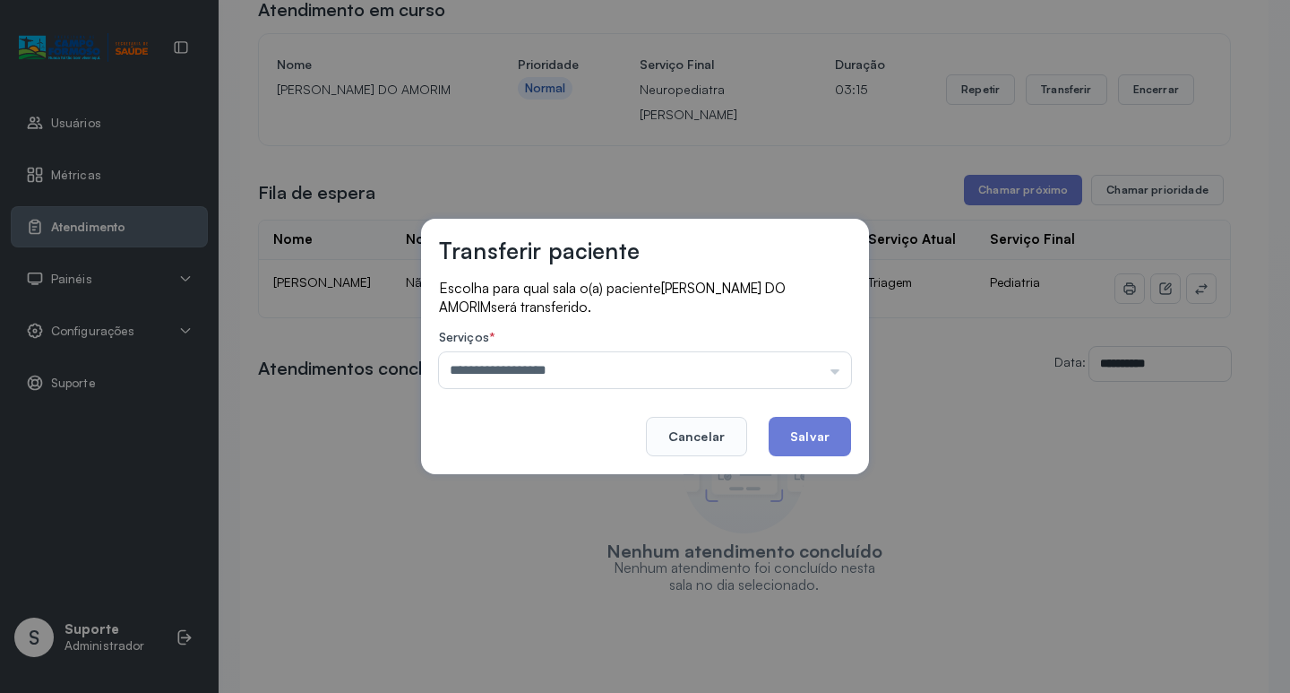
drag, startPoint x: 577, startPoint y: 633, endPoint x: 619, endPoint y: 624, distance: 42.9
click at [580, 632] on div "**********" at bounding box center [645, 346] width 1290 height 693
click at [815, 433] on button "Salvar" at bounding box center [810, 436] width 82 height 39
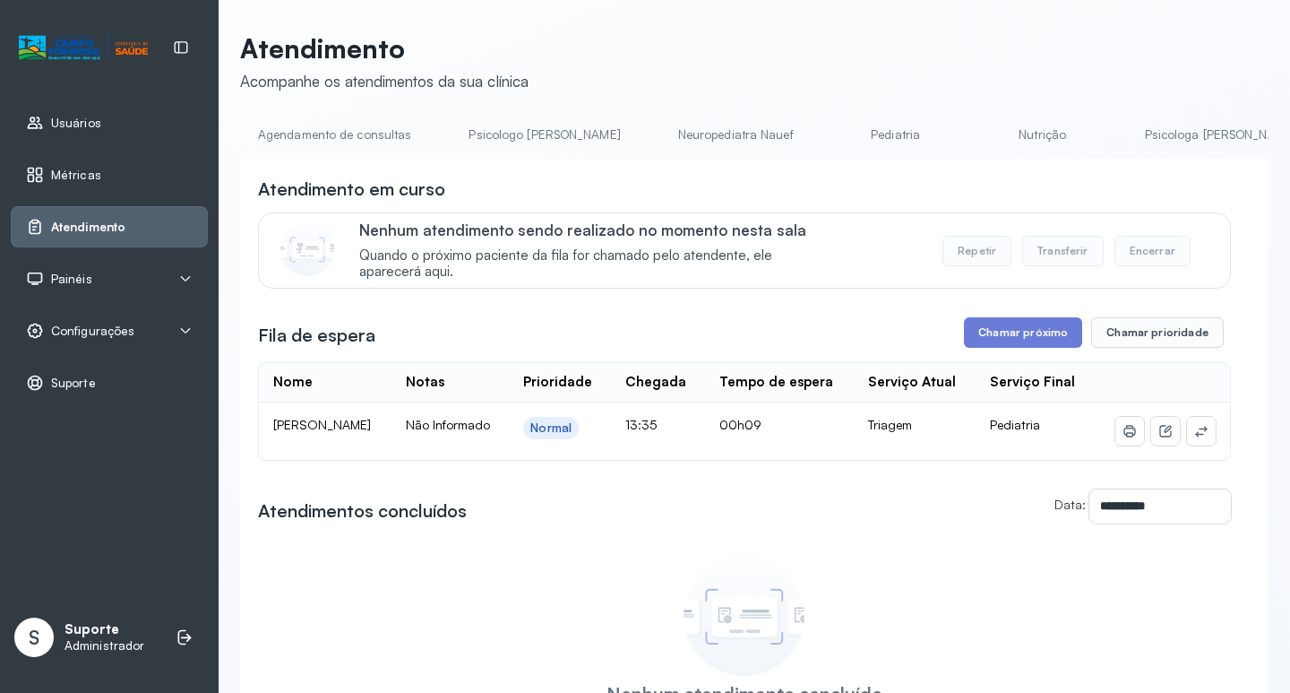
scroll to position [90, 0]
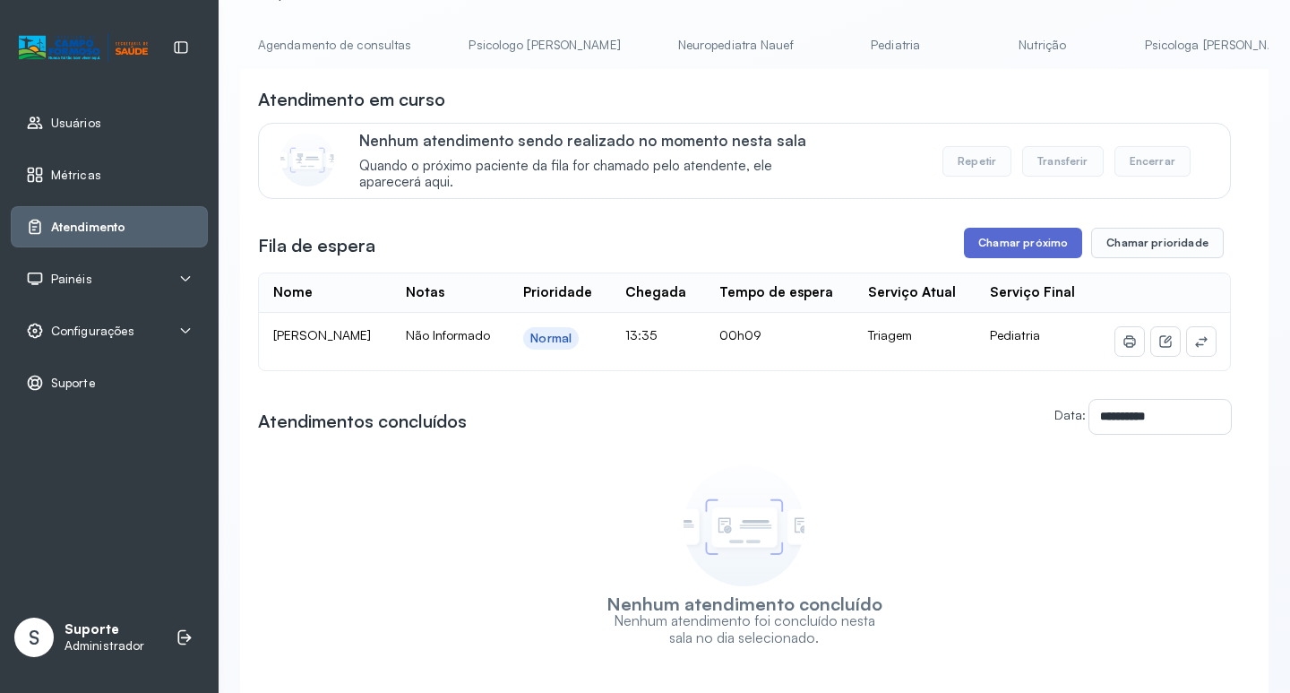
click at [1000, 247] on button "Chamar próximo" at bounding box center [1023, 243] width 118 height 30
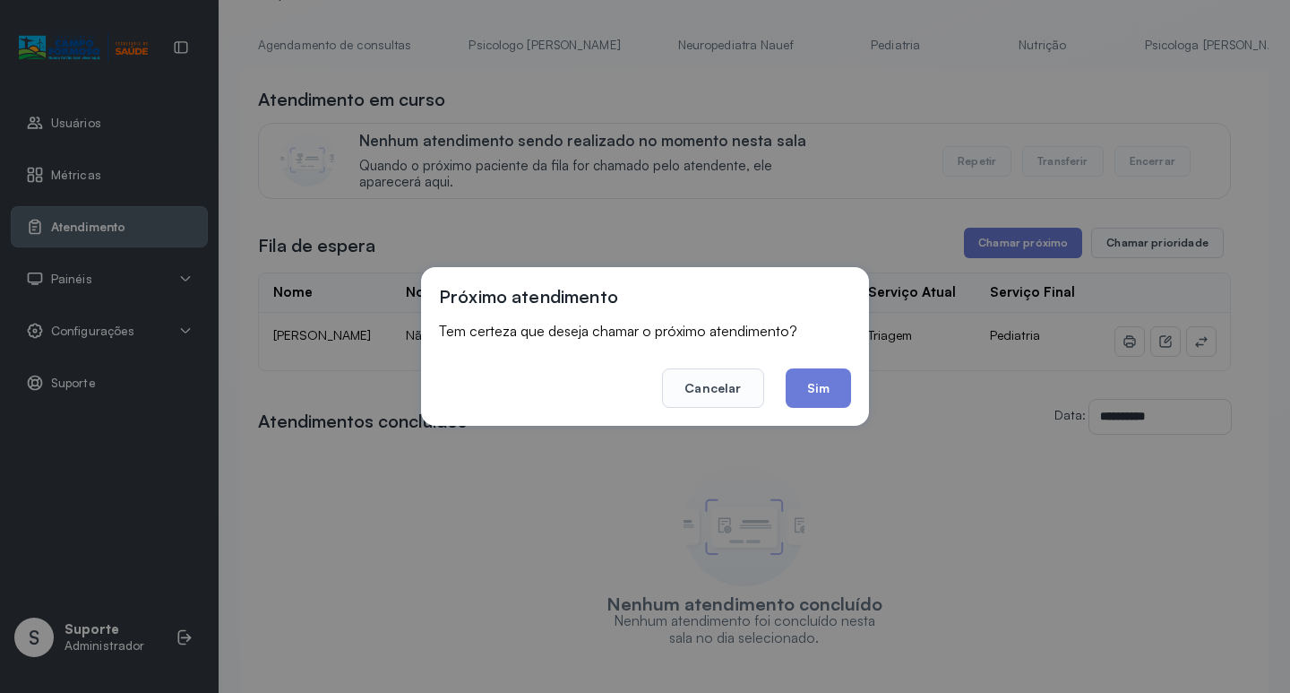
click at [831, 392] on button "Sim" at bounding box center [818, 387] width 65 height 39
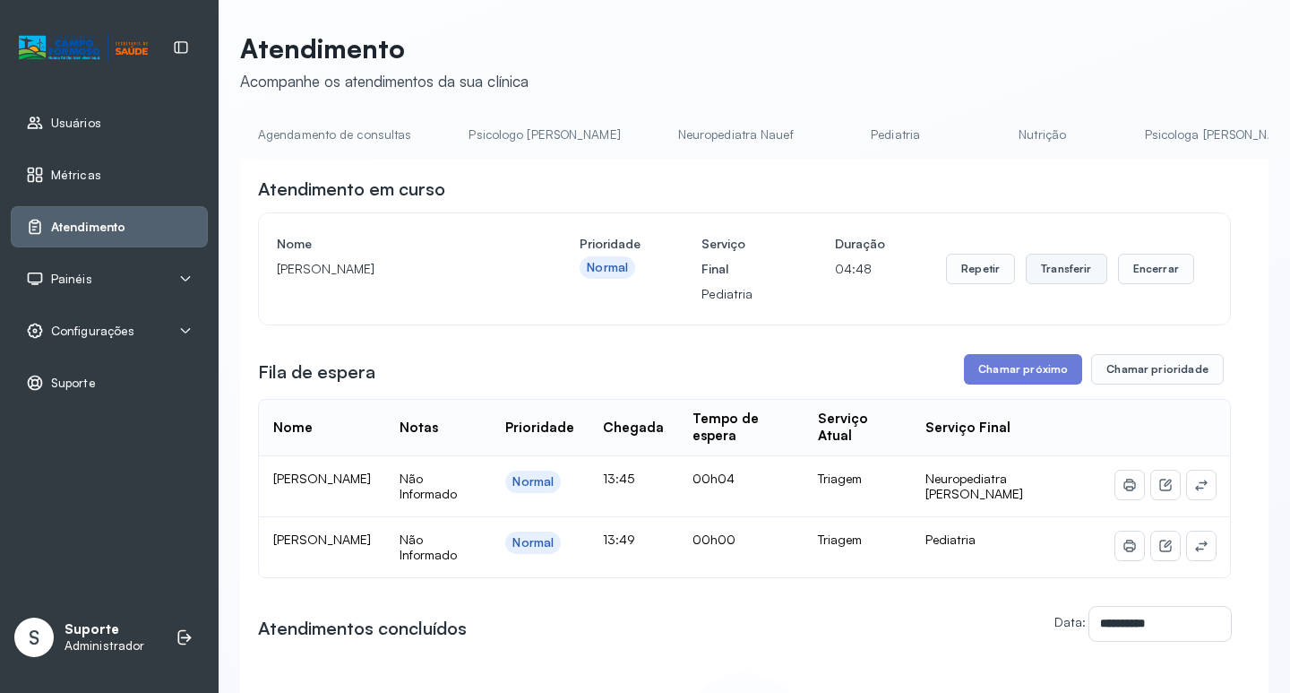
click at [1066, 261] on button "Transferir" at bounding box center [1067, 269] width 82 height 30
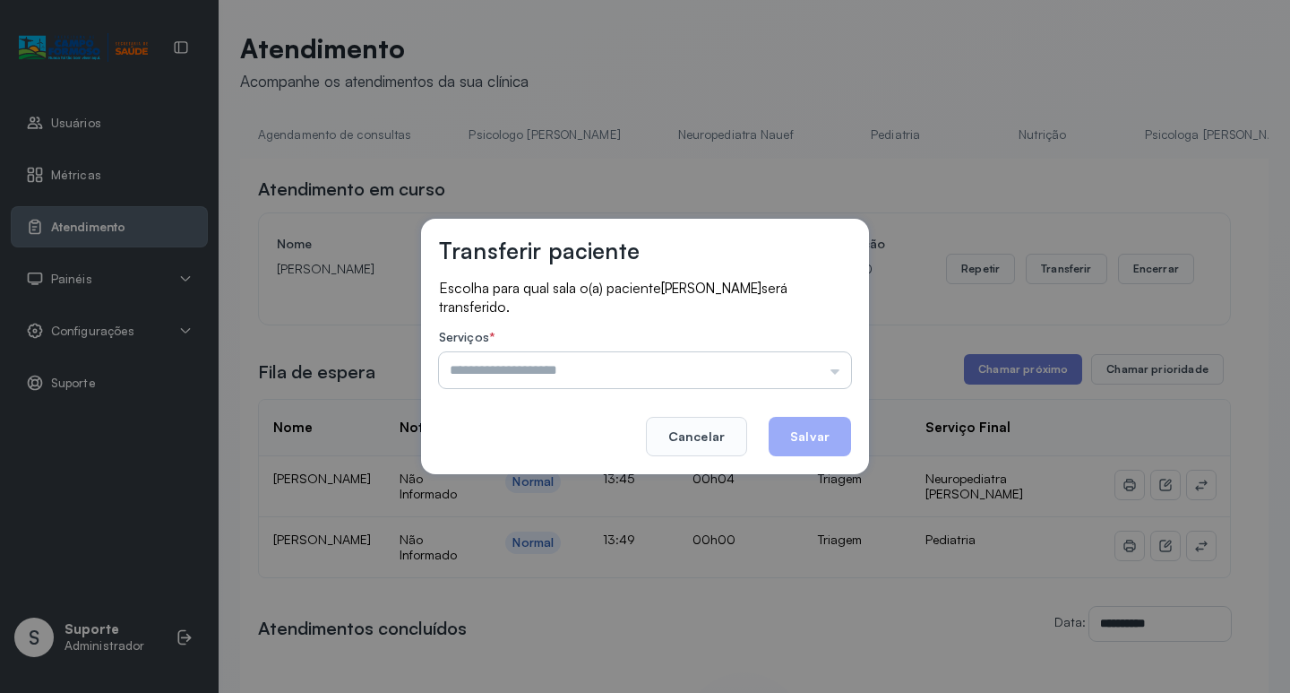
click at [833, 373] on input "text" at bounding box center [645, 370] width 412 height 36
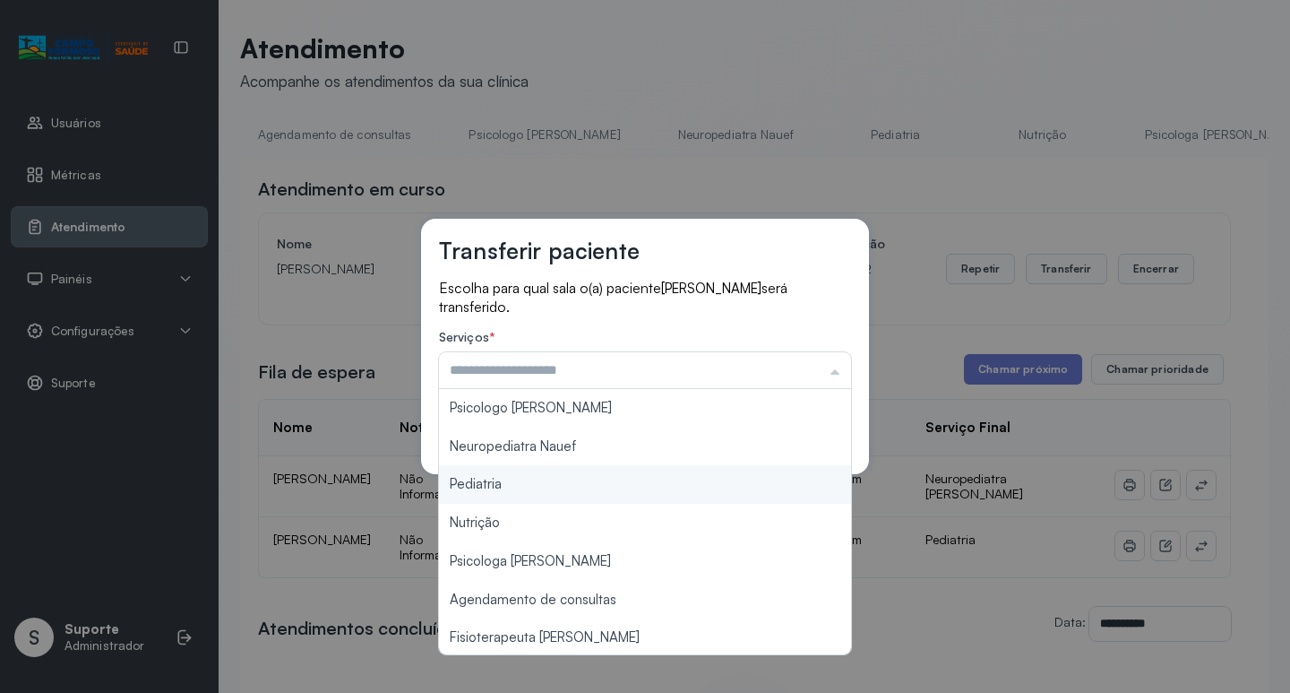
type input "*********"
click at [556, 495] on div "Transferir paciente Escolha para qual sala o(a) paciente [PERSON_NAME] será tra…" at bounding box center [645, 346] width 1290 height 693
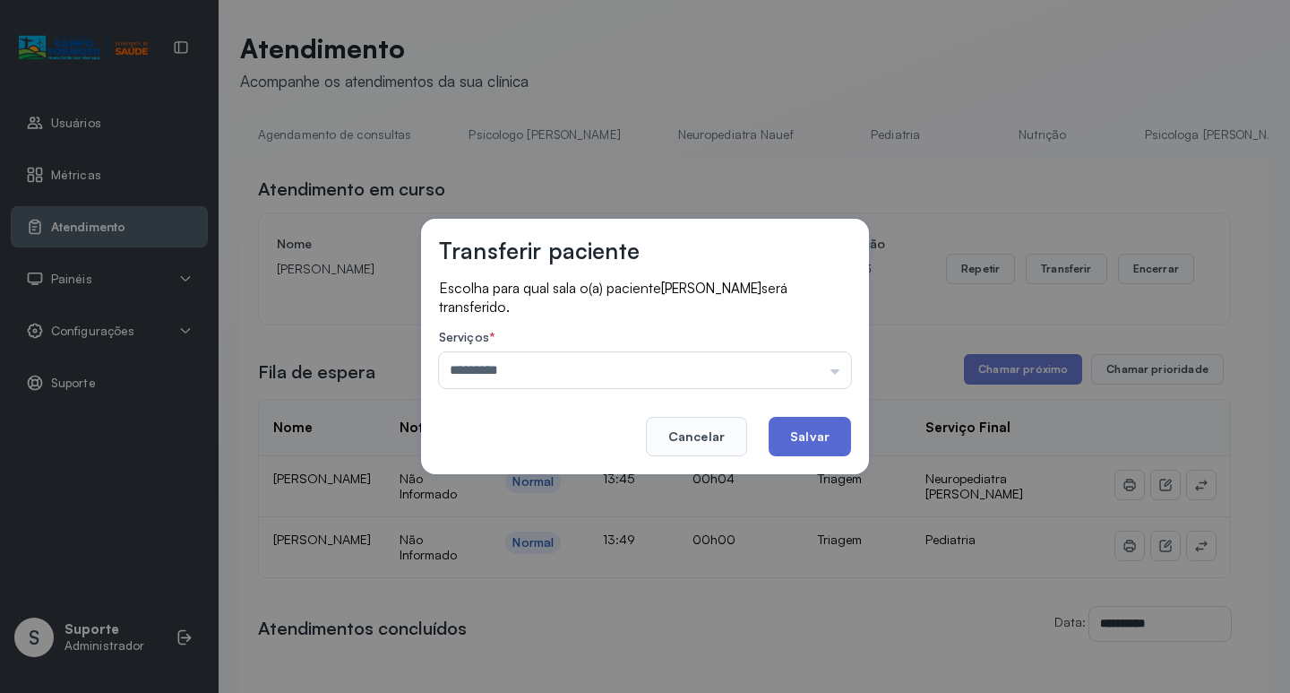
click at [806, 439] on button "Salvar" at bounding box center [810, 436] width 82 height 39
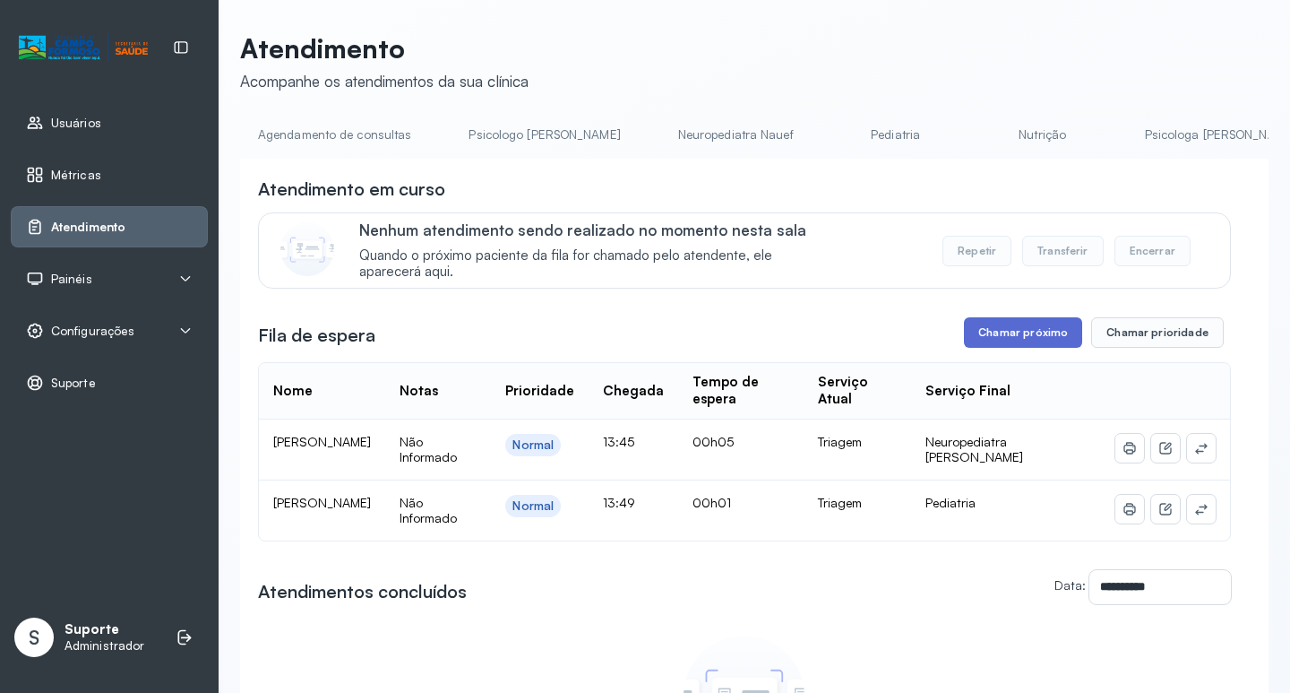
click at [1046, 333] on button "Chamar próximo" at bounding box center [1023, 332] width 118 height 30
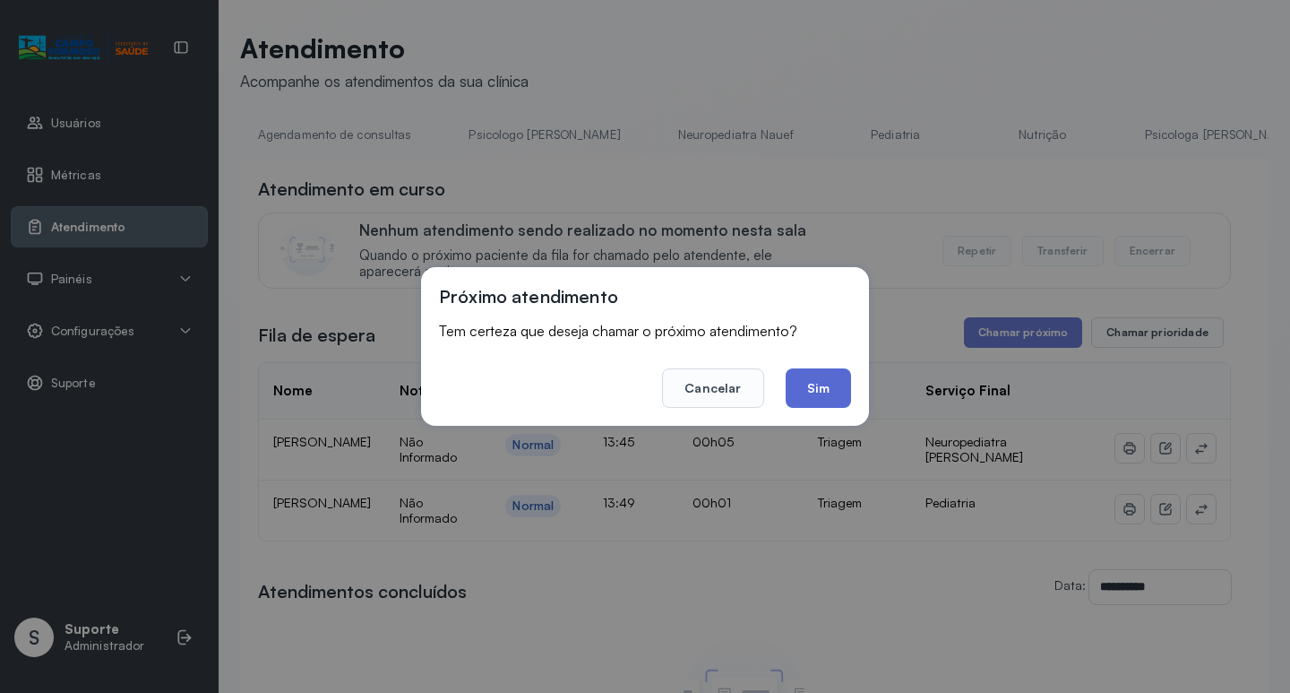
click at [831, 398] on button "Sim" at bounding box center [818, 387] width 65 height 39
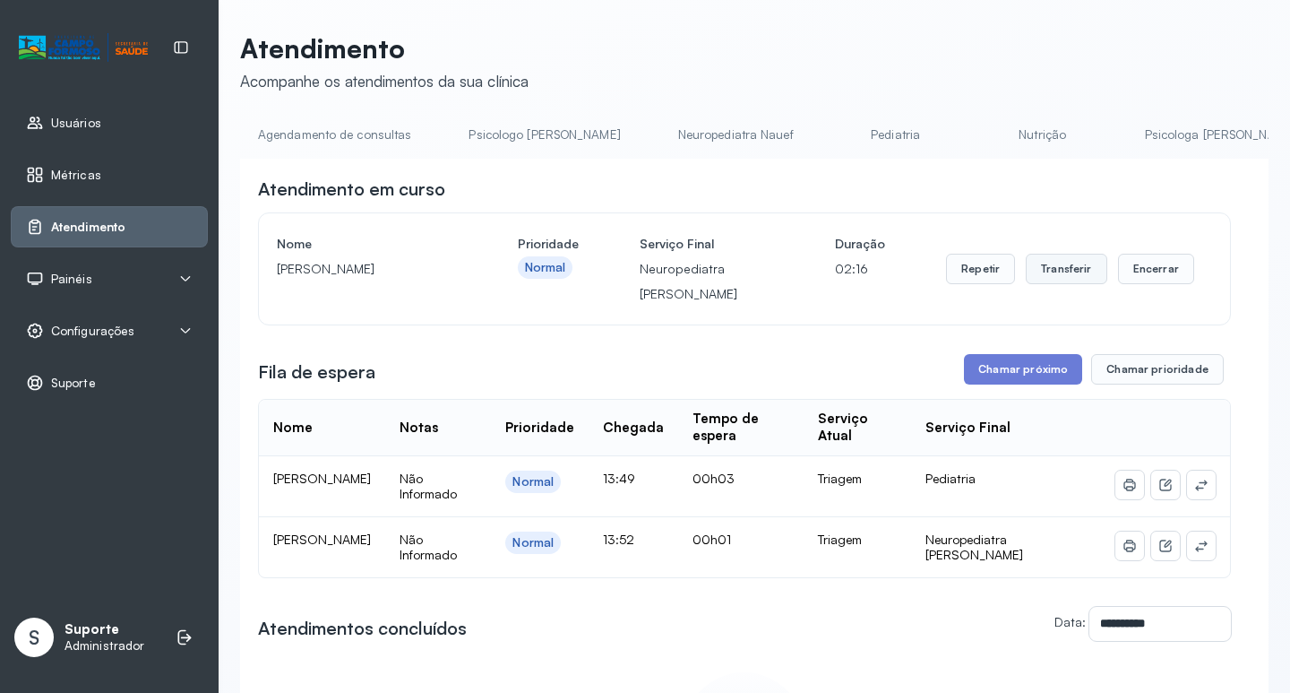
click at [1050, 269] on button "Transferir" at bounding box center [1067, 269] width 82 height 30
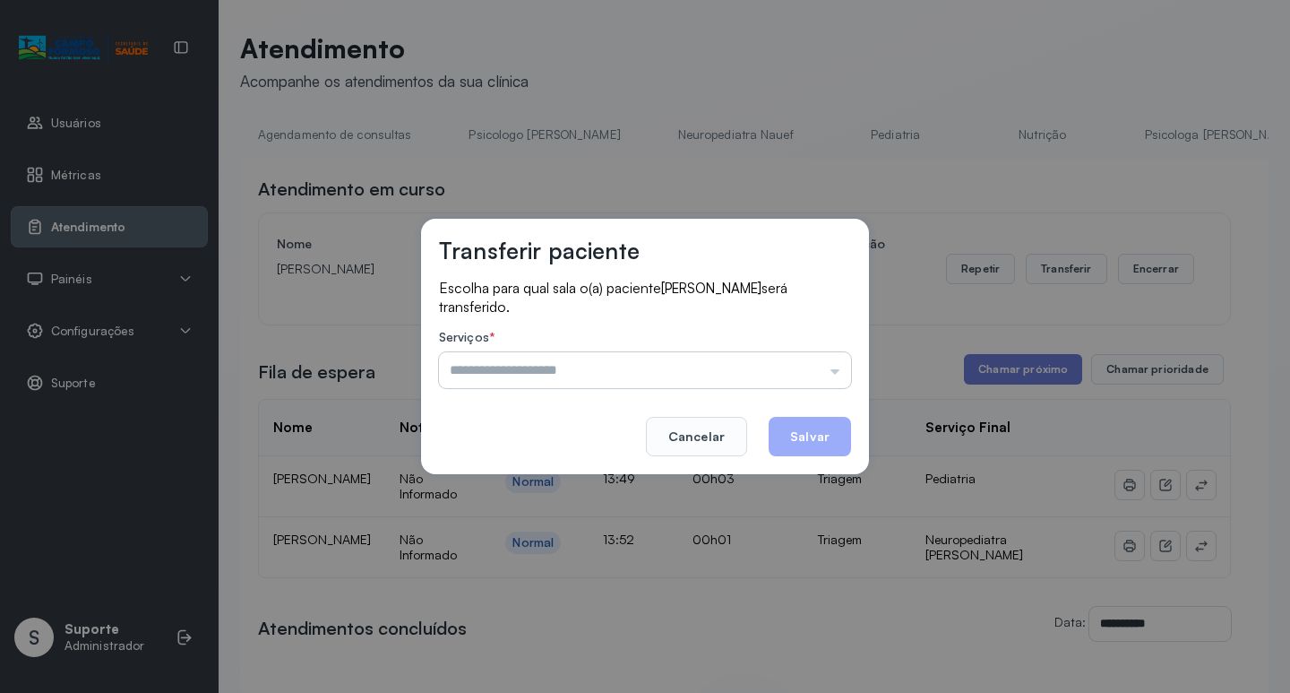
click at [833, 374] on input "text" at bounding box center [645, 370] width 412 height 36
click at [522, 489] on div "Transferir paciente Escolha para qual sala o(a) paciente [PERSON_NAME] será tra…" at bounding box center [645, 346] width 1290 height 693
click at [925, 310] on div "Transferir paciente Escolha para qual sala o(a) paciente [PERSON_NAME] será tra…" at bounding box center [645, 346] width 1290 height 693
drag, startPoint x: 927, startPoint y: 310, endPoint x: 932, endPoint y: 361, distance: 51.3
click at [929, 312] on div "Transferir paciente Escolha para qual sala o(a) paciente [PERSON_NAME] será tra…" at bounding box center [645, 346] width 1290 height 693
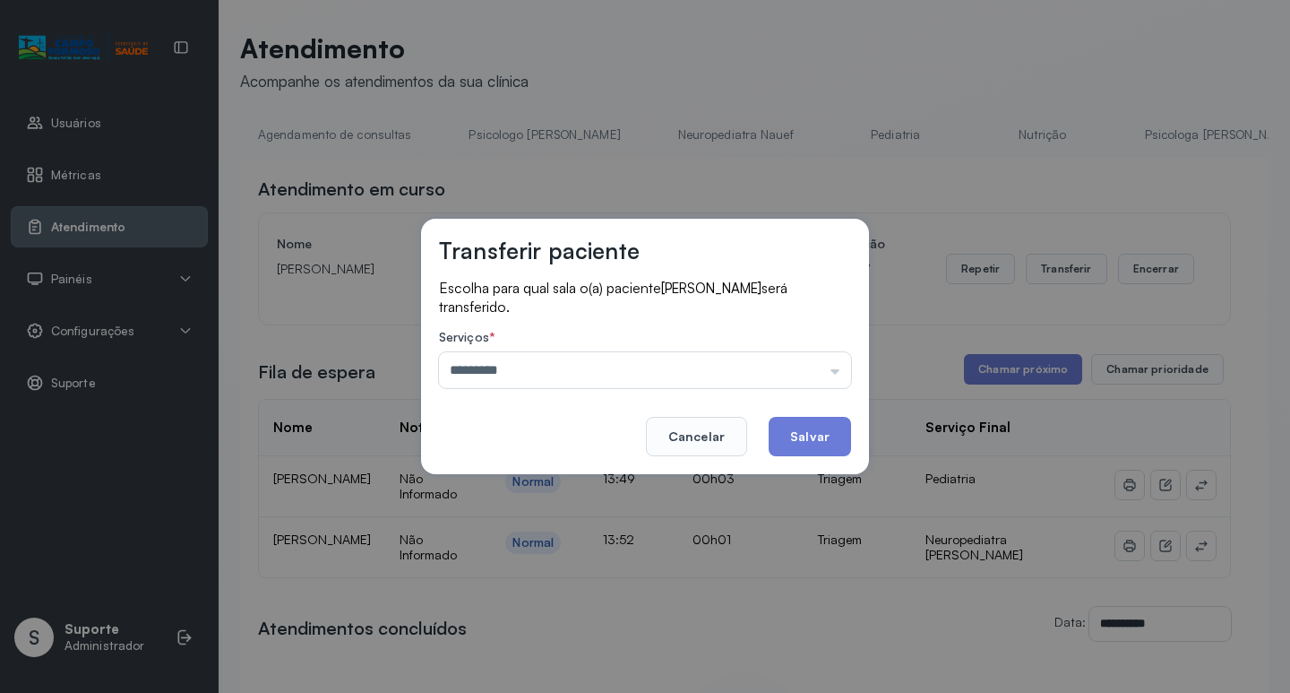
click at [302, 273] on div "Transferir paciente Escolha para qual sala o(a) paciente [PERSON_NAME] será tra…" at bounding box center [645, 346] width 1290 height 693
click at [311, 309] on div "Transferir paciente Escolha para qual sala o(a) paciente [PERSON_NAME] será tra…" at bounding box center [645, 346] width 1290 height 693
drag, startPoint x: 311, startPoint y: 306, endPoint x: 318, endPoint y: 289, distance: 19.3
click at [316, 295] on div "Transferir paciente Escolha para qual sala o(a) paciente [PERSON_NAME] será tra…" at bounding box center [645, 346] width 1290 height 693
click at [321, 289] on div "Transferir paciente Escolha para qual sala o(a) paciente [PERSON_NAME] será tra…" at bounding box center [645, 346] width 1290 height 693
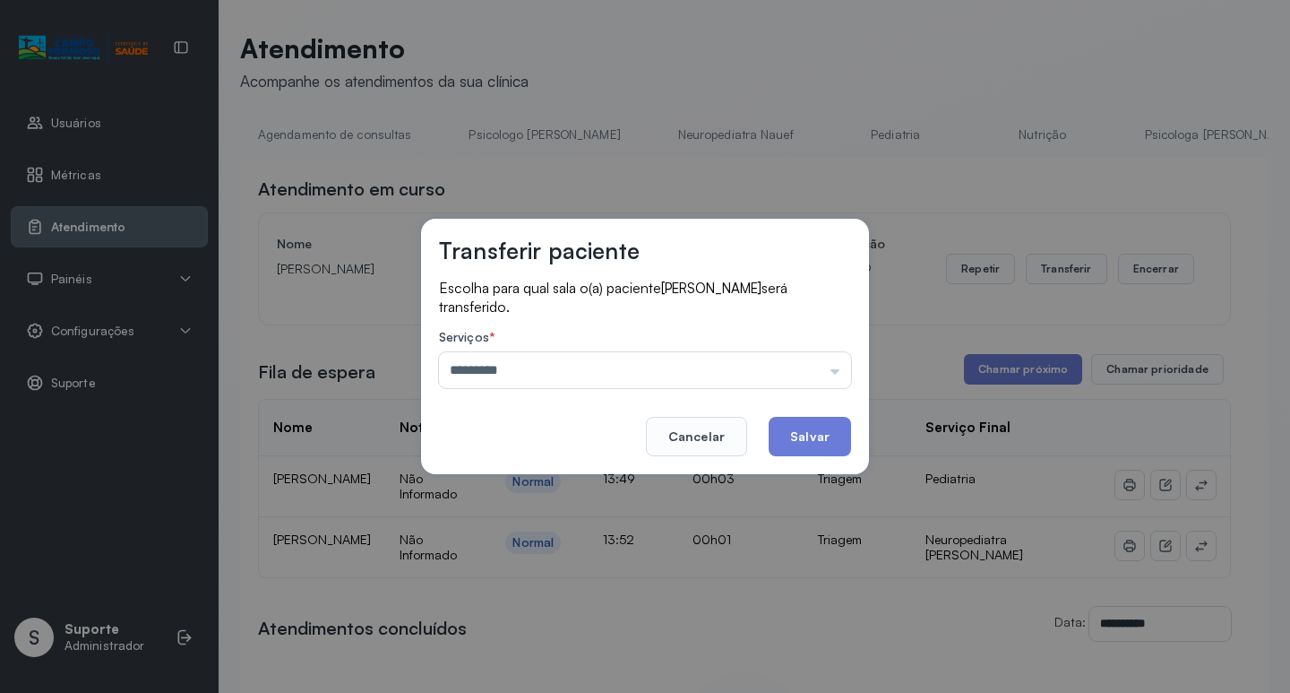
drag, startPoint x: 350, startPoint y: 313, endPoint x: 373, endPoint y: 322, distance: 24.1
click at [360, 316] on div "Transferir paciente Escolha para qual sala o(a) paciente [PERSON_NAME] será tra…" at bounding box center [645, 346] width 1290 height 693
click at [889, 330] on div "Transferir paciente Escolha para qual sala o(a) paciente [PERSON_NAME] será tra…" at bounding box center [645, 346] width 1290 height 693
click at [1170, 99] on div "Transferir paciente Escolha para qual sala o(a) paciente [PERSON_NAME] será tra…" at bounding box center [645, 346] width 1290 height 693
click at [314, 258] on div "Transferir paciente Escolha para qual sala o(a) paciente [PERSON_NAME] será tra…" at bounding box center [645, 346] width 1290 height 693
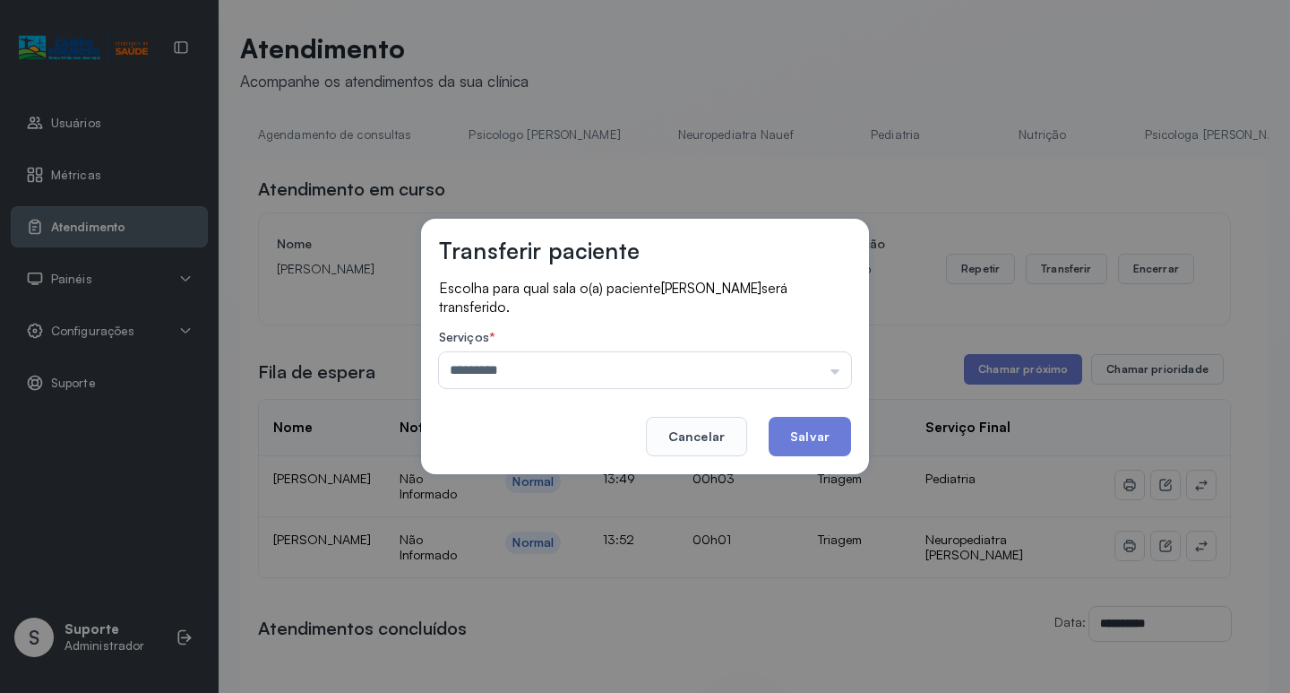
click at [387, 75] on div "Transferir paciente Escolha para qual sala o(a) paciente [PERSON_NAME] será tra…" at bounding box center [645, 346] width 1290 height 693
click at [540, 353] on input "*********" at bounding box center [645, 370] width 412 height 36
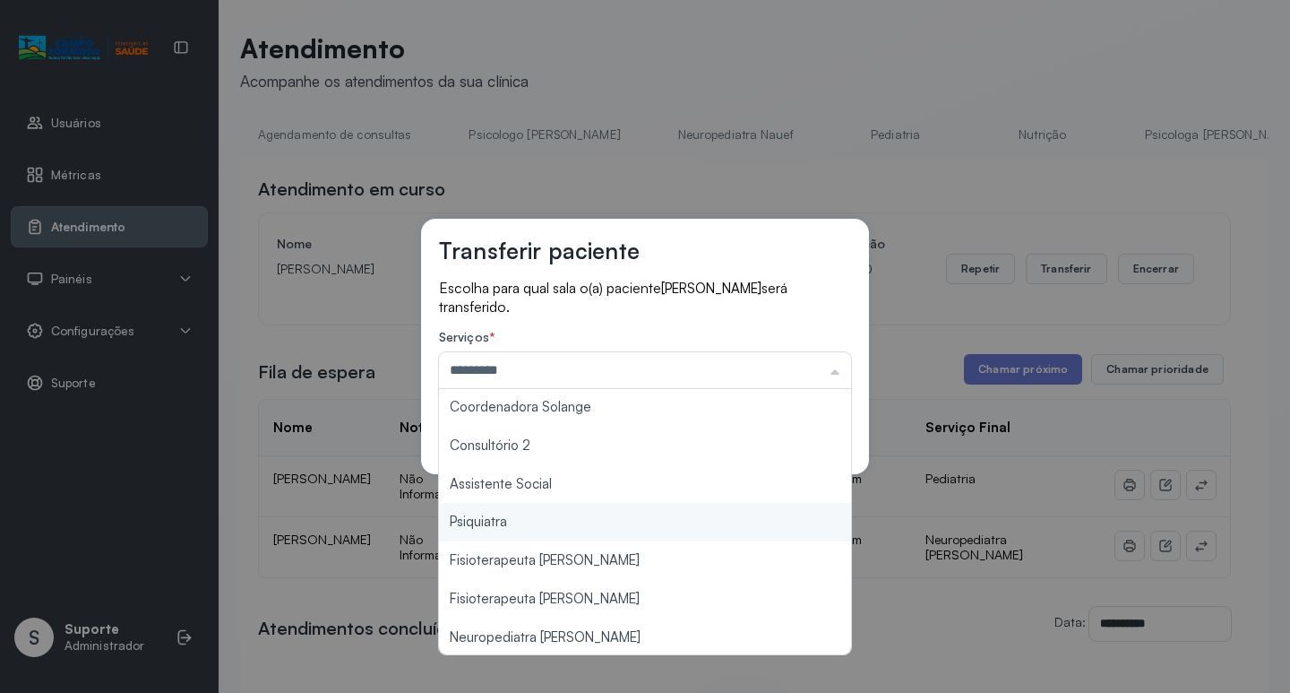
scroll to position [271, 0]
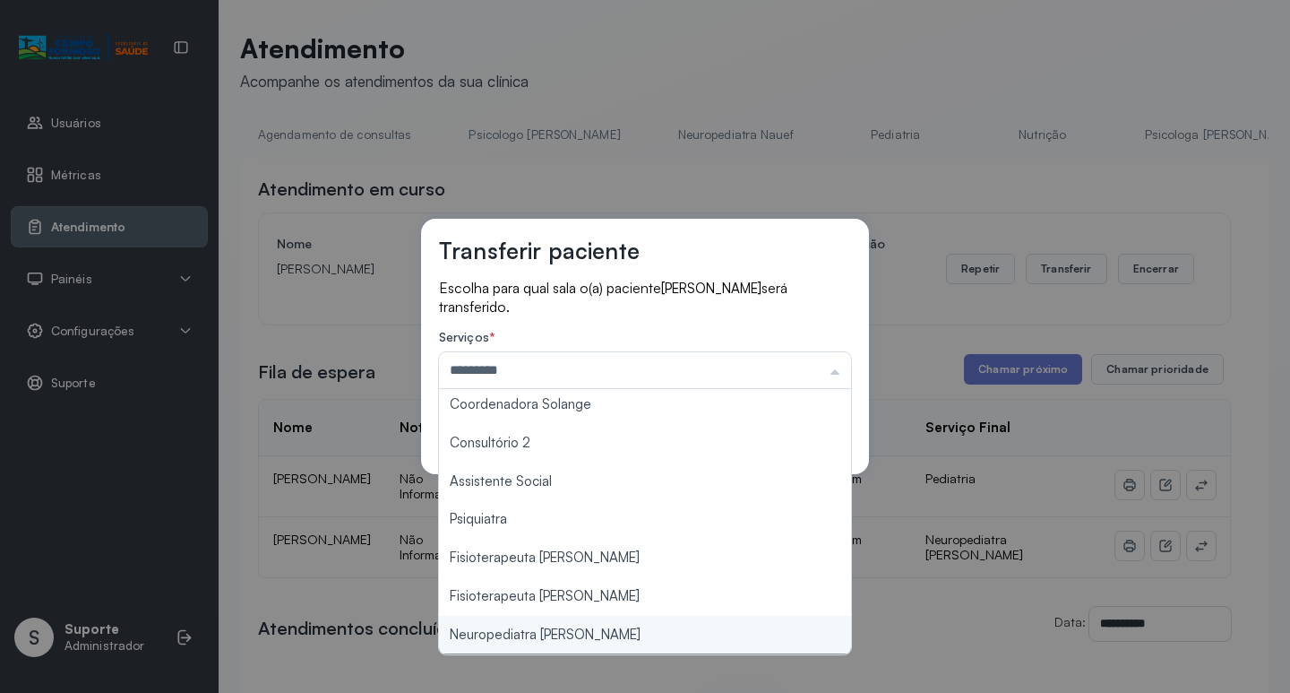
type input "**********"
click at [702, 646] on div "**********" at bounding box center [645, 346] width 1290 height 693
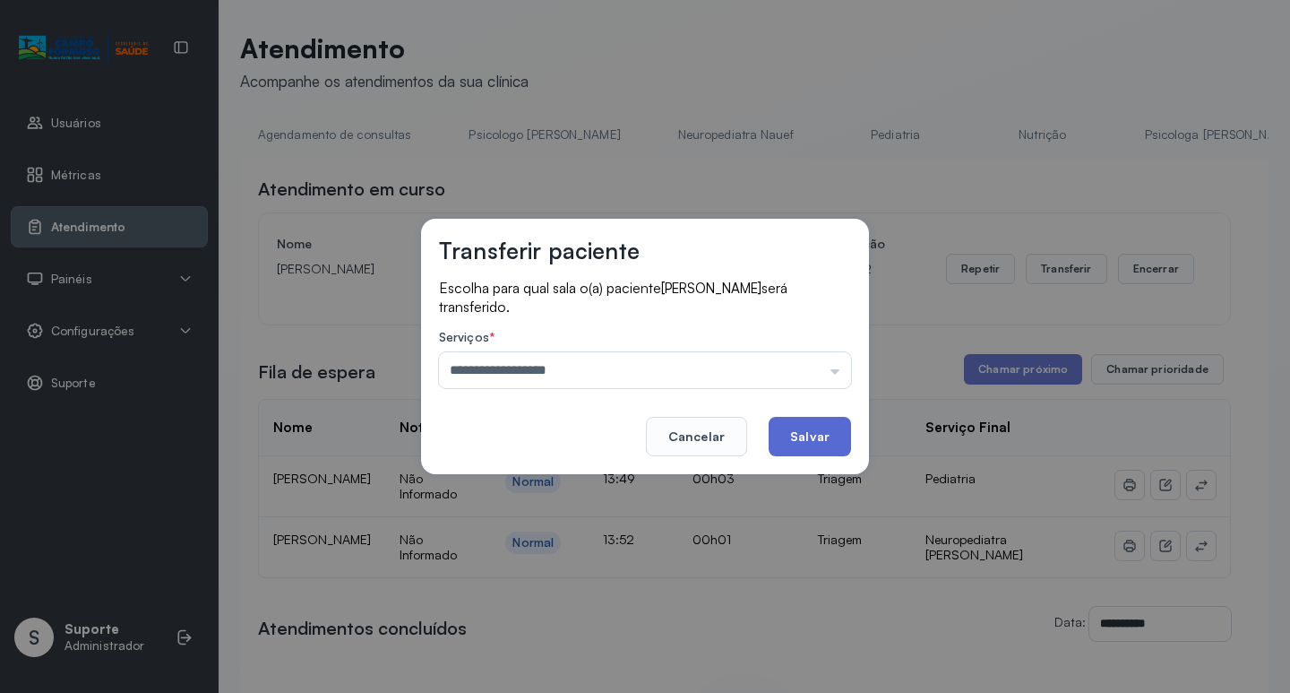
click at [793, 439] on button "Salvar" at bounding box center [810, 436] width 82 height 39
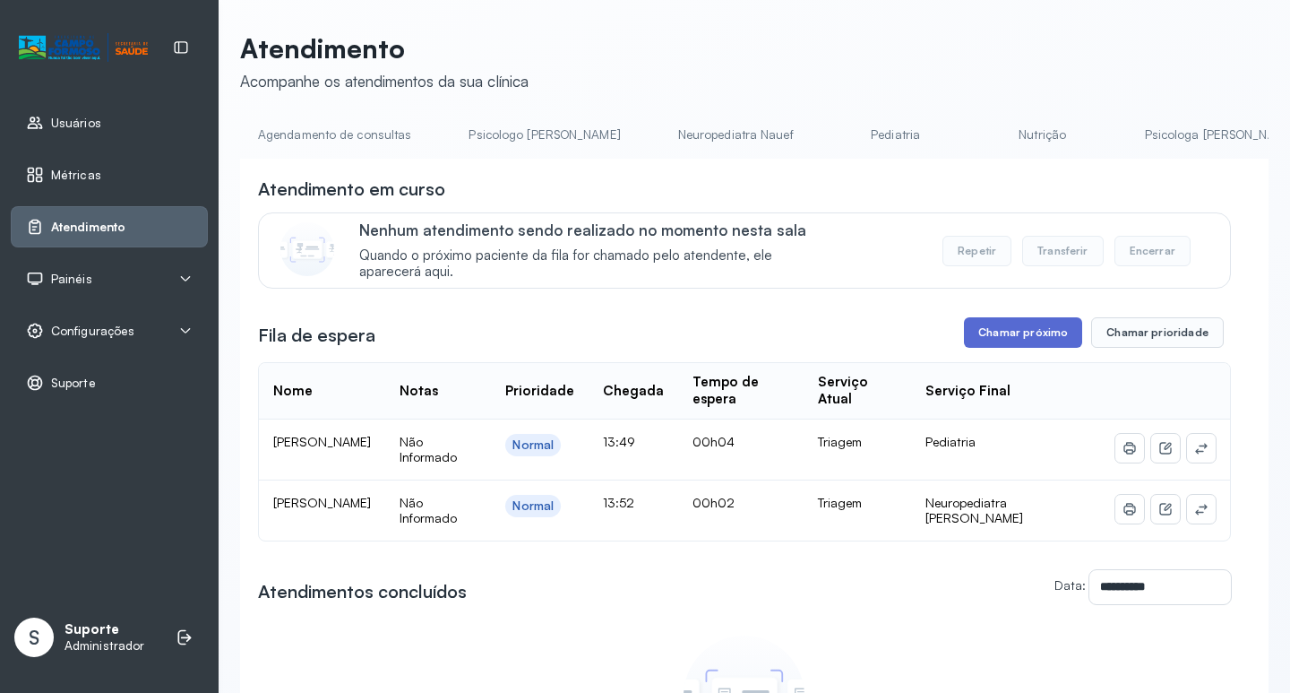
click at [1040, 342] on button "Chamar próximo" at bounding box center [1023, 332] width 118 height 30
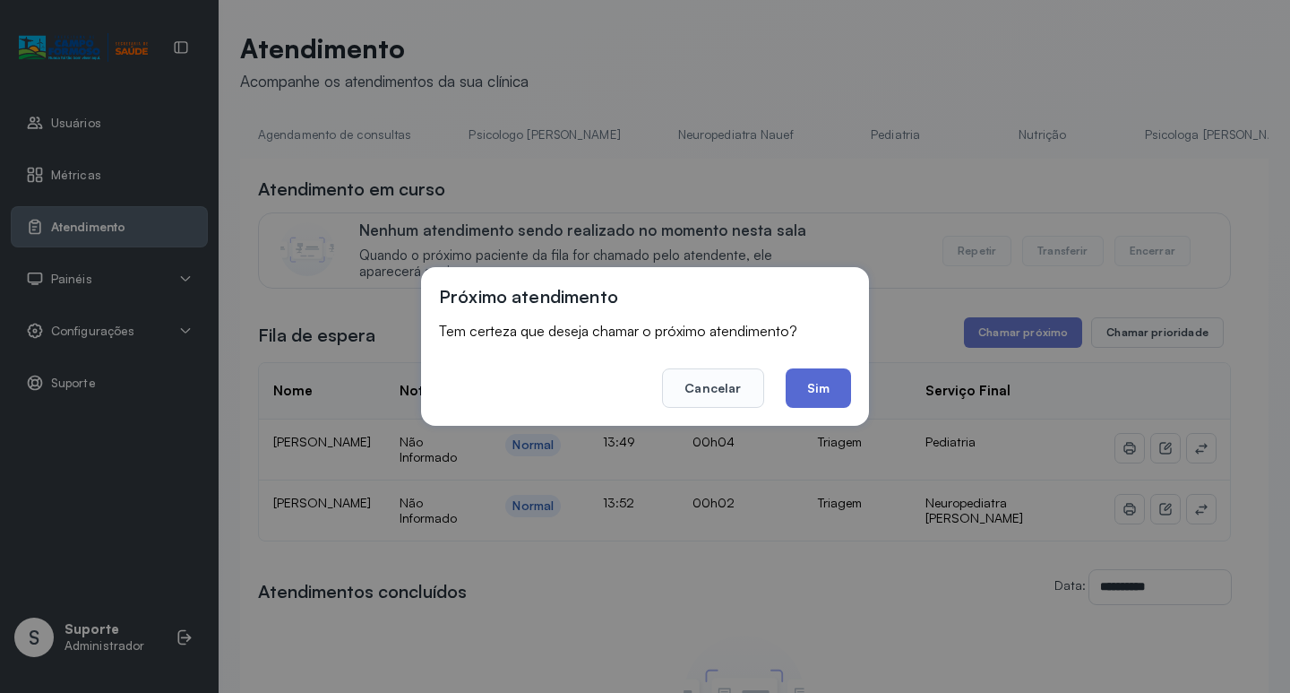
click at [827, 378] on button "Sim" at bounding box center [818, 387] width 65 height 39
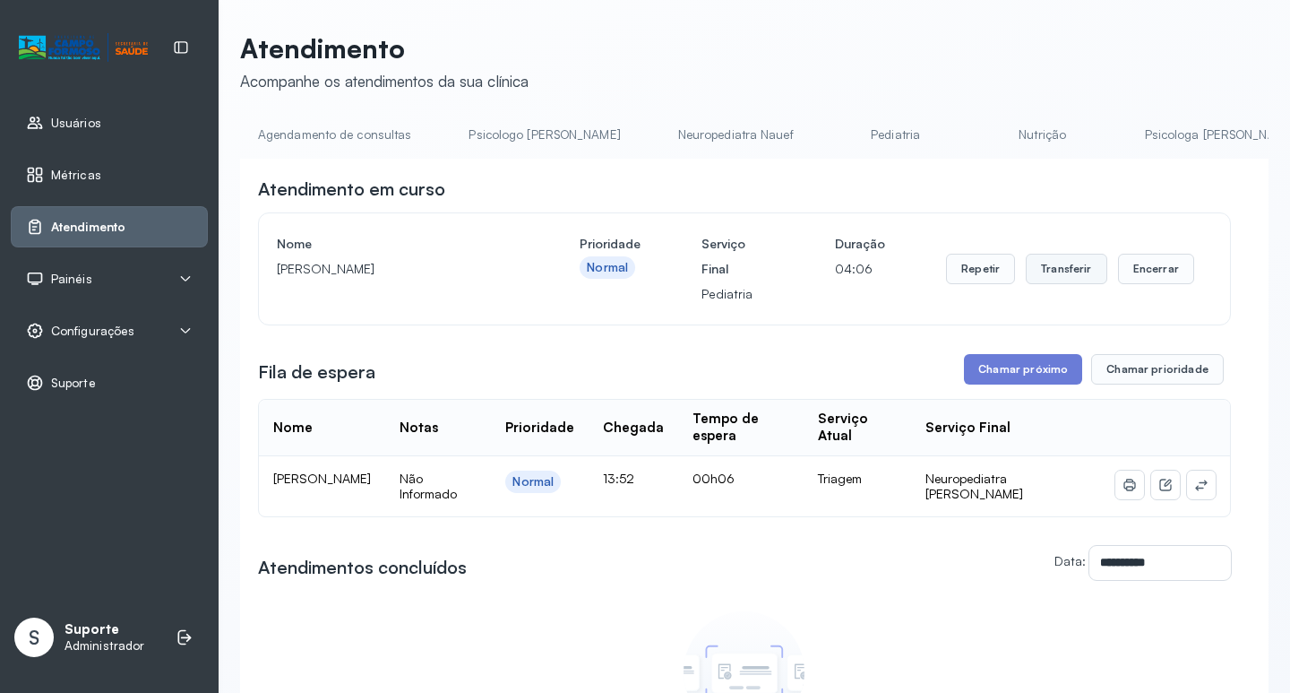
click at [1047, 273] on button "Transferir" at bounding box center [1067, 269] width 82 height 30
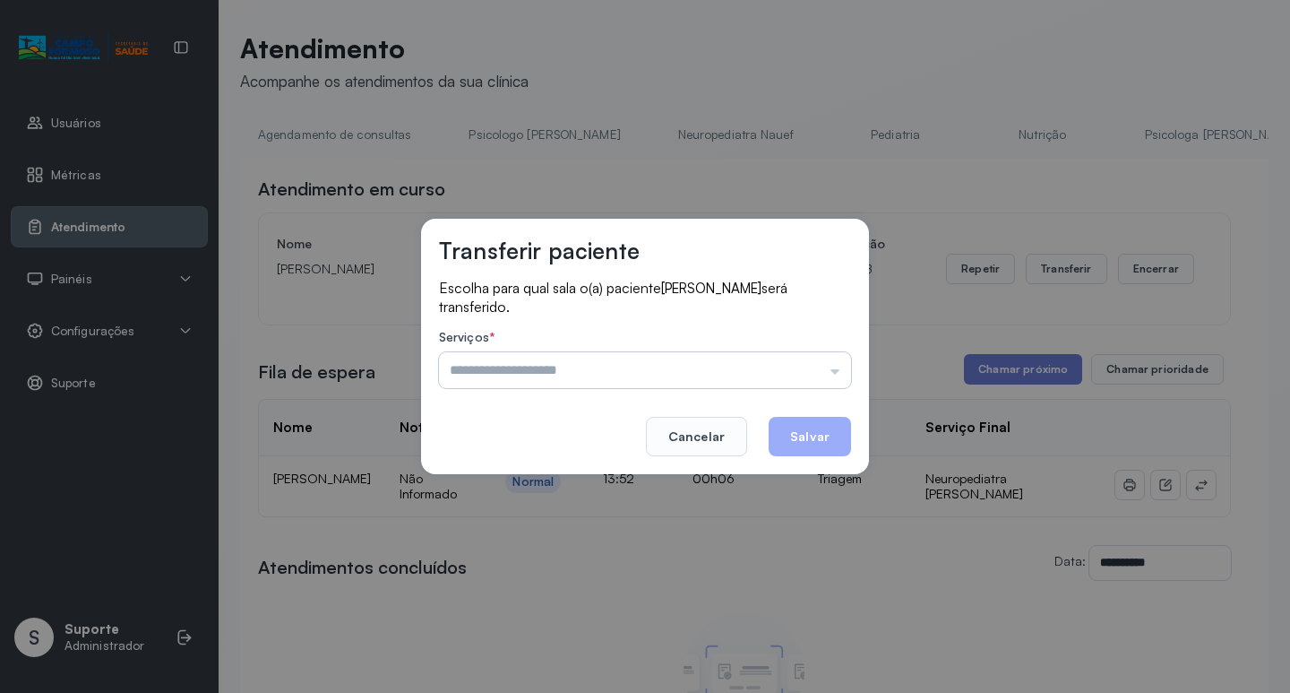
click at [837, 368] on input "text" at bounding box center [645, 370] width 412 height 36
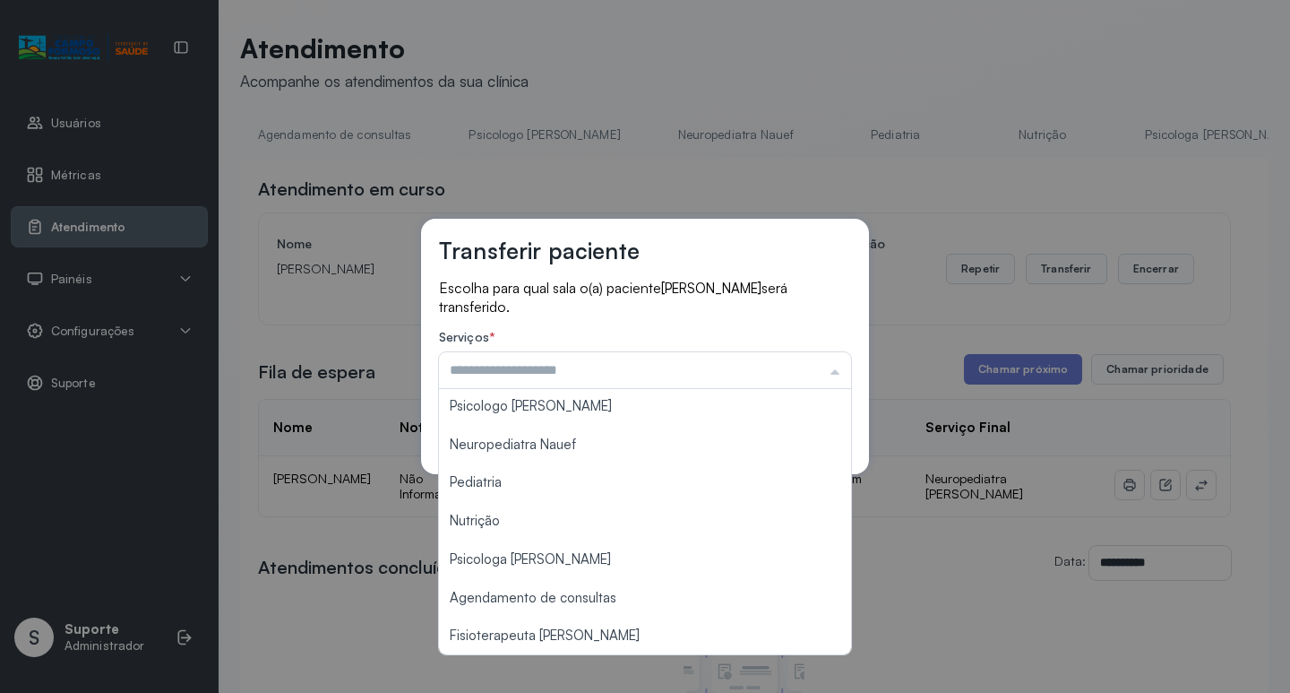
scroll to position [4, 0]
type input "*********"
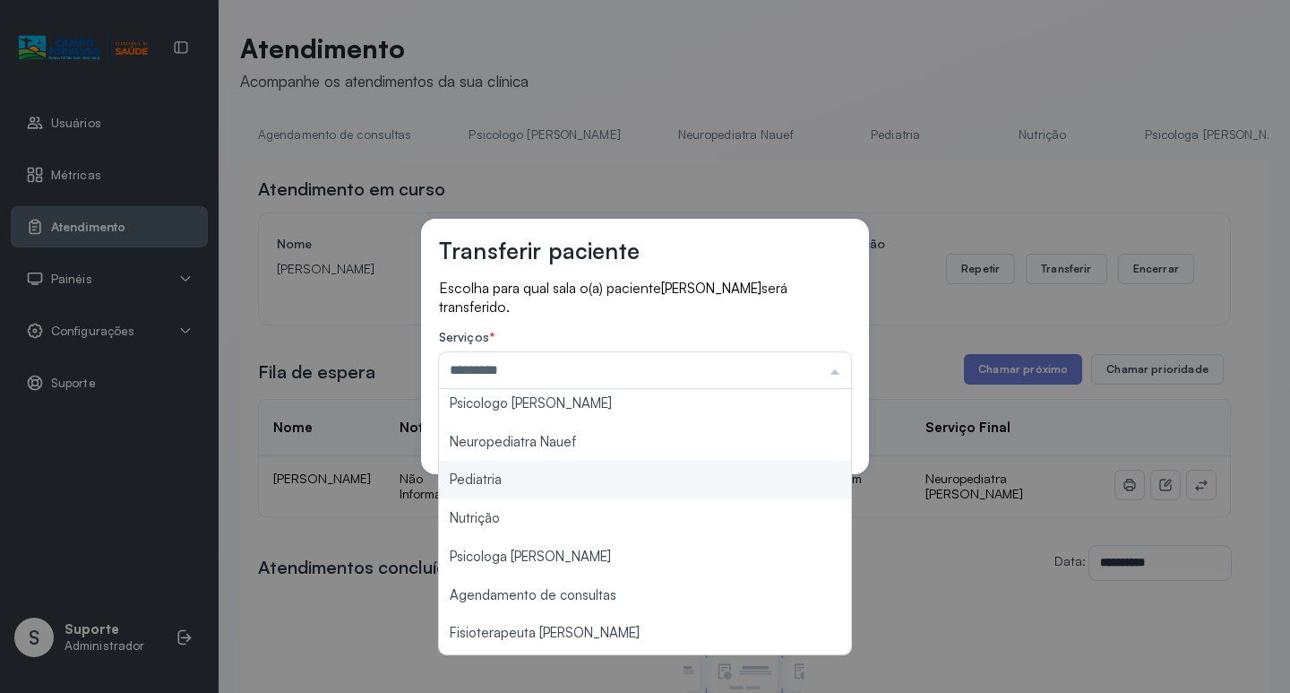
click at [529, 482] on div "Transferir paciente Escolha para qual sala o(a) paciente [PERSON_NAME] será tra…" at bounding box center [645, 346] width 1290 height 693
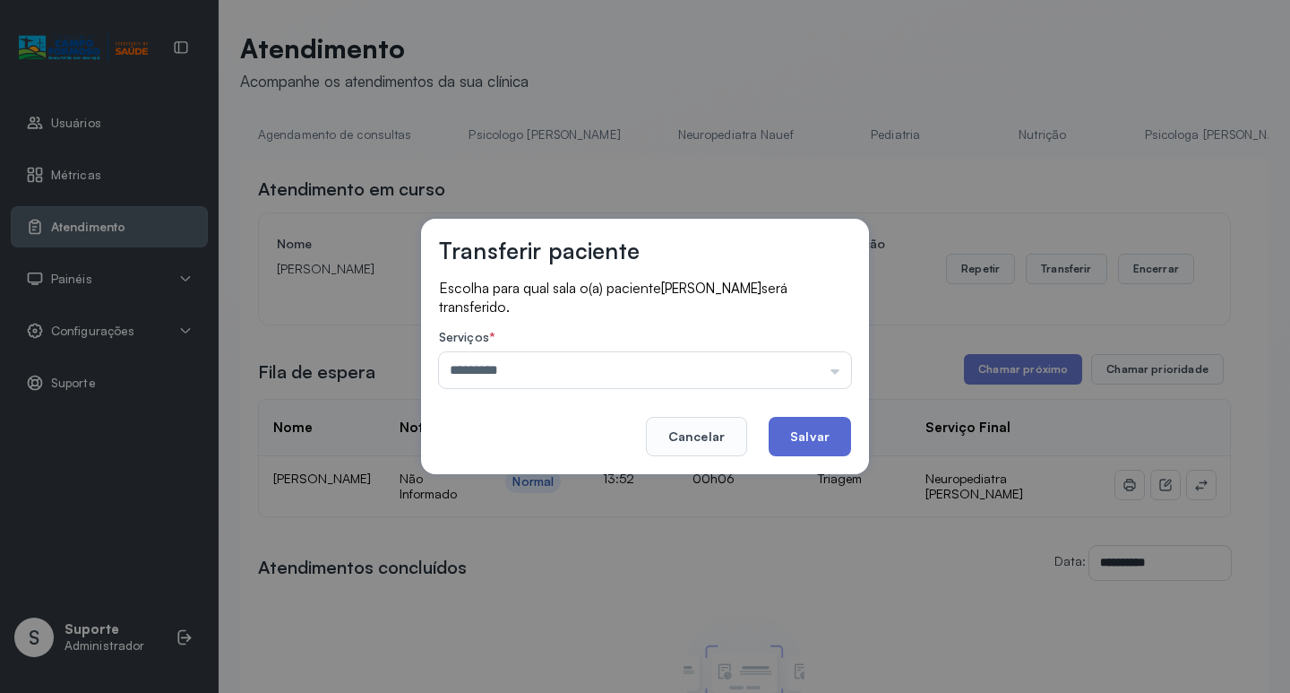
click at [805, 435] on button "Salvar" at bounding box center [810, 436] width 82 height 39
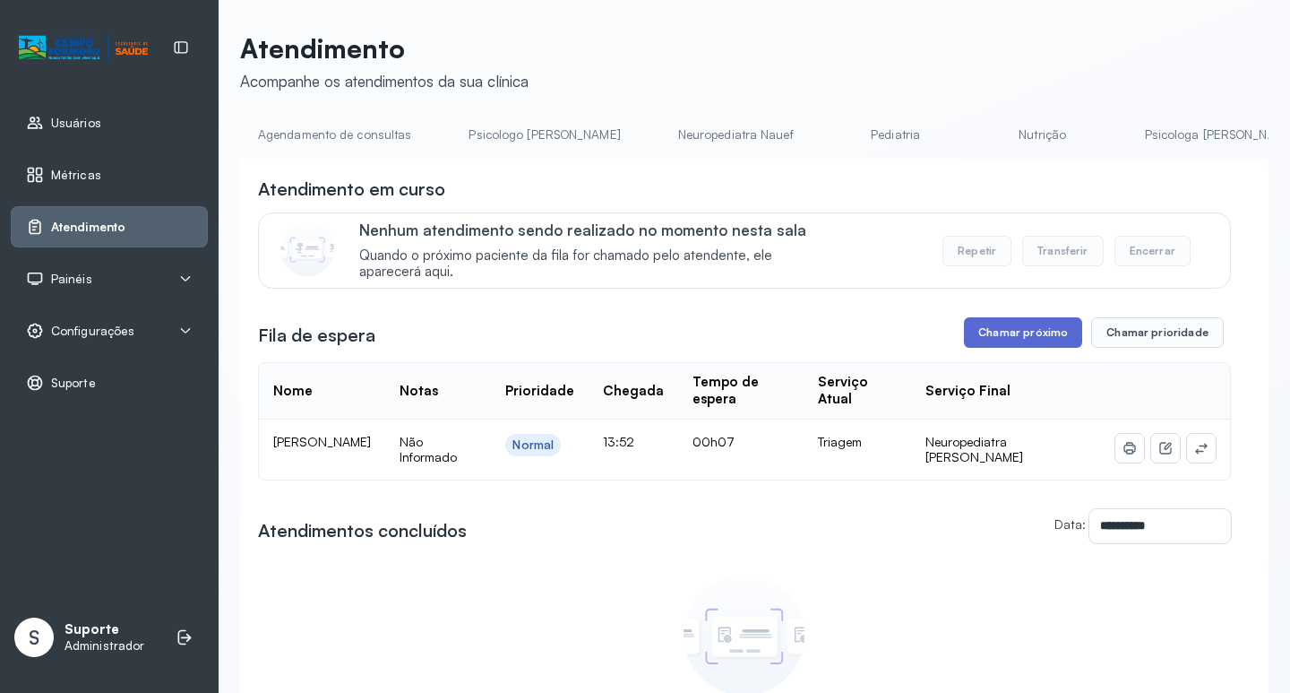
click at [1012, 331] on button "Chamar próximo" at bounding box center [1023, 332] width 118 height 30
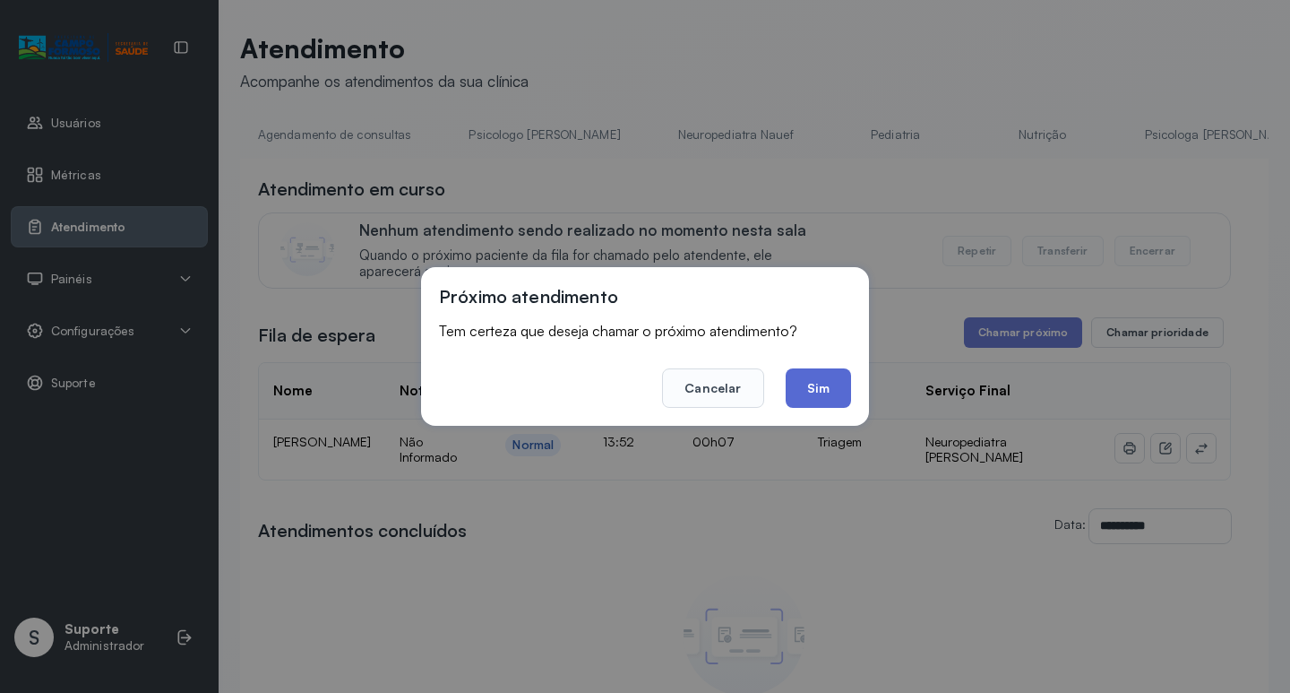
click at [810, 387] on button "Sim" at bounding box center [818, 387] width 65 height 39
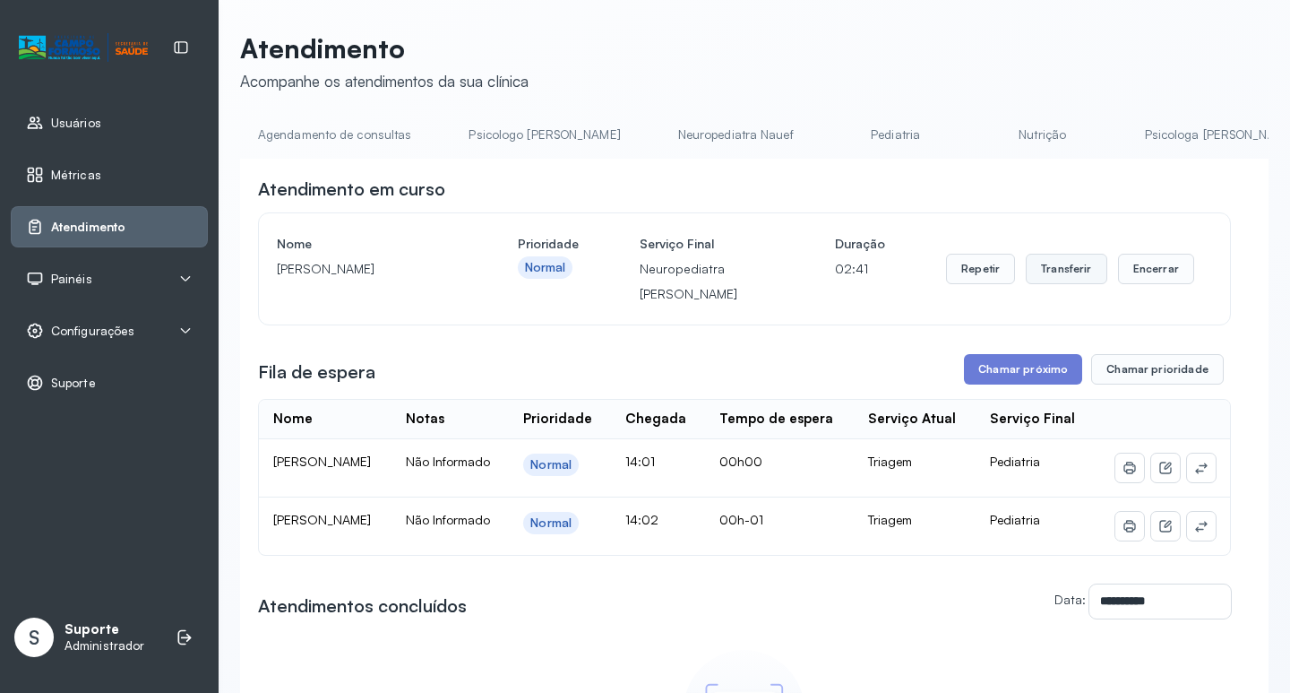
click at [1064, 281] on button "Transferir" at bounding box center [1067, 269] width 82 height 30
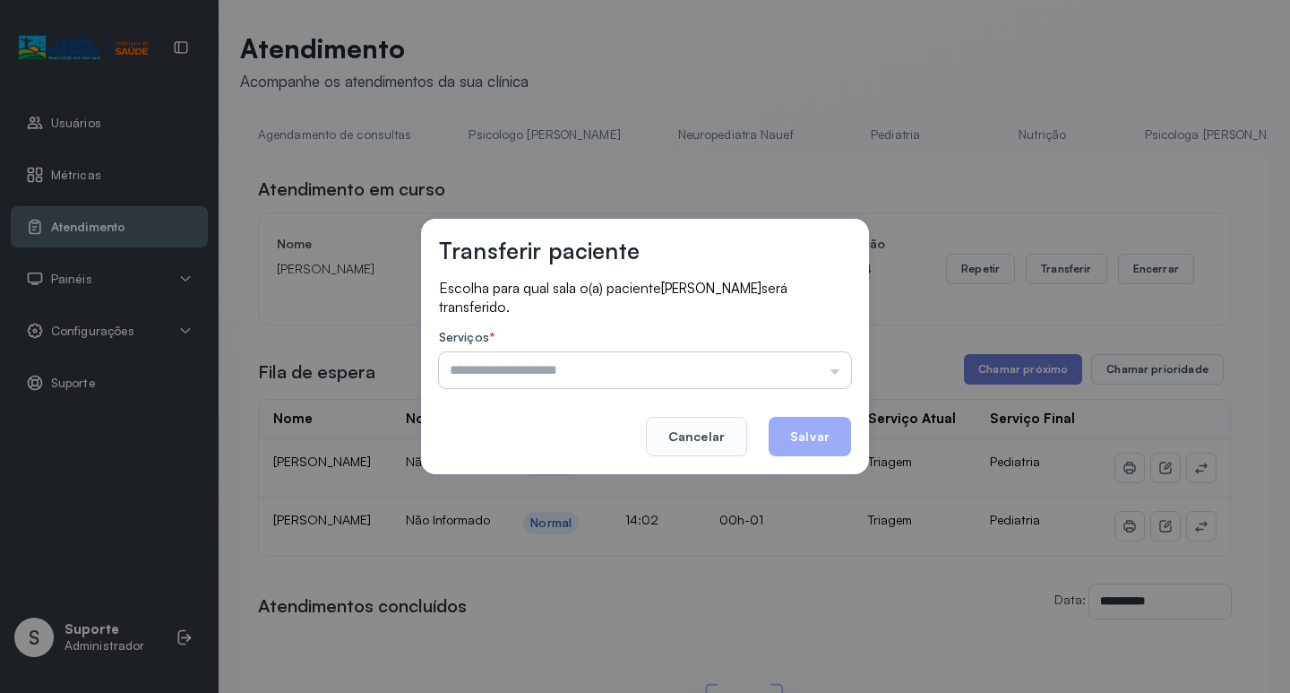
click at [838, 372] on input "text" at bounding box center [645, 370] width 412 height 36
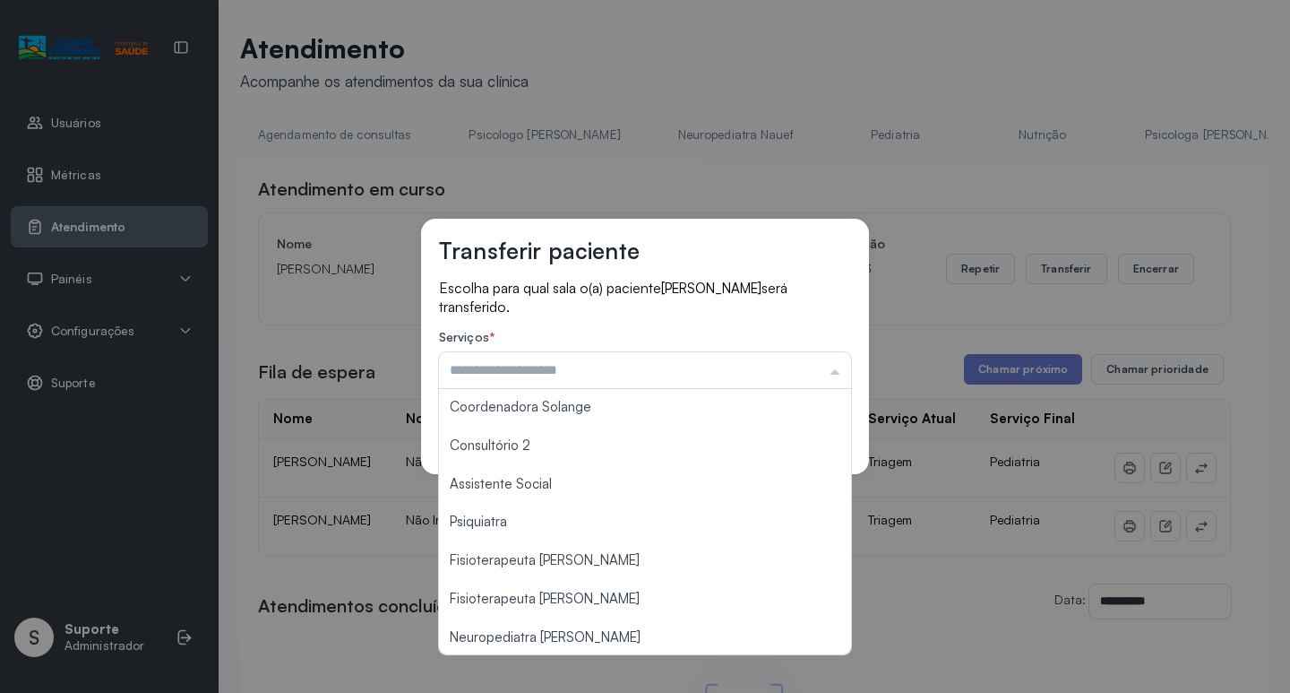
scroll to position [271, 0]
type input "**********"
click at [758, 642] on div "**********" at bounding box center [645, 346] width 1290 height 693
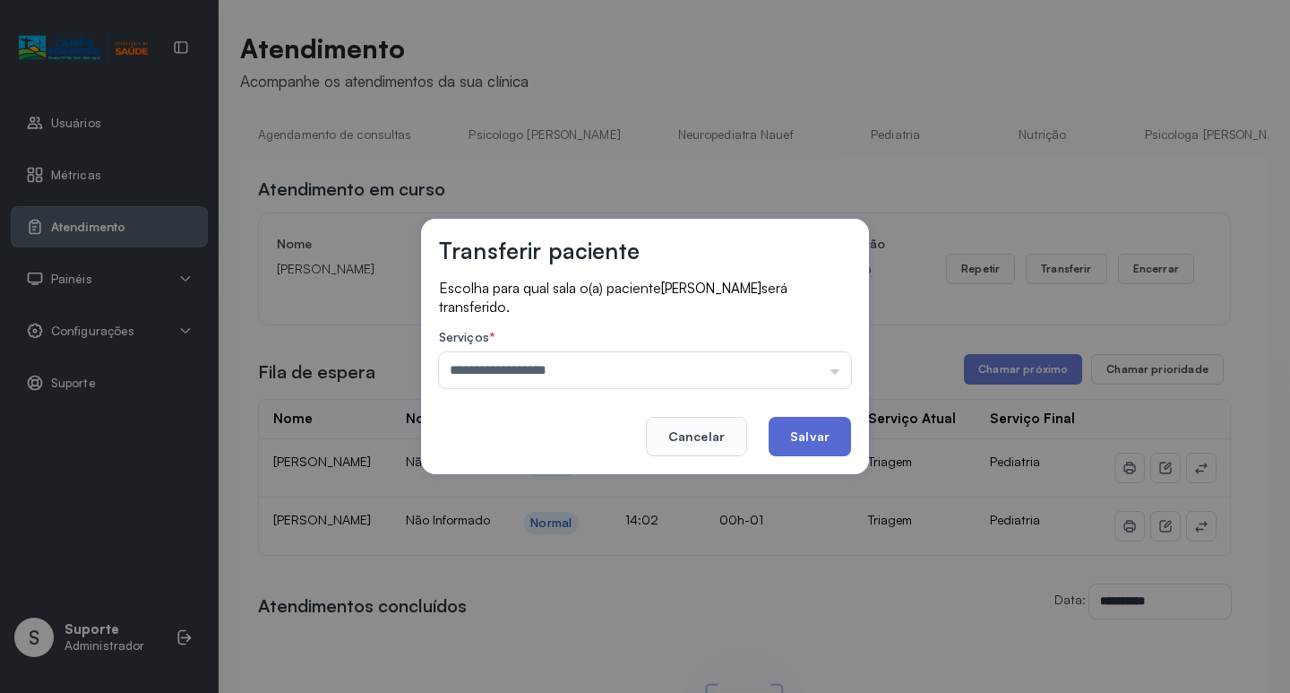
click at [823, 432] on button "Salvar" at bounding box center [810, 436] width 82 height 39
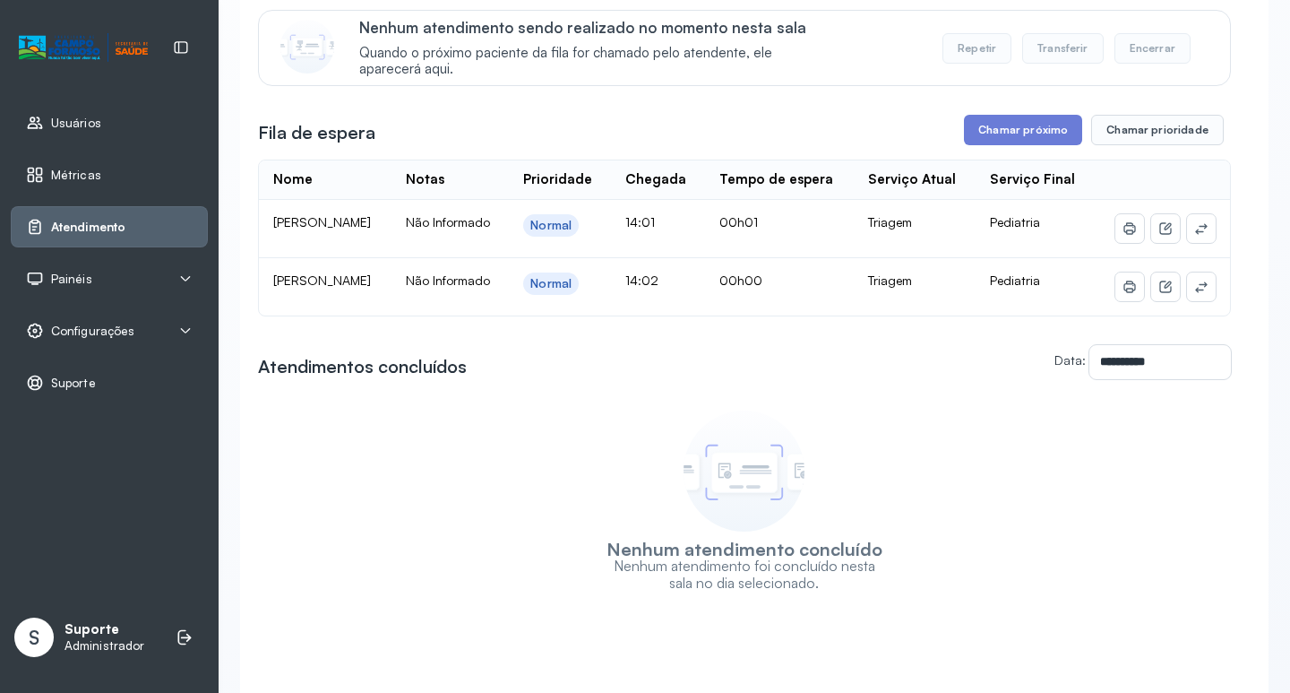
scroll to position [0, 0]
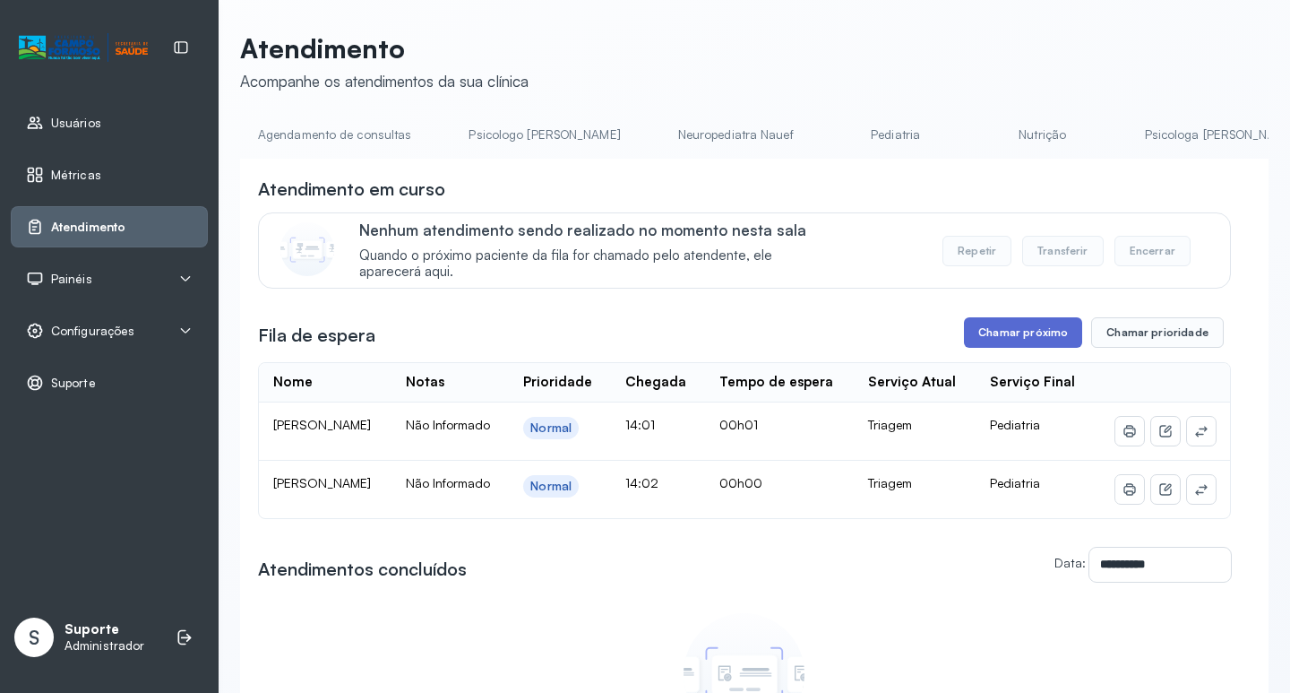
click at [1036, 342] on button "Chamar próximo" at bounding box center [1023, 332] width 118 height 30
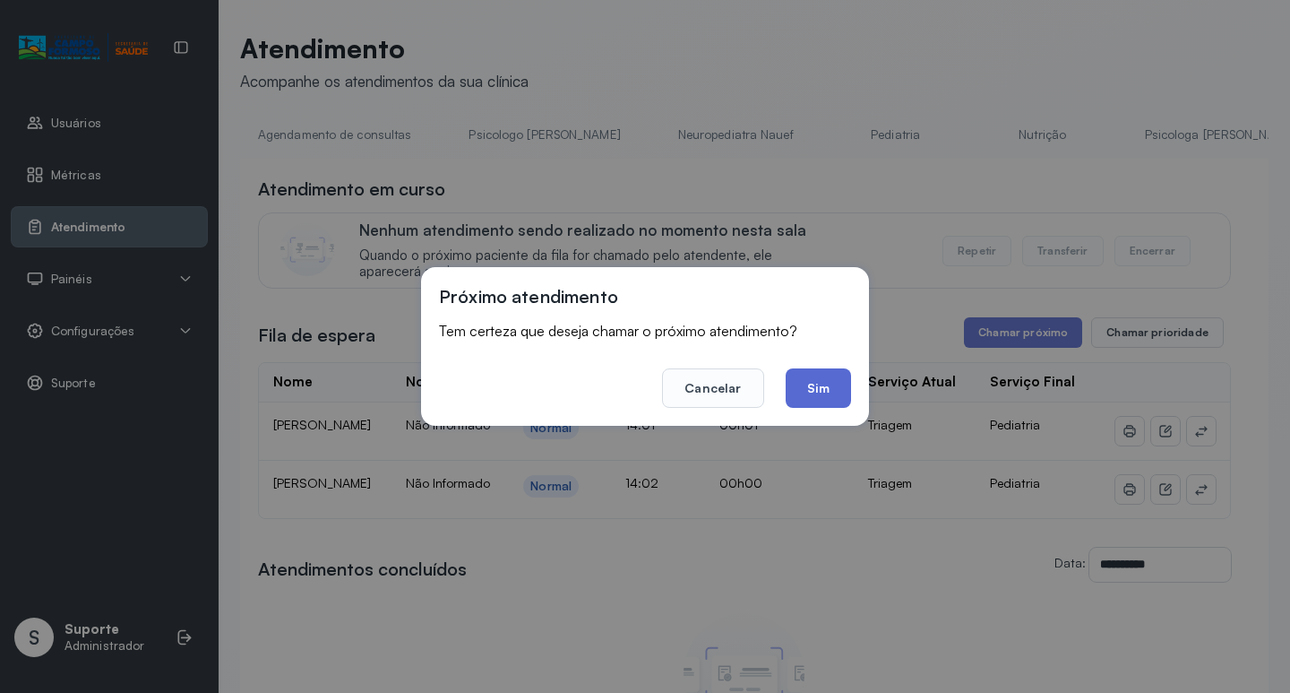
click at [814, 385] on button "Sim" at bounding box center [818, 387] width 65 height 39
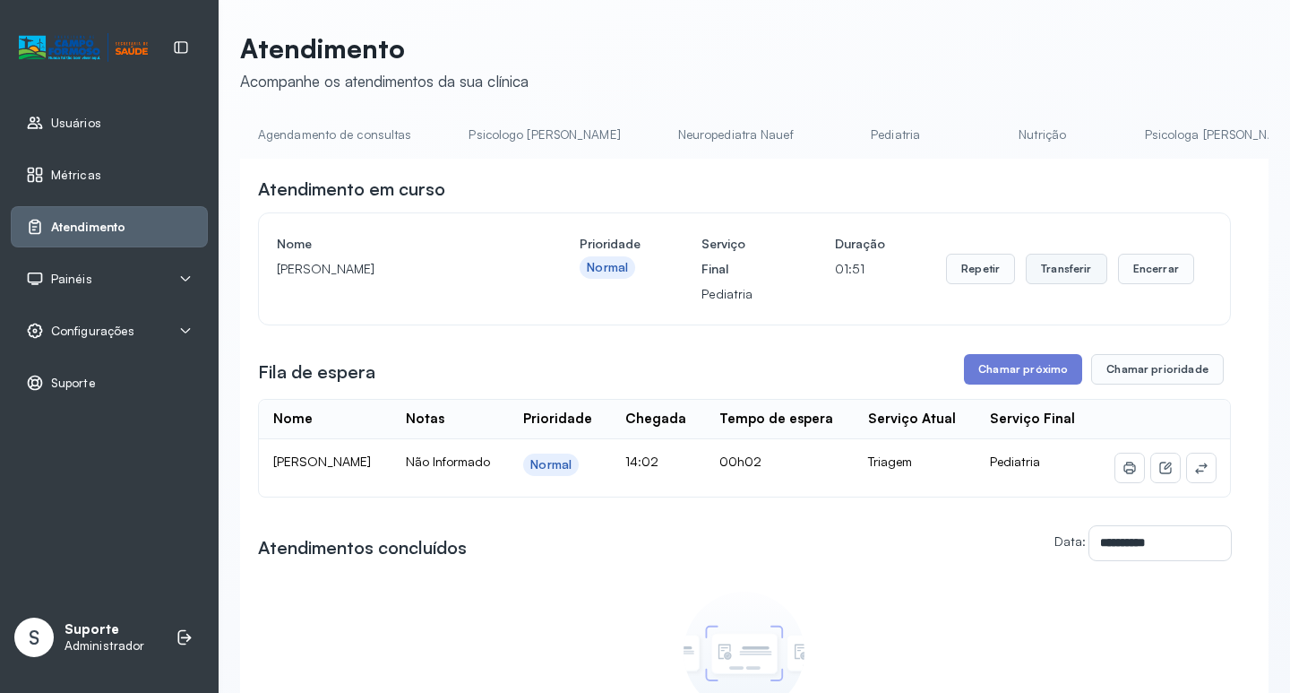
click at [1066, 263] on button "Transferir" at bounding box center [1067, 269] width 82 height 30
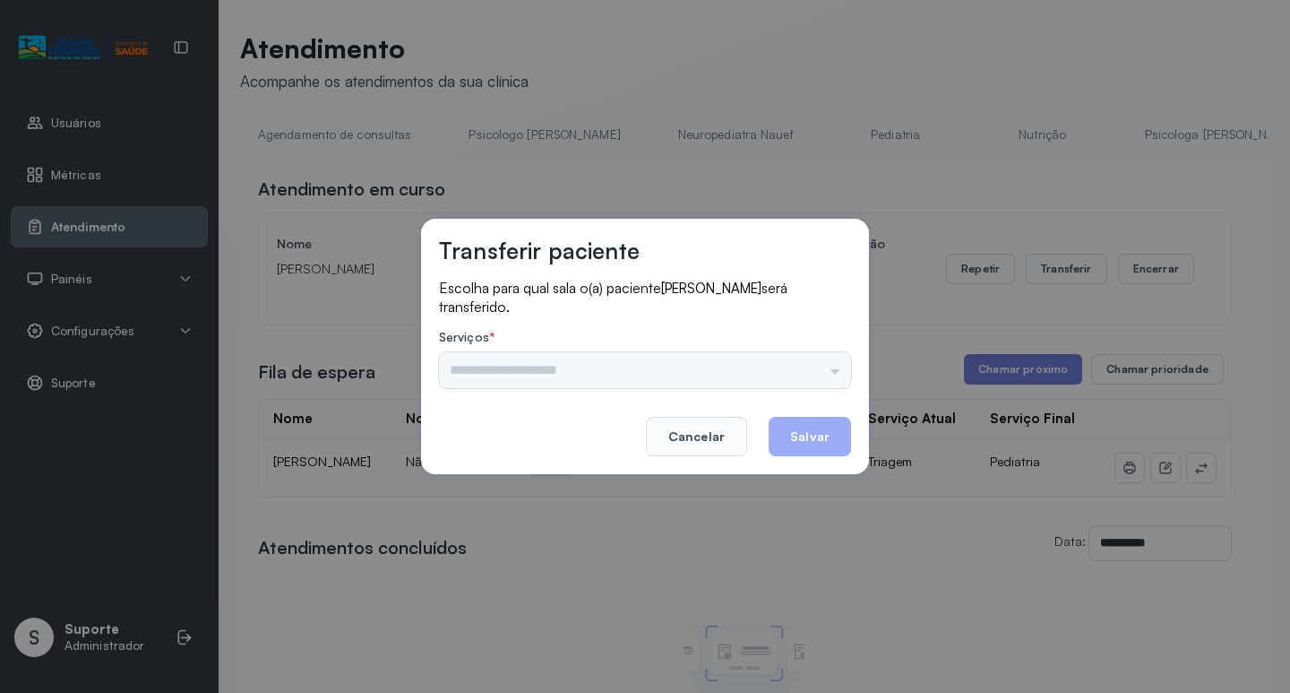
click at [836, 372] on div "Psicologo [PERSON_NAME] Nauef Pediatria Nutrição Psicologa Alana Agendamento de…" at bounding box center [645, 370] width 412 height 36
click at [837, 371] on input "text" at bounding box center [645, 370] width 412 height 36
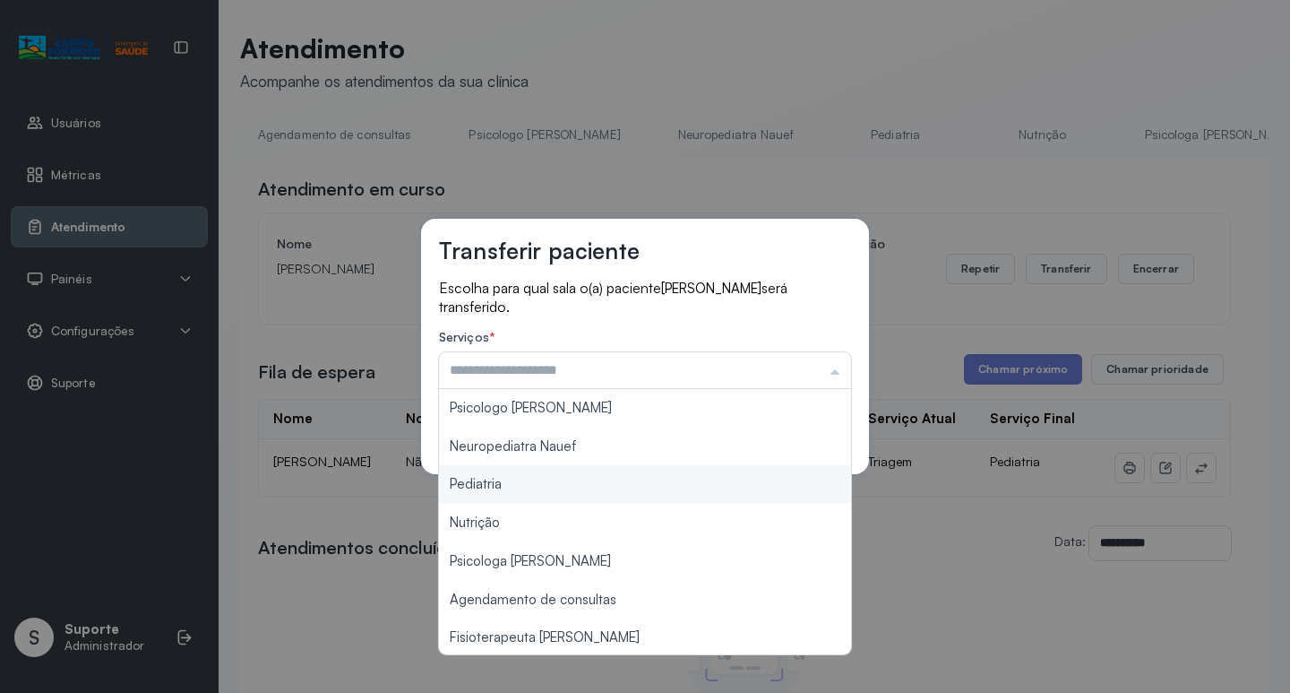
type input "*********"
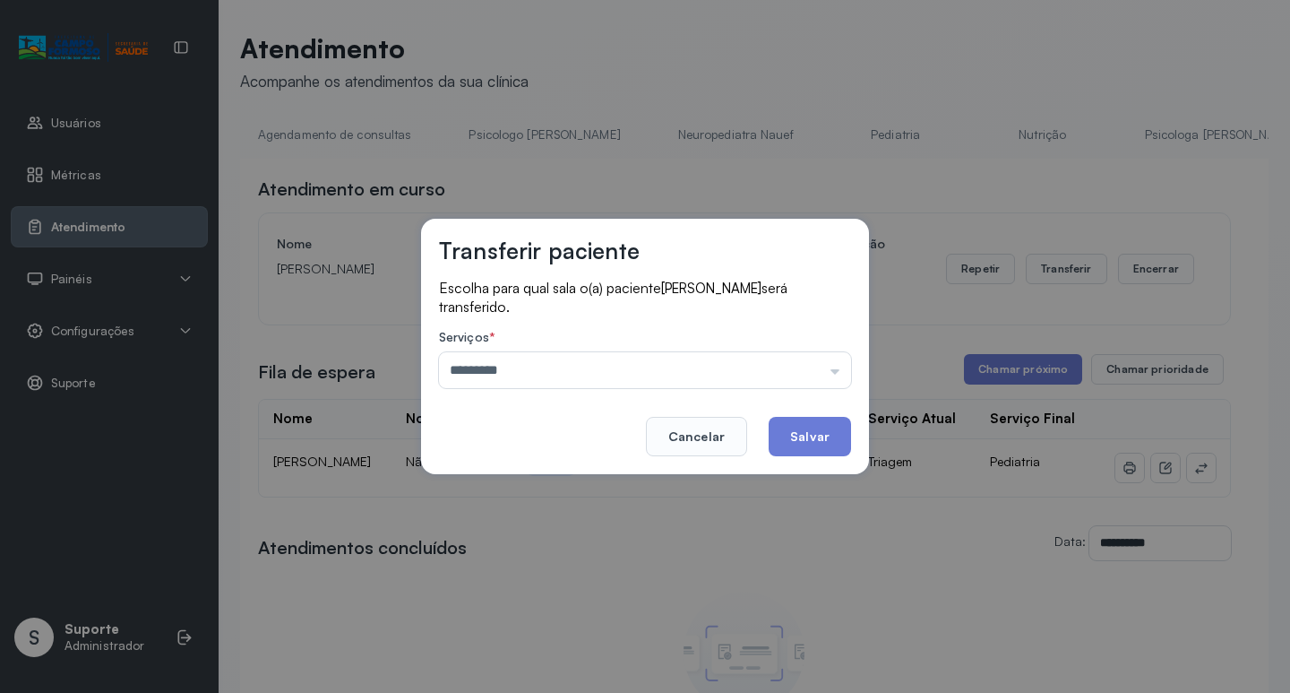
click at [573, 489] on div "Transferir paciente Escolha para qual sala o(a) paciente [PERSON_NAME] será tra…" at bounding box center [645, 346] width 1290 height 693
click at [822, 451] on button "Salvar" at bounding box center [810, 436] width 82 height 39
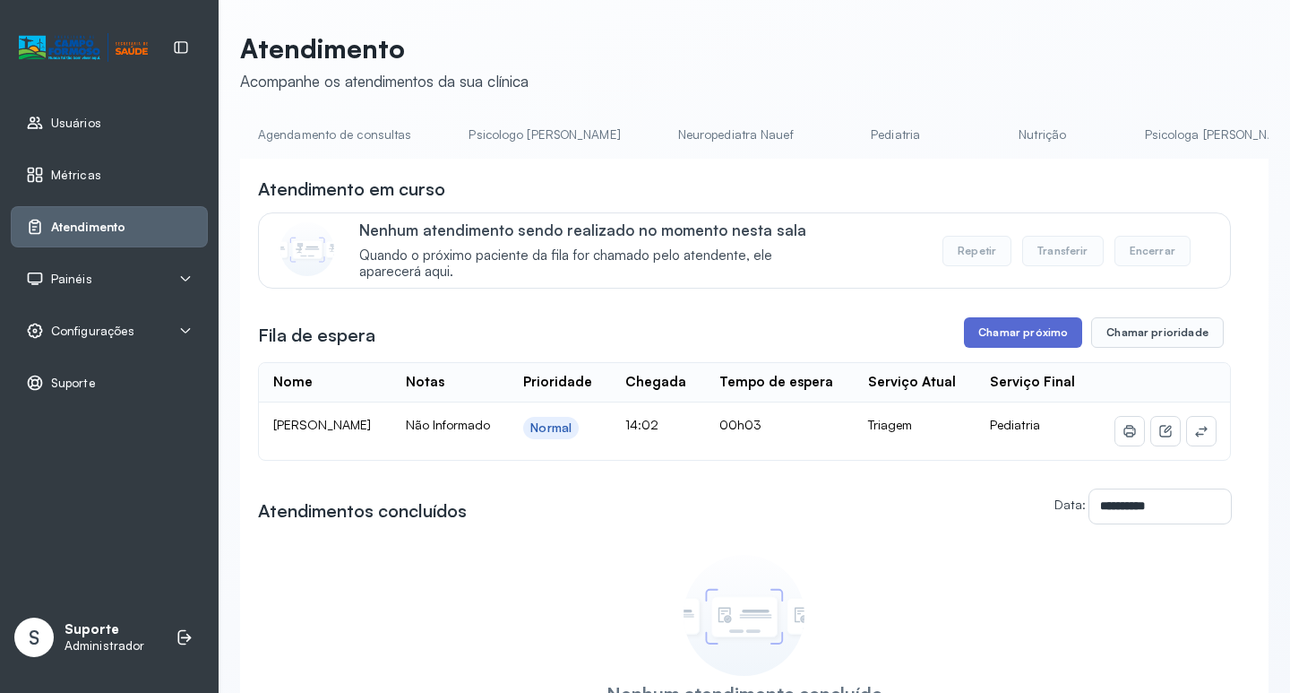
click at [996, 346] on button "Chamar próximo" at bounding box center [1023, 332] width 118 height 30
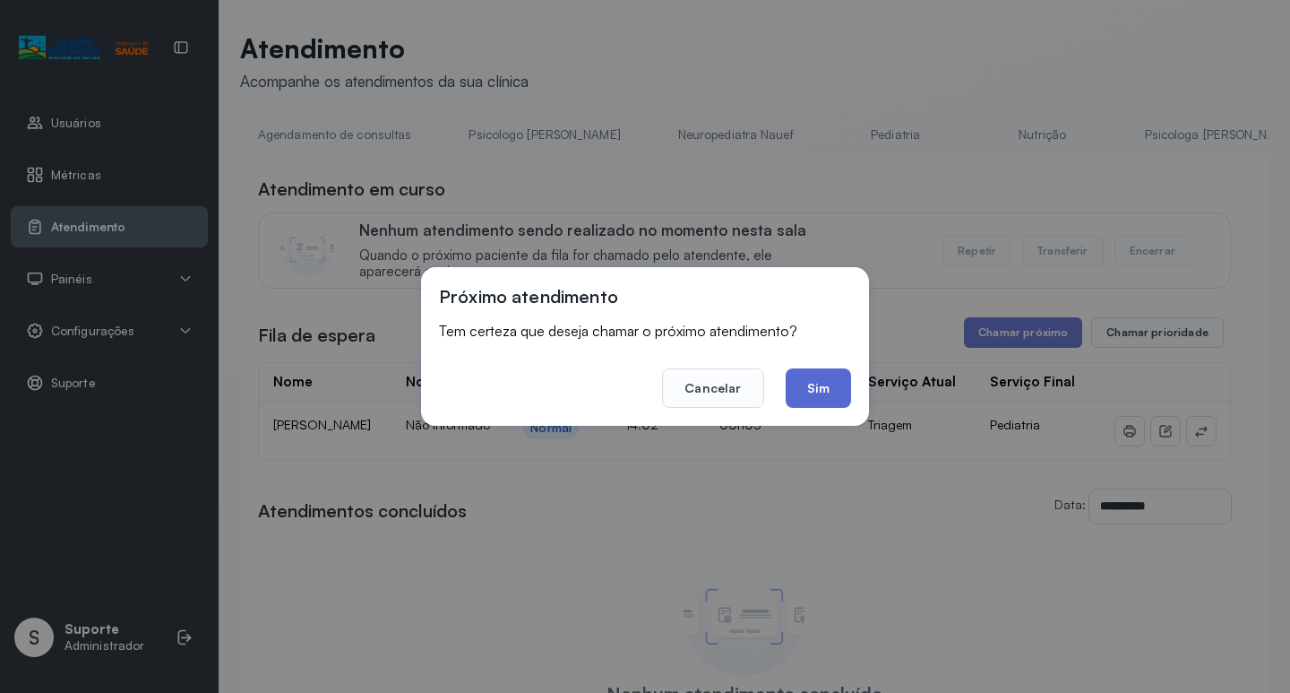
click at [827, 387] on button "Sim" at bounding box center [818, 387] width 65 height 39
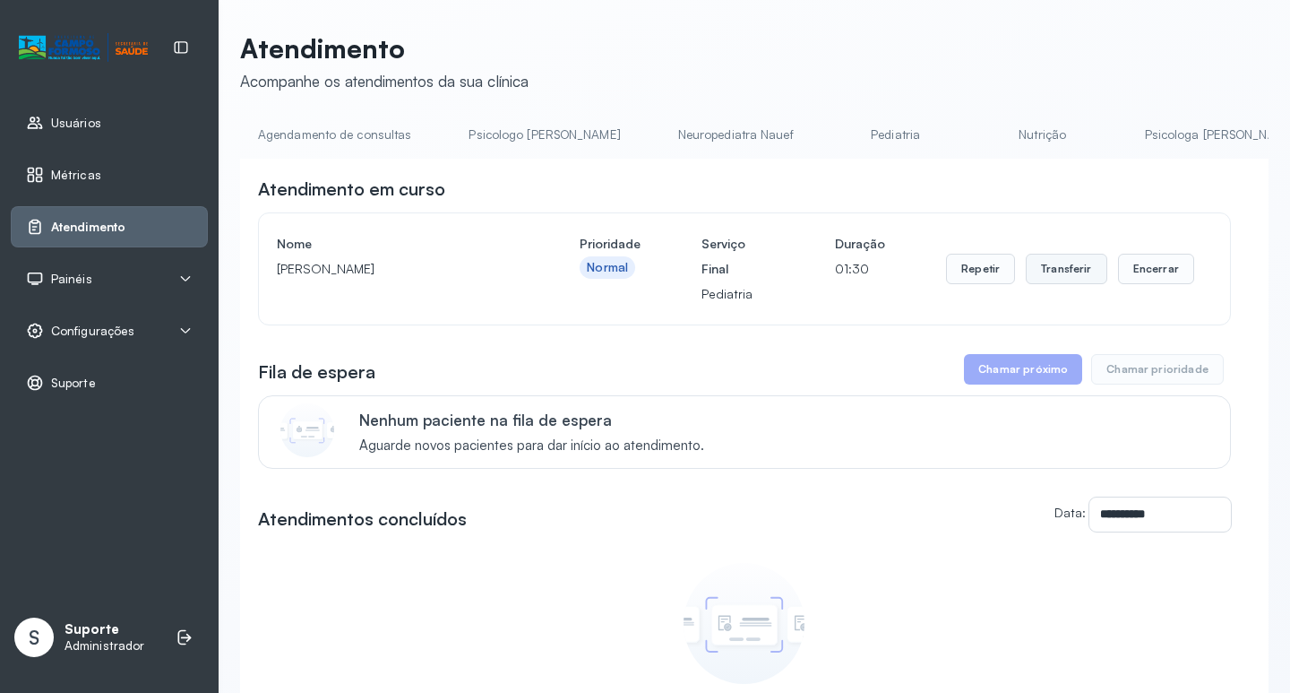
click at [1056, 280] on button "Transferir" at bounding box center [1067, 269] width 82 height 30
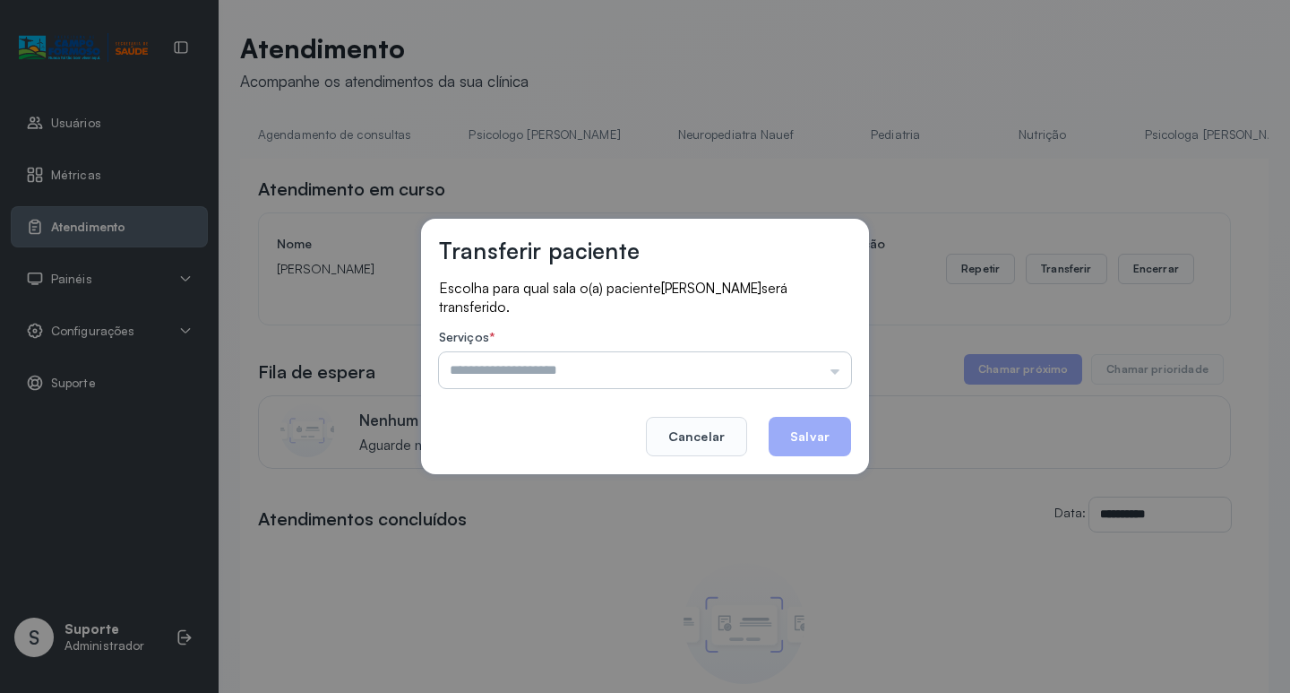
click at [834, 367] on input "text" at bounding box center [645, 370] width 412 height 36
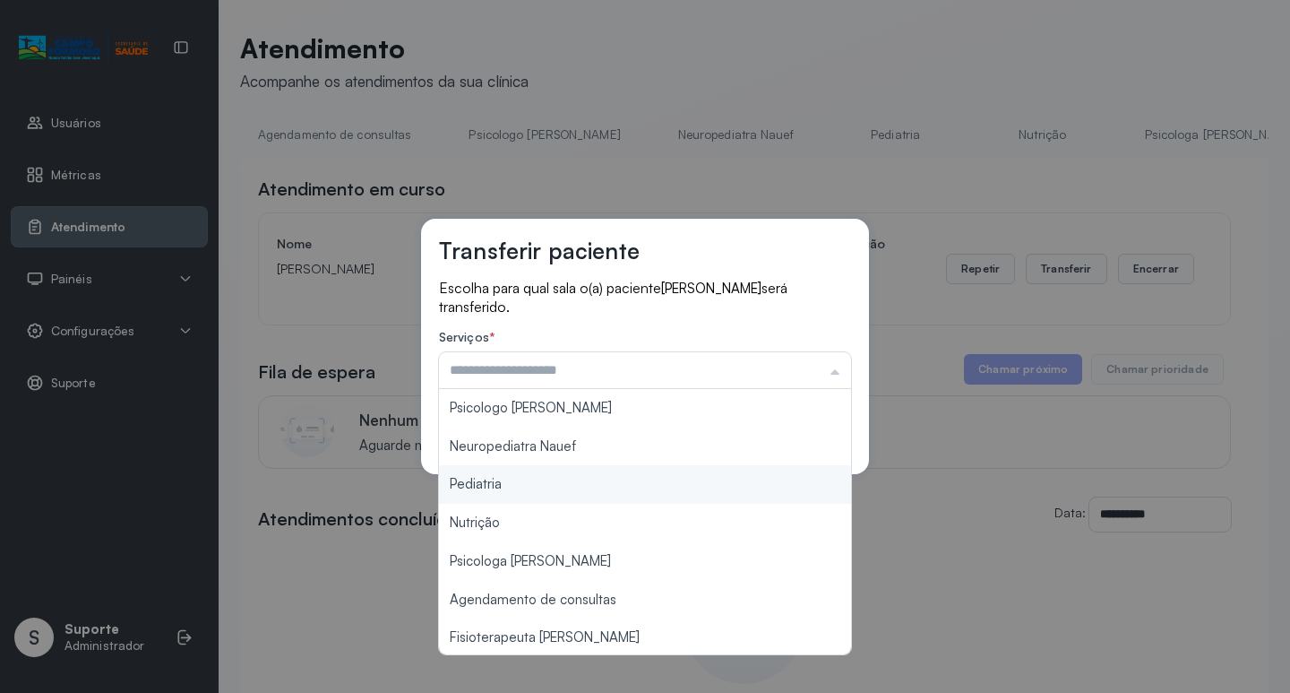
type input "*********"
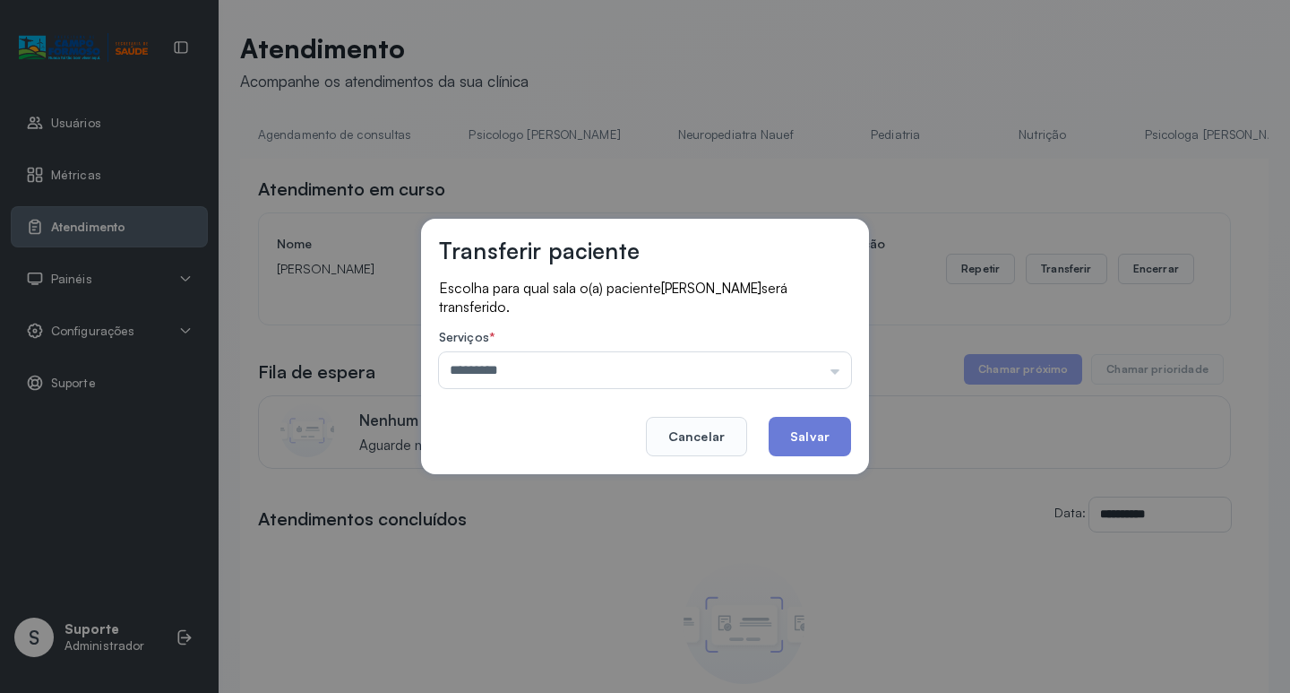
click at [591, 481] on div "Transferir paciente Escolha para qual sala o(a) paciente [PERSON_NAME] será tra…" at bounding box center [645, 346] width 1290 height 693
click at [822, 439] on button "Salvar" at bounding box center [810, 436] width 82 height 39
